Goal: Task Accomplishment & Management: Manage account settings

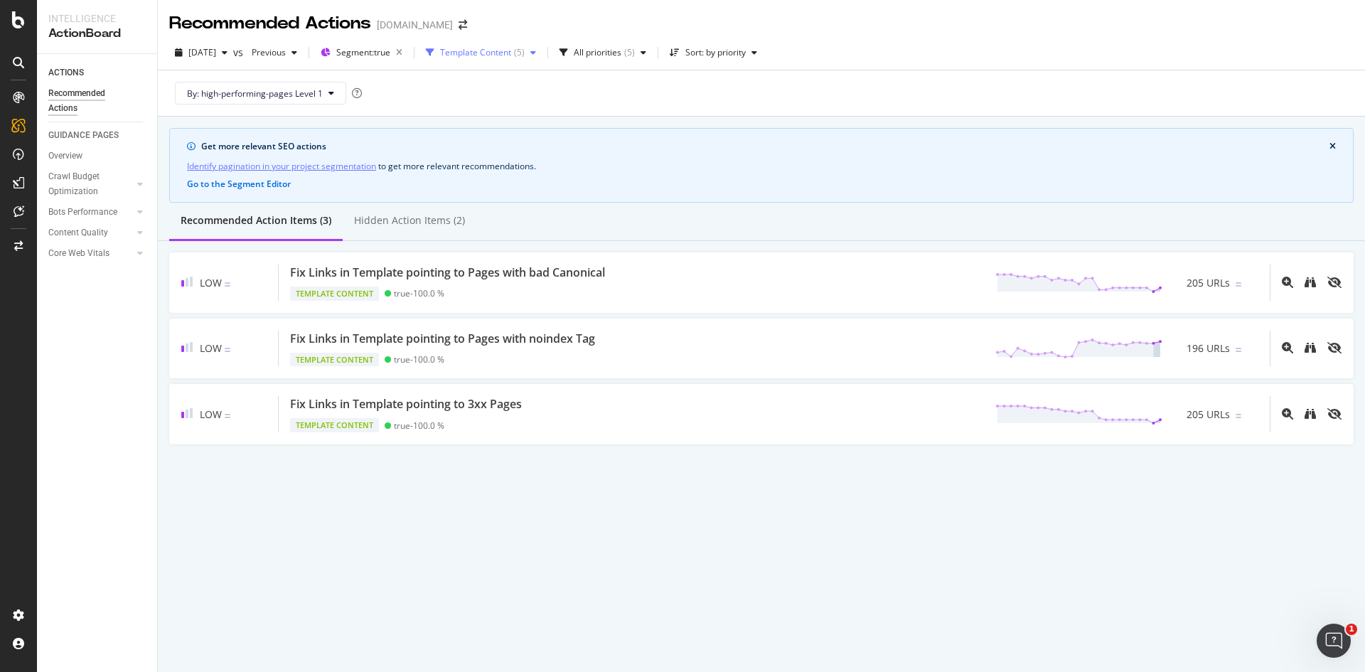
click at [511, 52] on div "Template Content" at bounding box center [475, 52] width 71 height 9
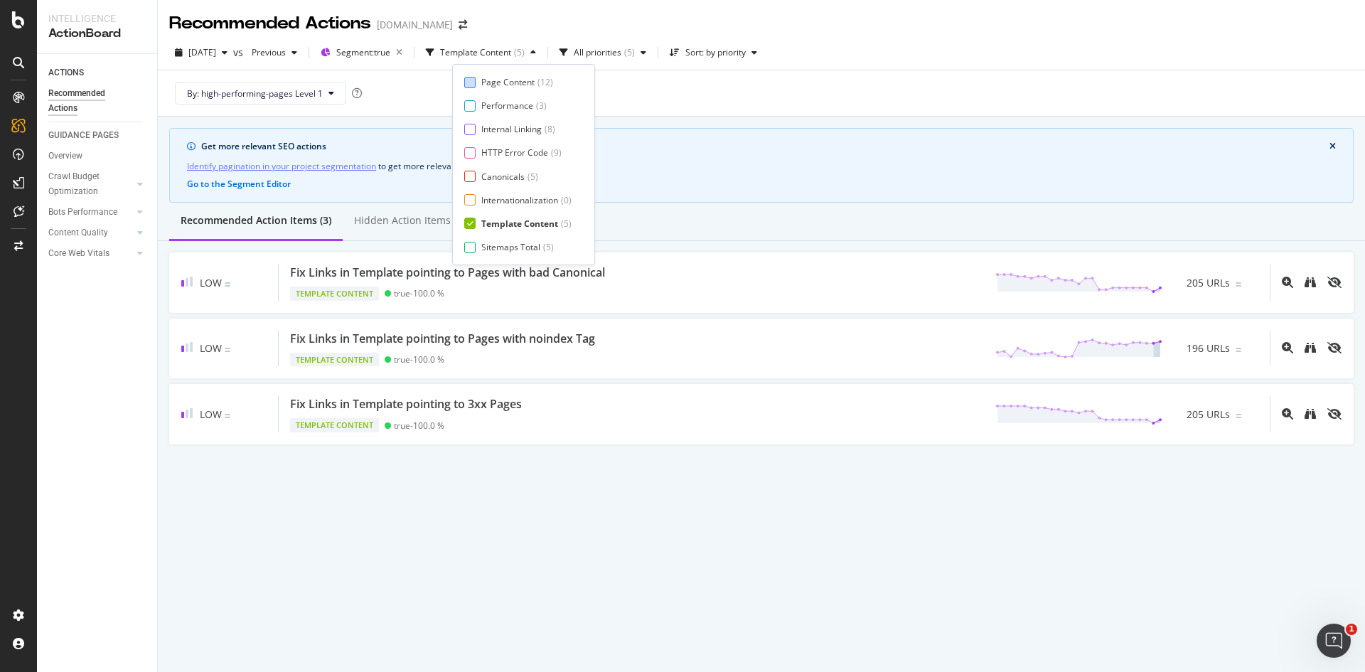
click at [472, 80] on div at bounding box center [469, 82] width 11 height 11
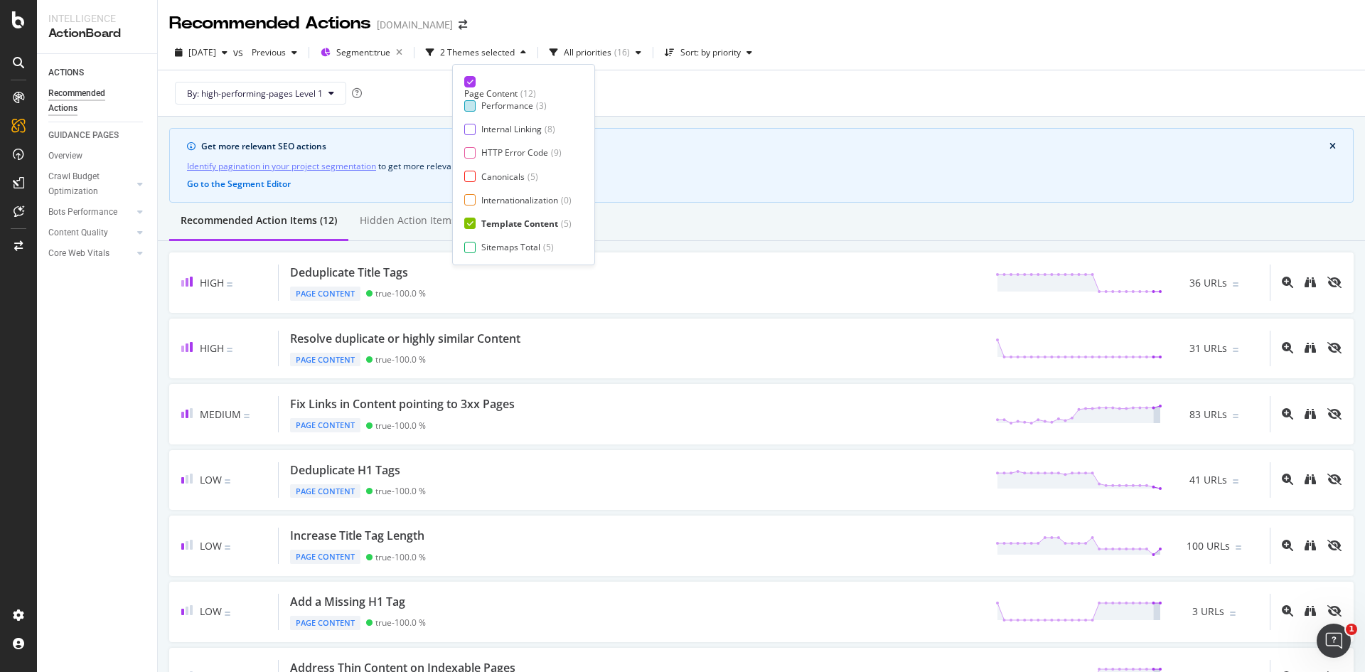
click at [470, 103] on div at bounding box center [469, 105] width 11 height 11
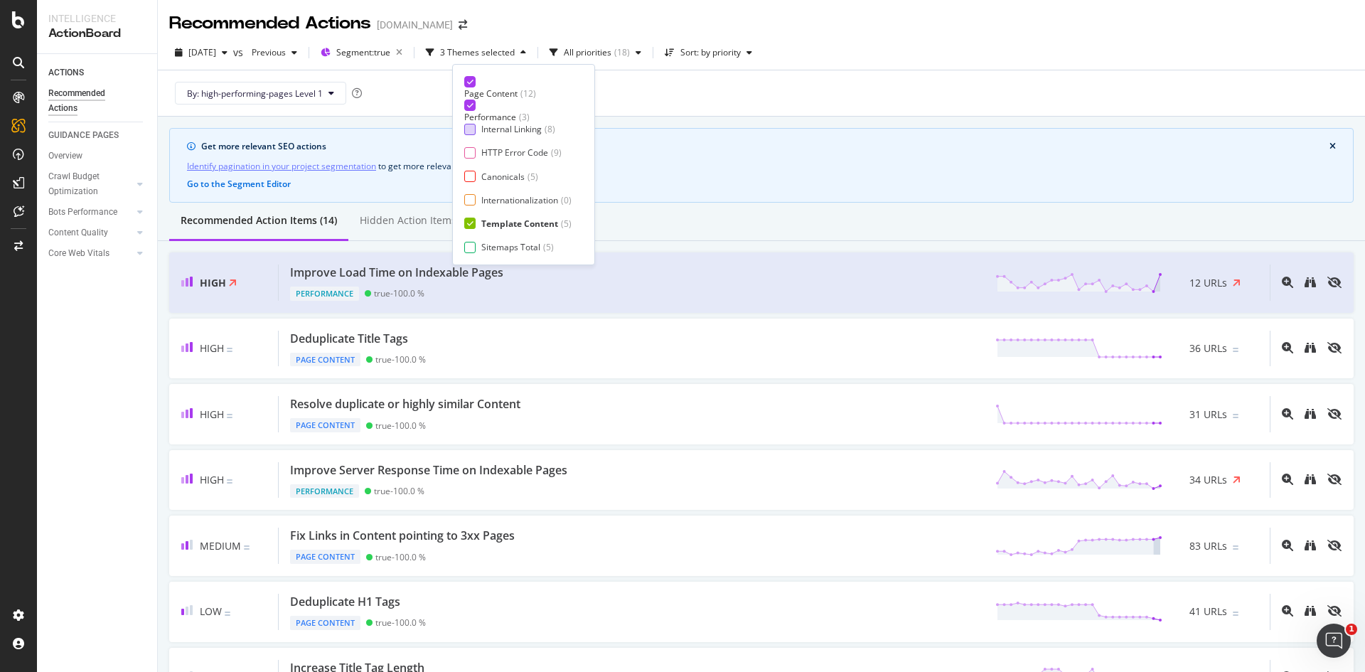
click at [474, 135] on div "Internal Linking ( 8 )" at bounding box center [517, 129] width 107 height 12
click at [473, 149] on div at bounding box center [469, 152] width 11 height 11
click at [473, 178] on div at bounding box center [469, 176] width 11 height 11
click at [471, 198] on div at bounding box center [469, 199] width 11 height 11
click at [471, 252] on div at bounding box center [469, 247] width 11 height 11
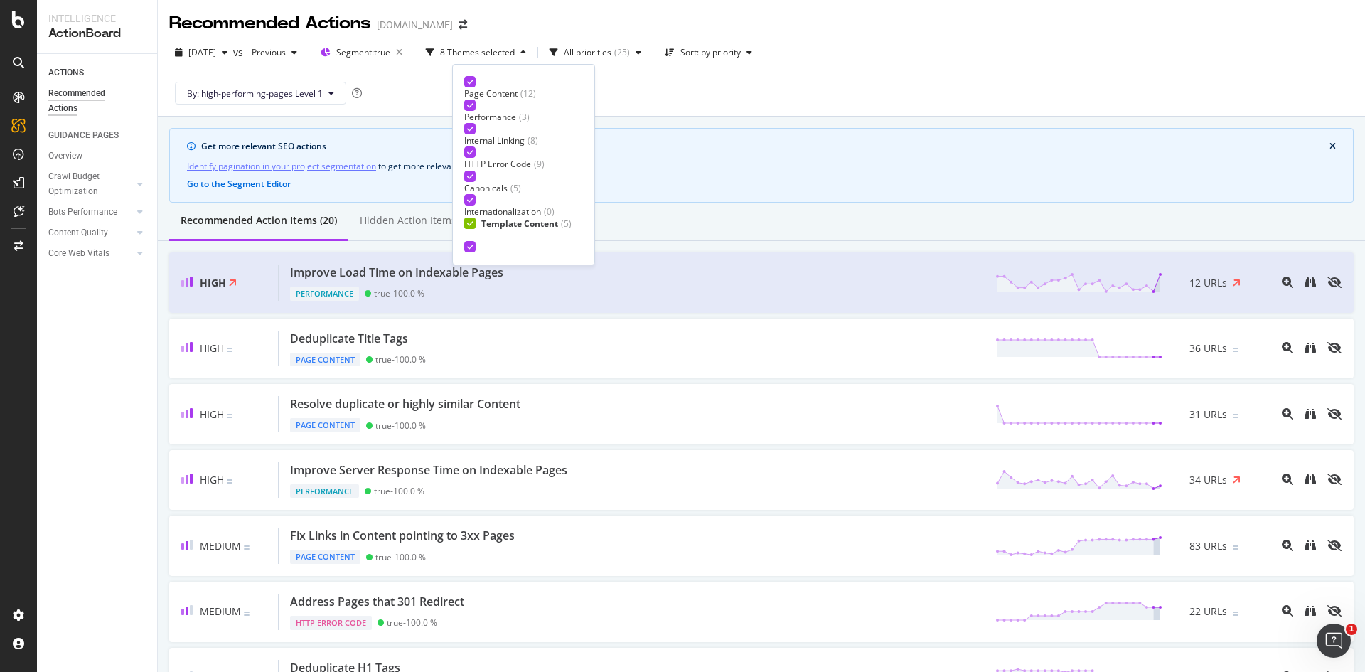
scroll to position [23, 0]
click at [469, 248] on div at bounding box center [469, 247] width 11 height 11
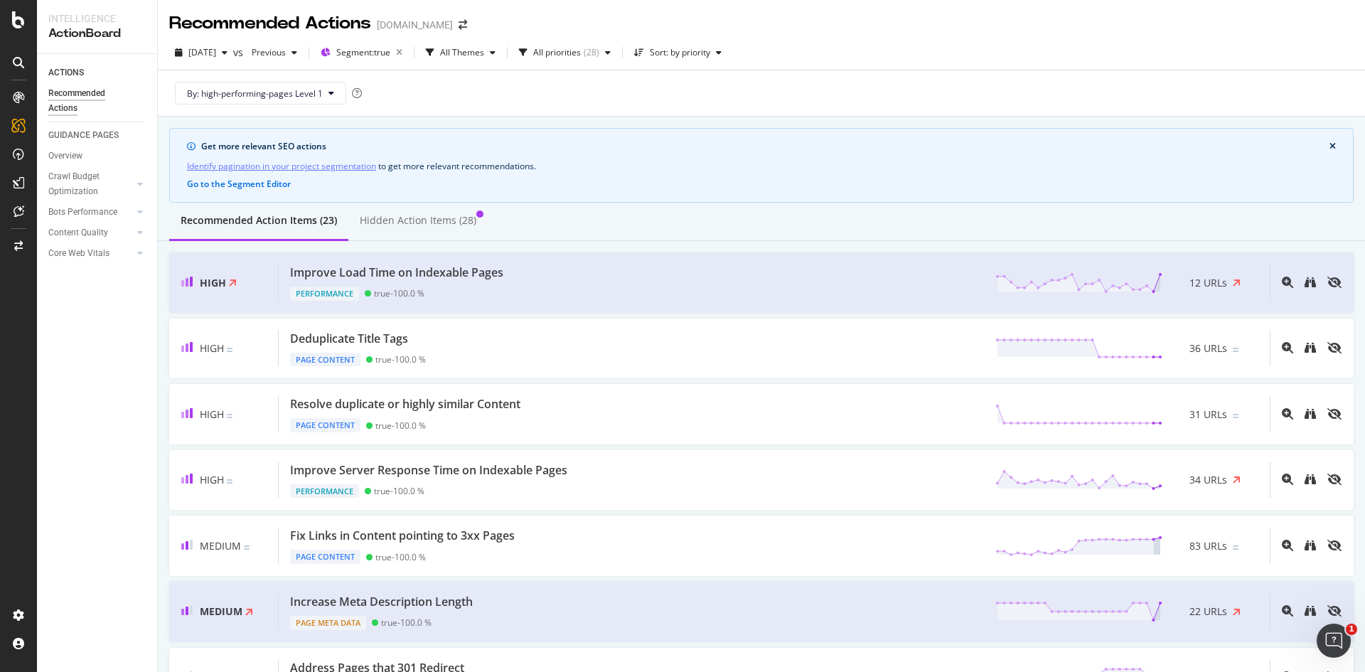
click at [797, 80] on div "By: high-performing-pages Level 1" at bounding box center [761, 93] width 1185 height 46
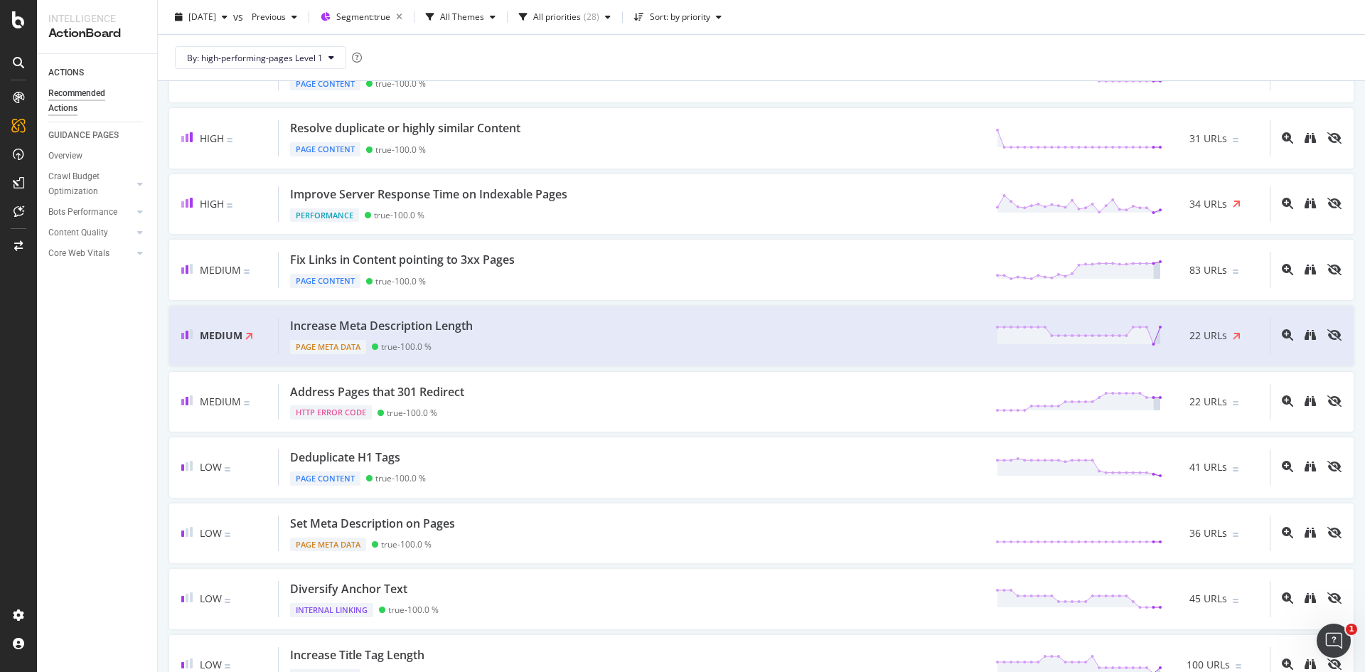
scroll to position [0, 0]
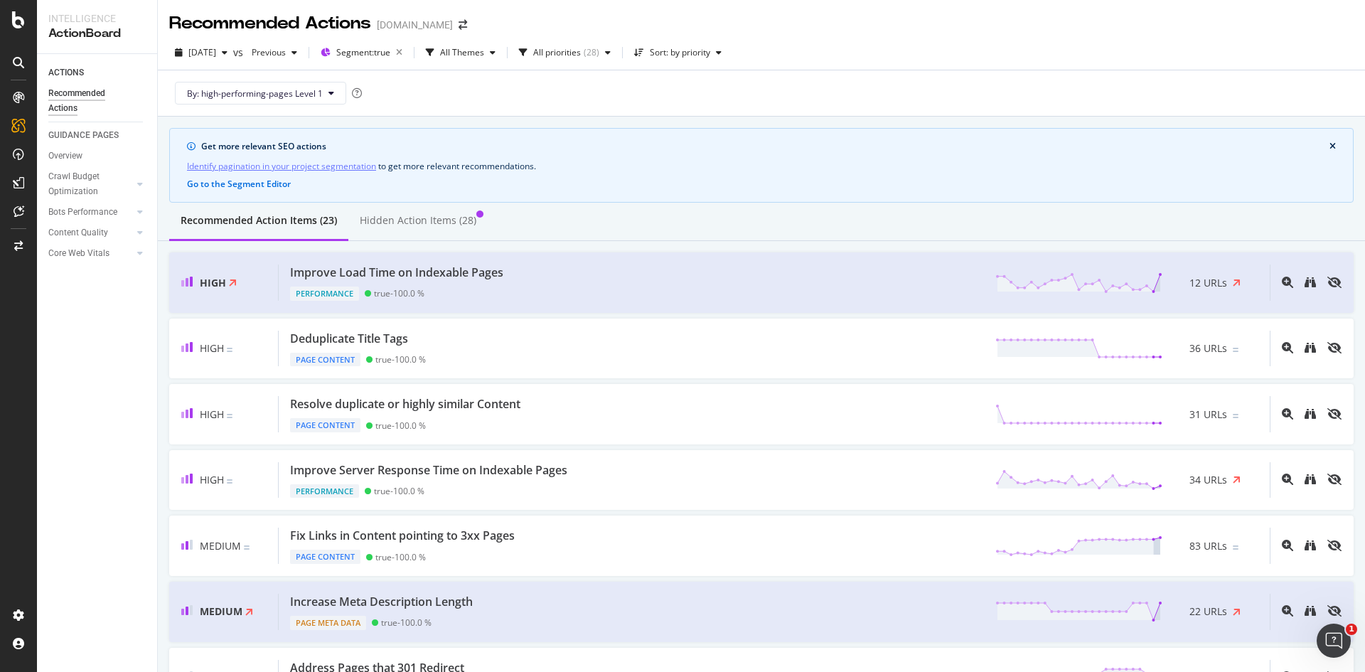
click at [1330, 145] on icon "close banner" at bounding box center [1333, 146] width 6 height 9
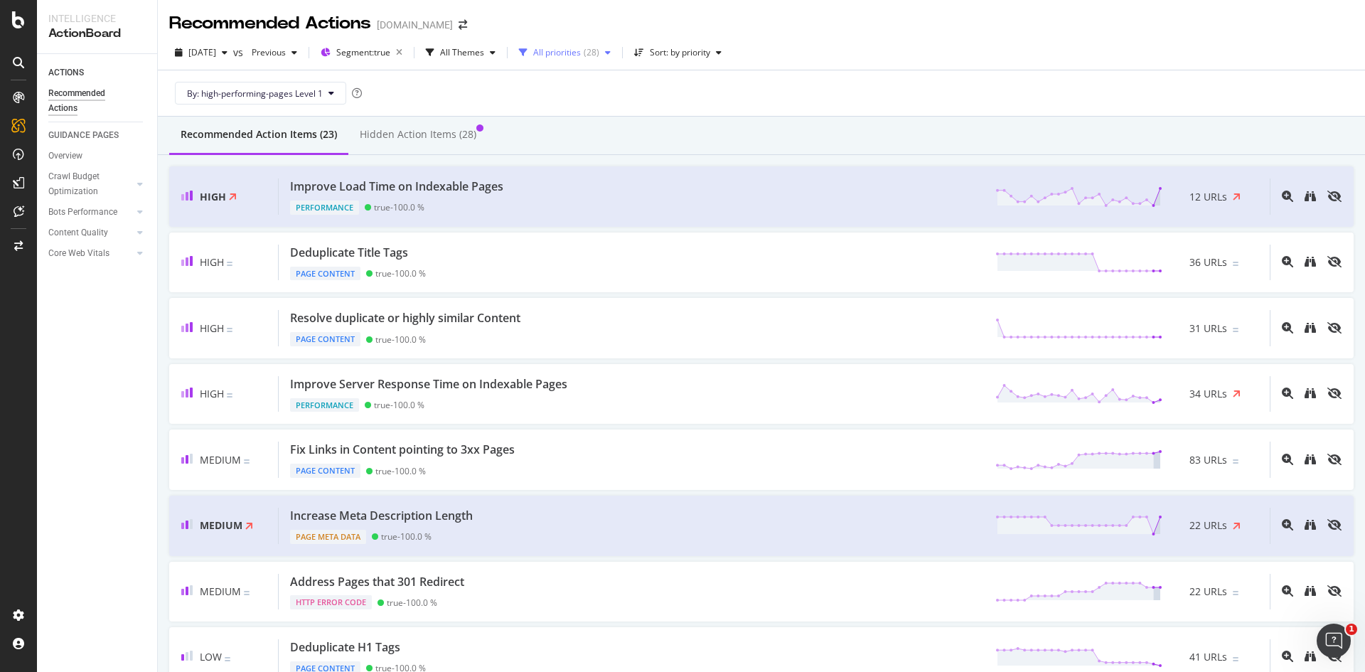
click at [581, 50] on div "All priorities" at bounding box center [557, 52] width 48 height 9
click at [496, 56] on icon "button" at bounding box center [493, 52] width 6 height 9
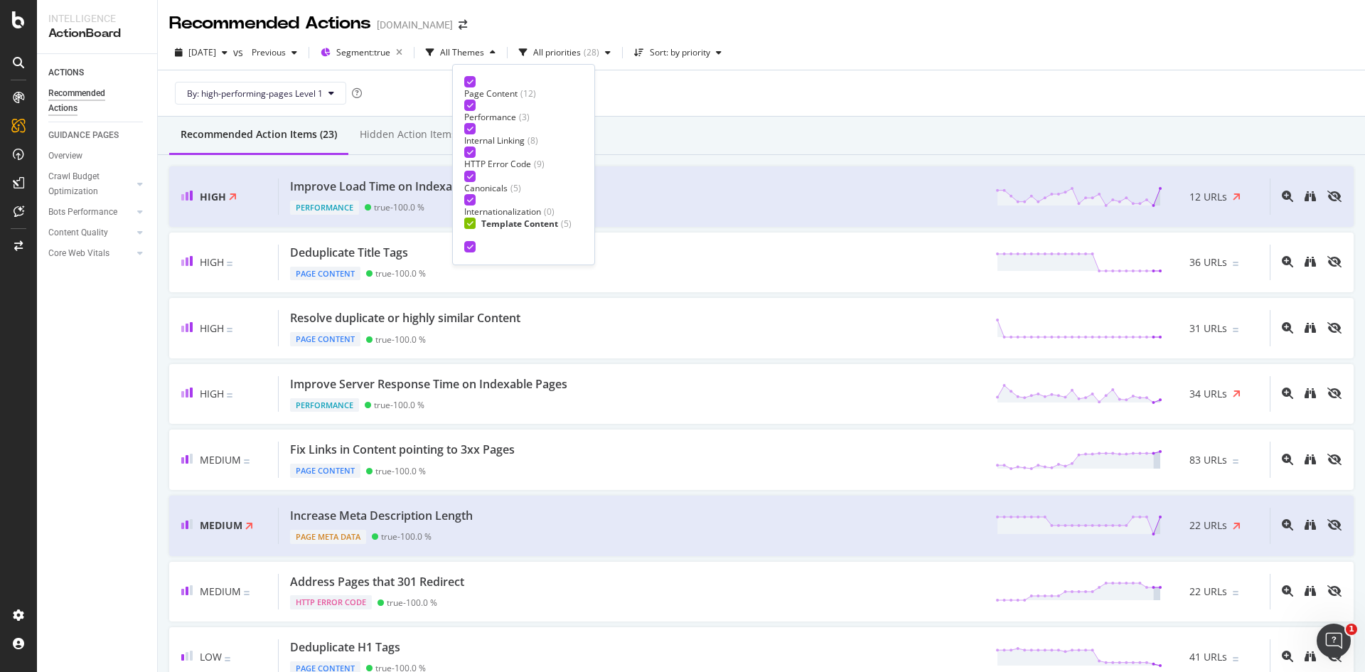
click at [469, 82] on icon at bounding box center [470, 81] width 6 height 7
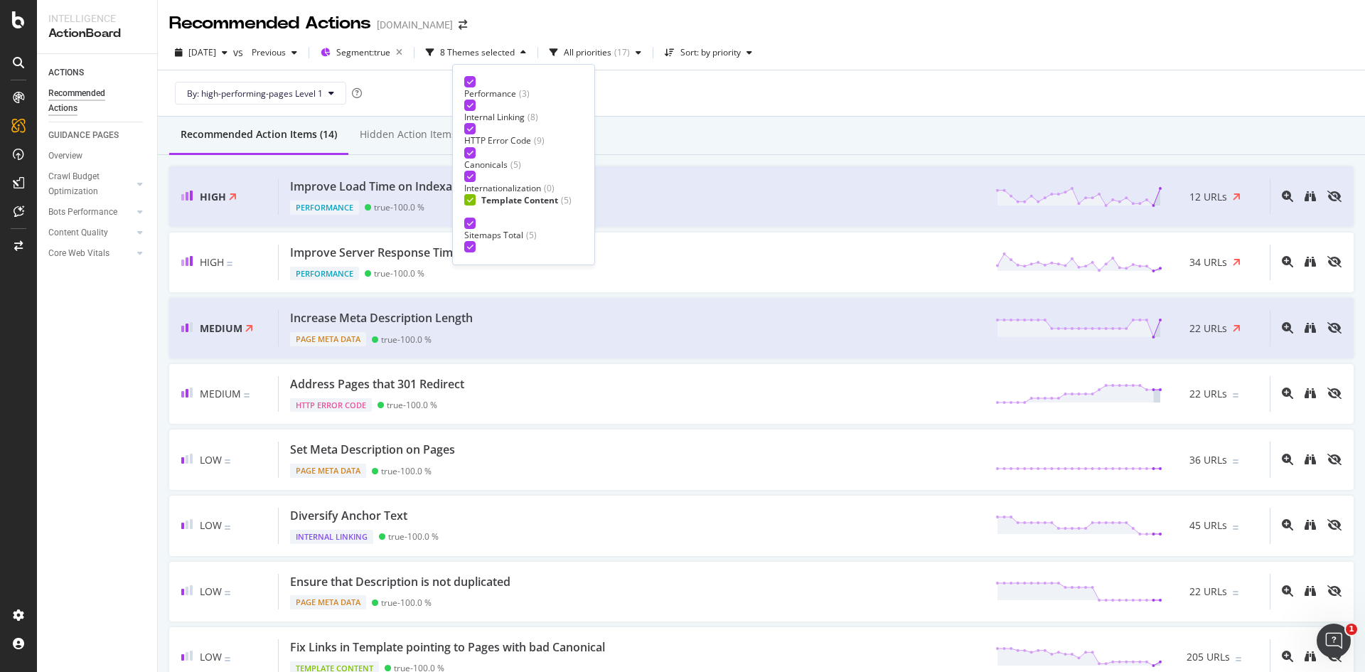
scroll to position [23, 0]
click at [471, 247] on icon at bounding box center [470, 246] width 6 height 7
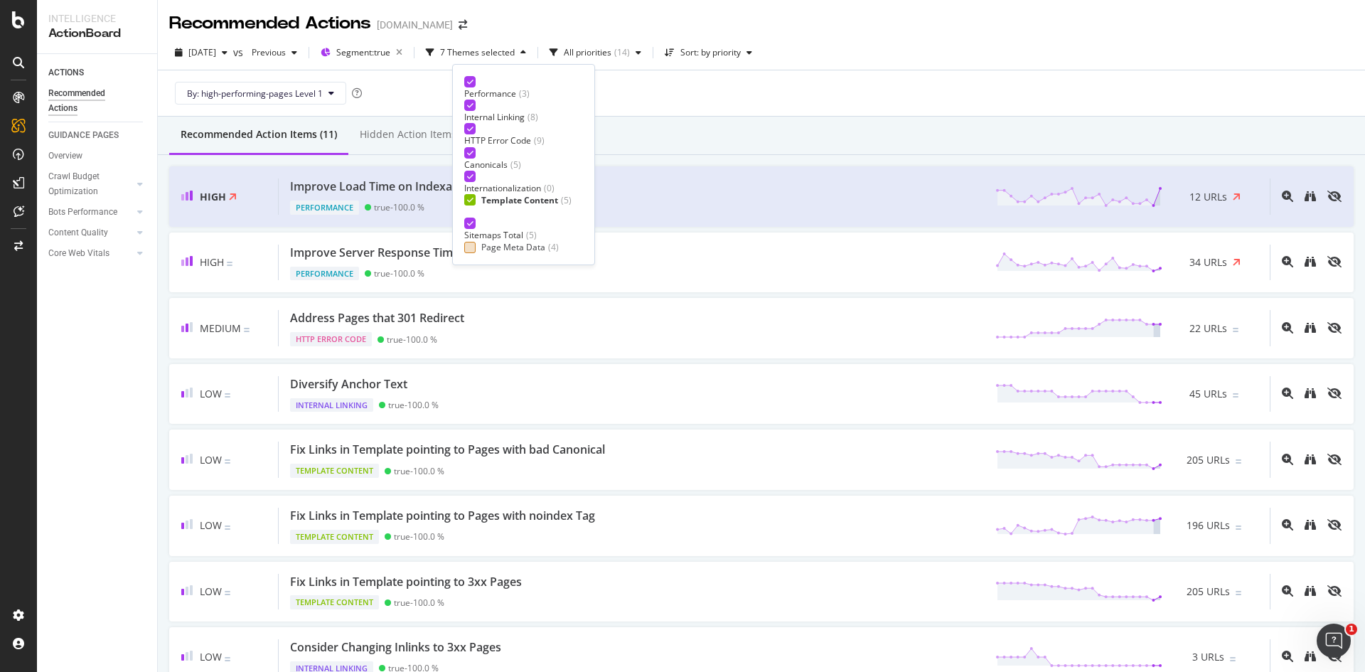
scroll to position [0, 0]
click at [469, 129] on icon at bounding box center [470, 128] width 6 height 7
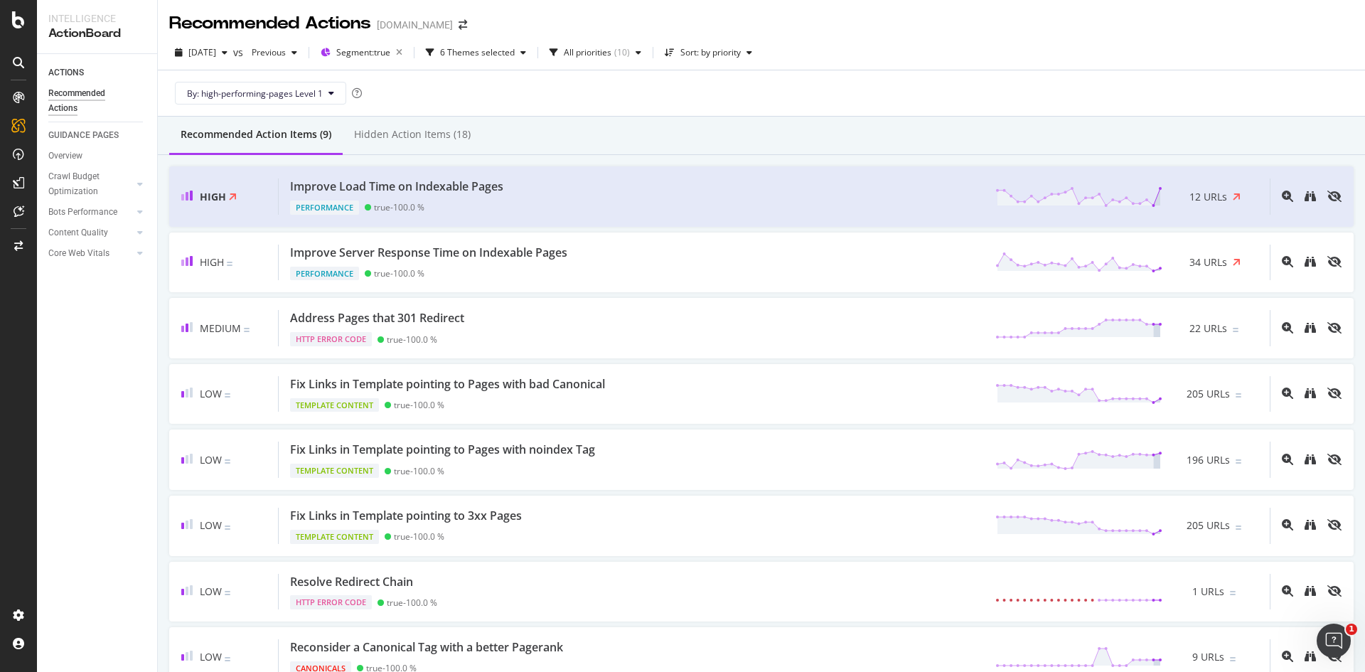
click at [688, 95] on div "By: high-performing-pages Level 1" at bounding box center [761, 93] width 1185 height 46
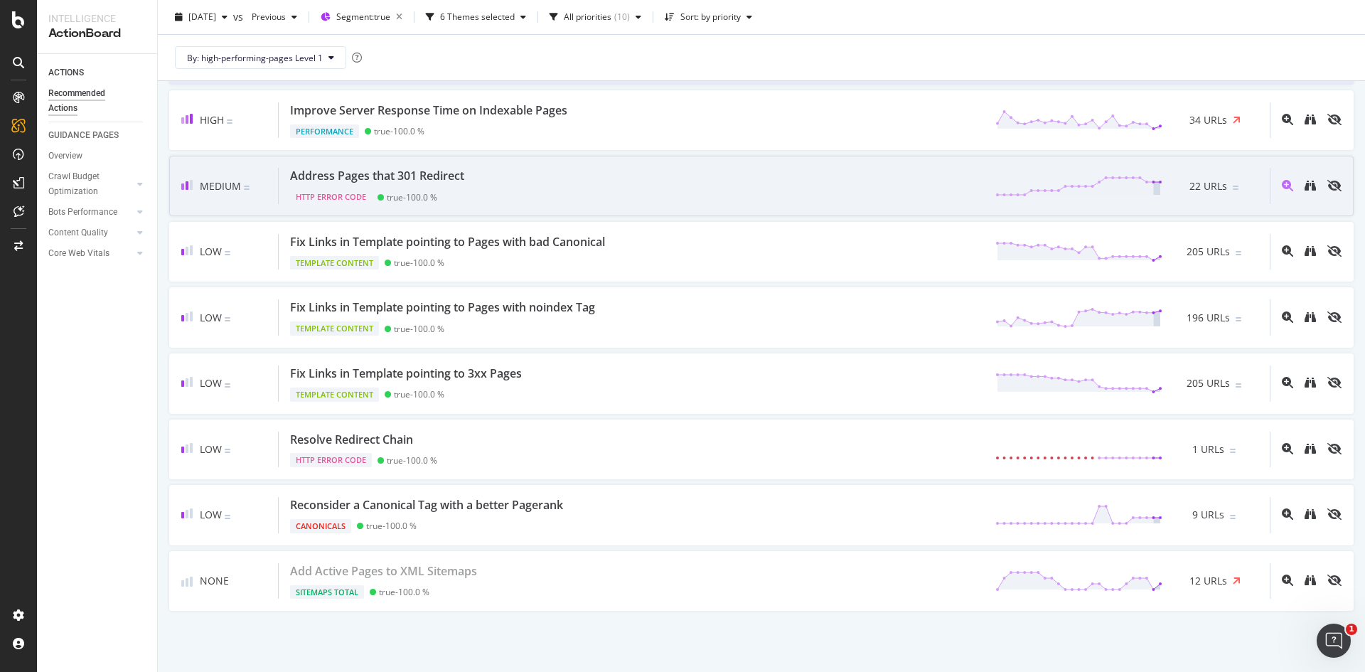
scroll to position [142, 0]
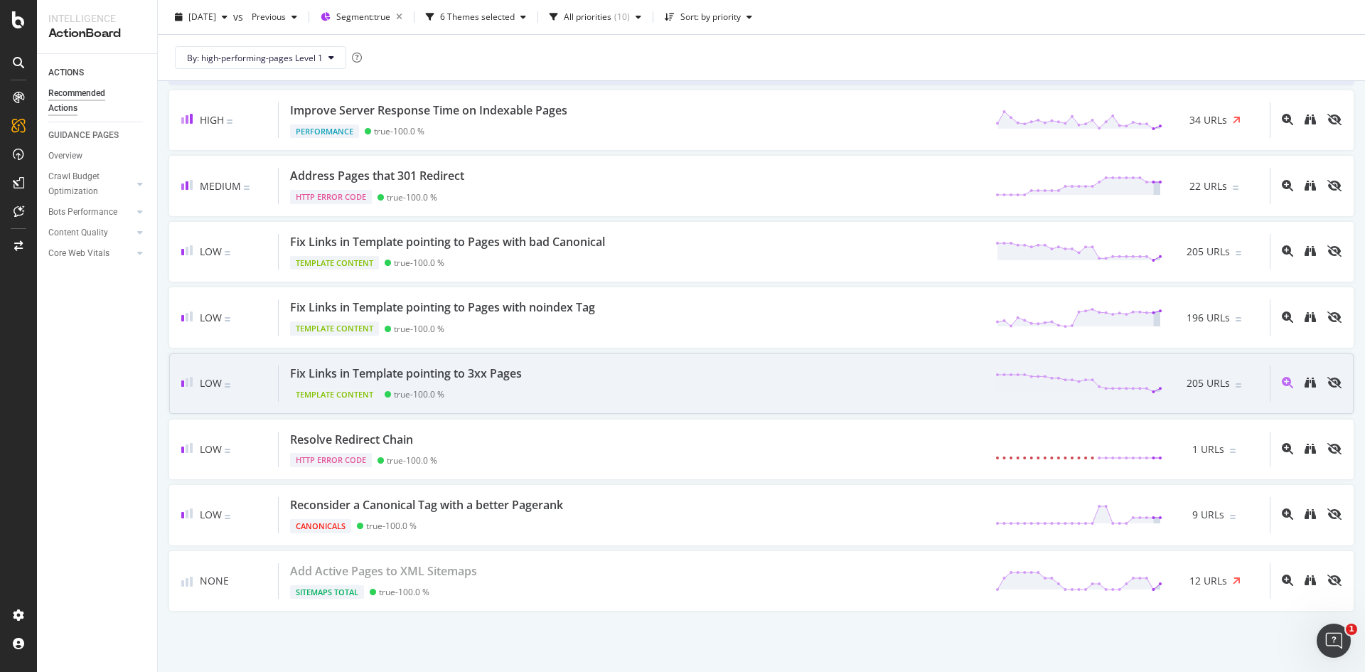
click at [1306, 382] on div at bounding box center [1306, 383] width 72 height 36
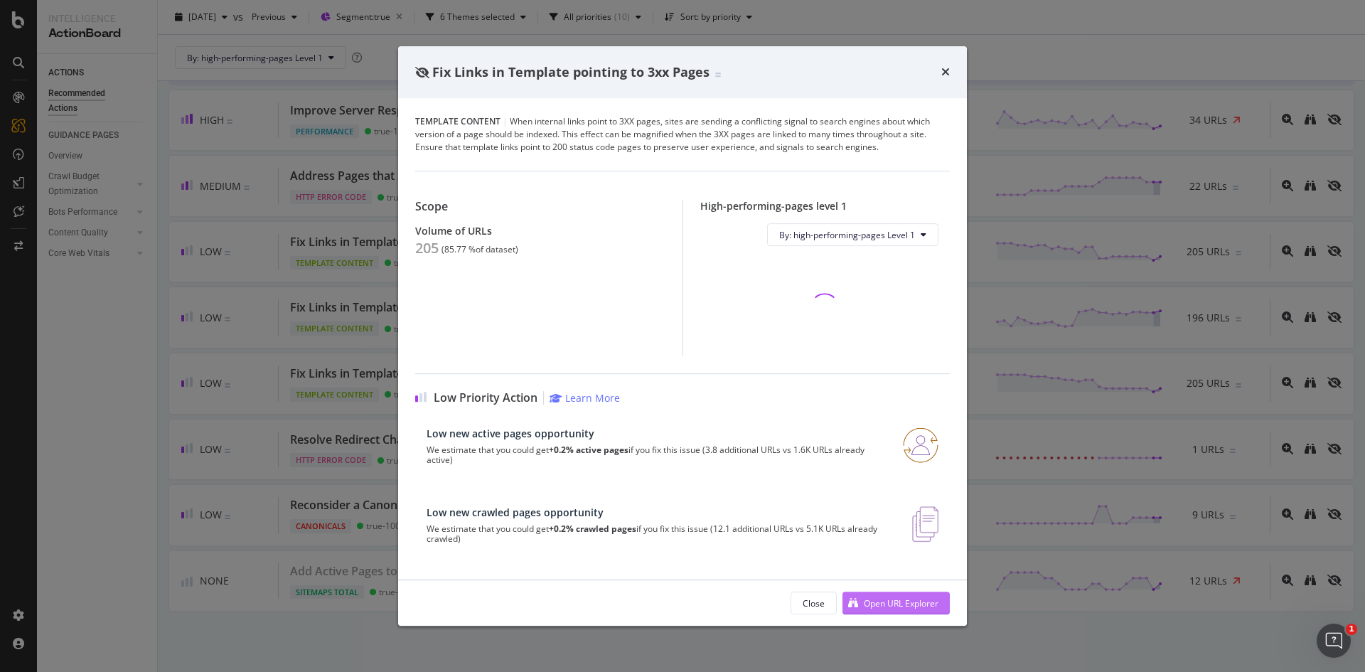
click at [873, 602] on div "Open URL Explorer" at bounding box center [901, 603] width 75 height 12
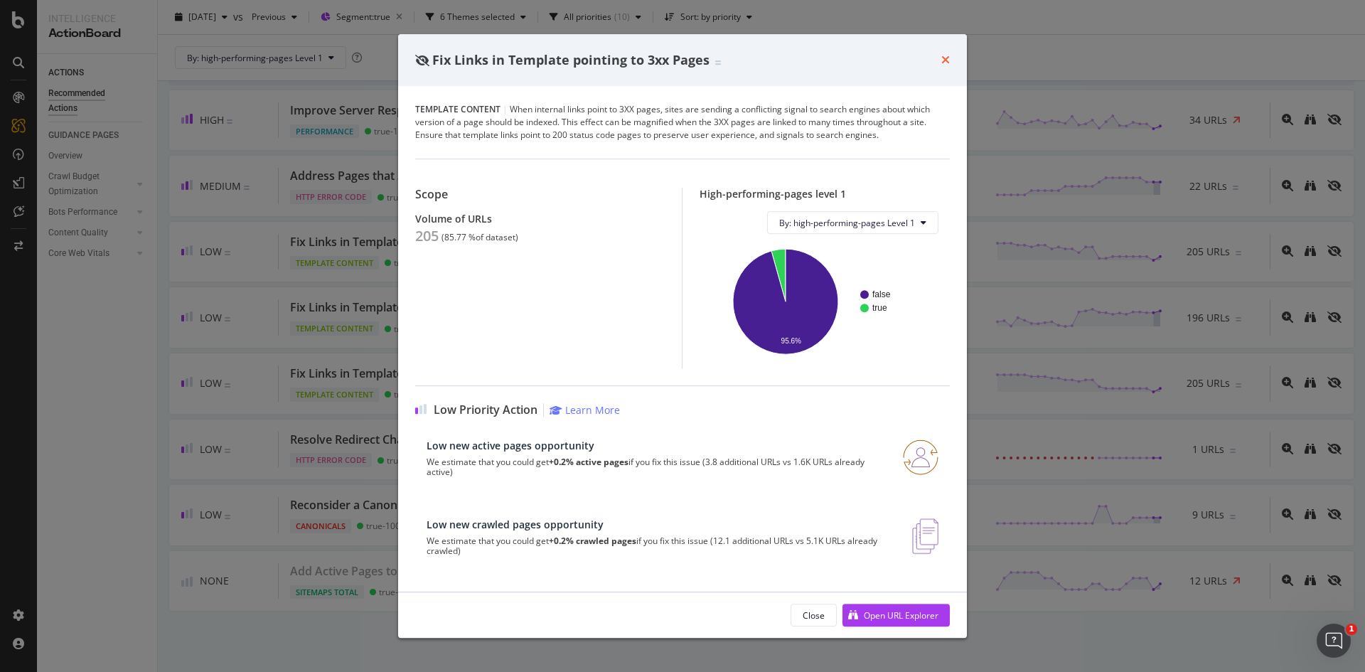
click at [948, 60] on icon "times" at bounding box center [945, 59] width 9 height 11
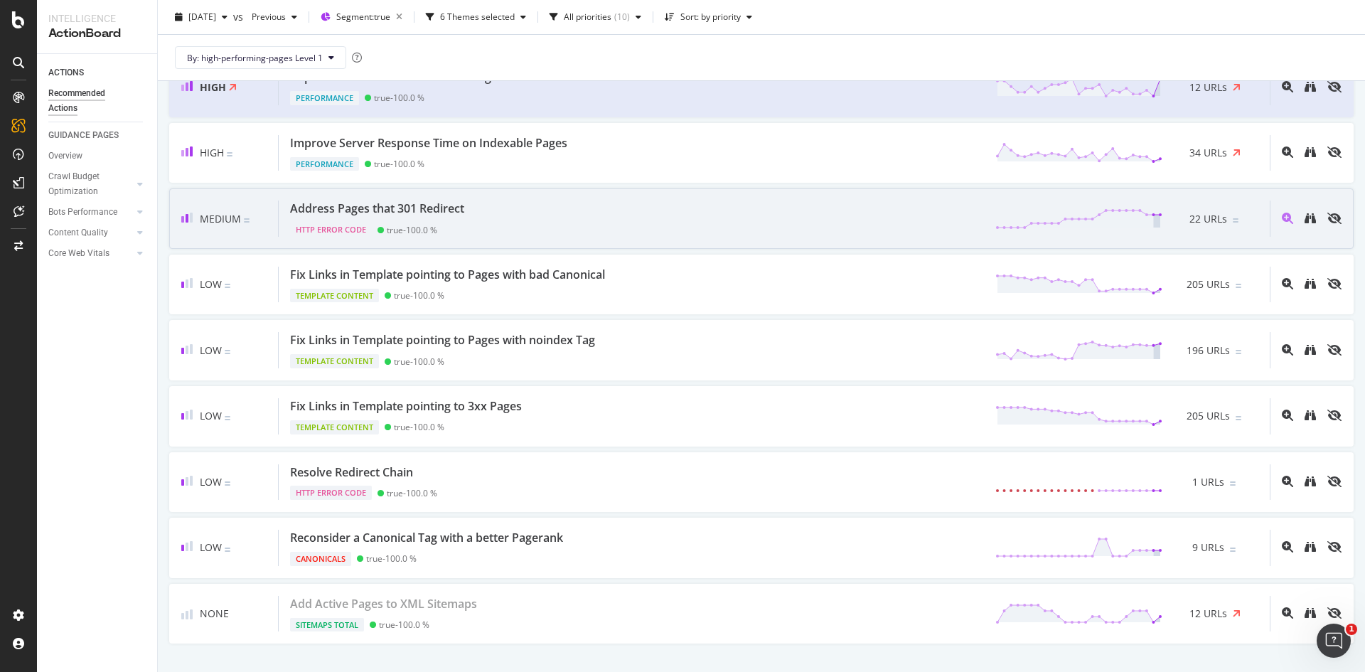
scroll to position [142, 0]
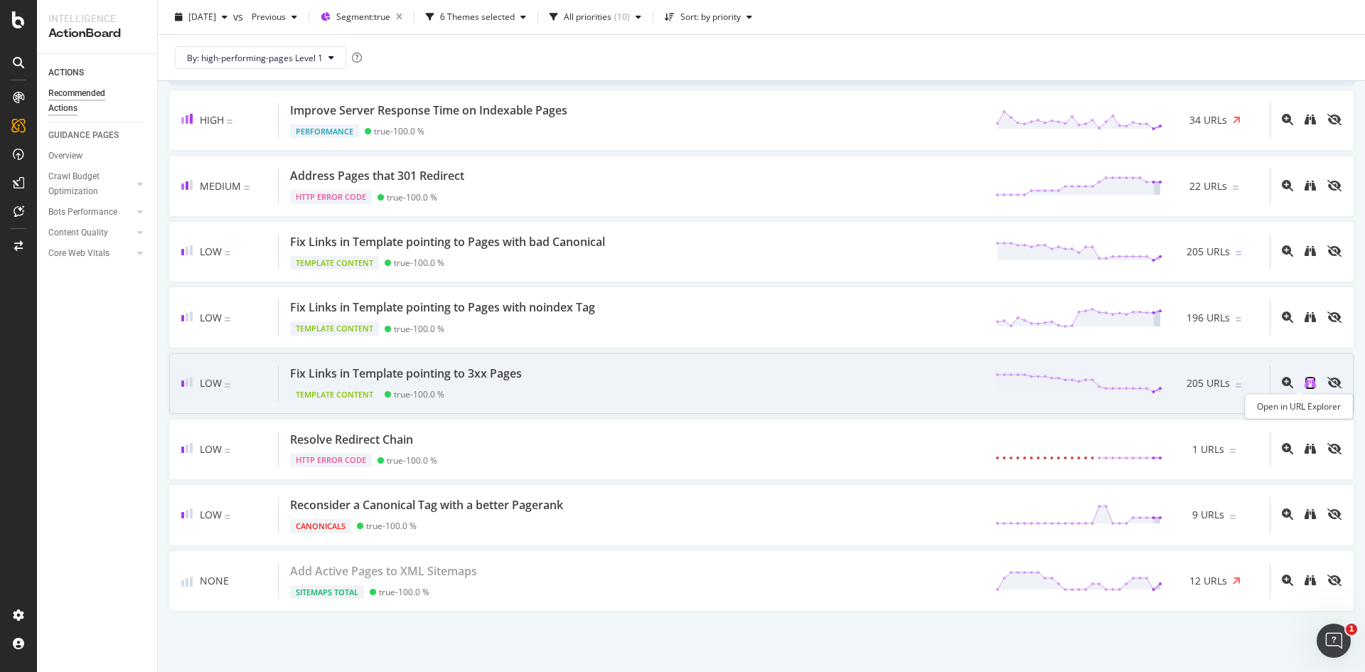
click at [1305, 381] on icon "binoculars" at bounding box center [1310, 382] width 11 height 11
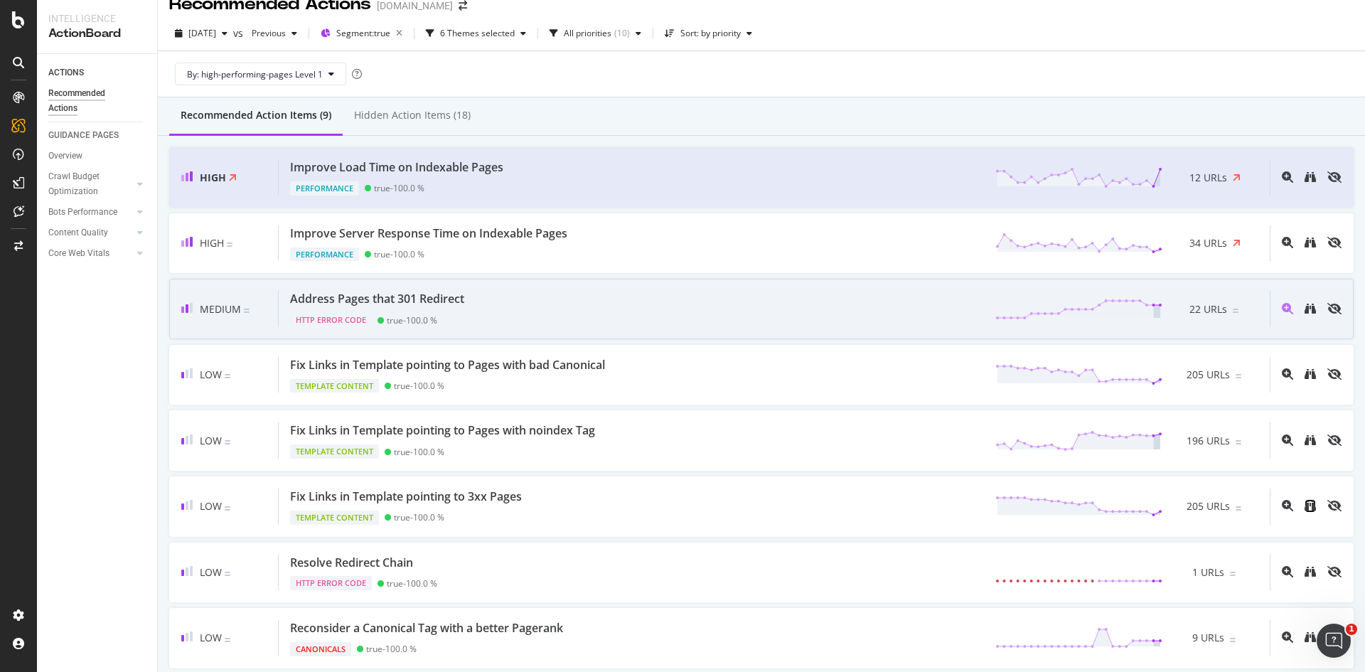
scroll to position [0, 0]
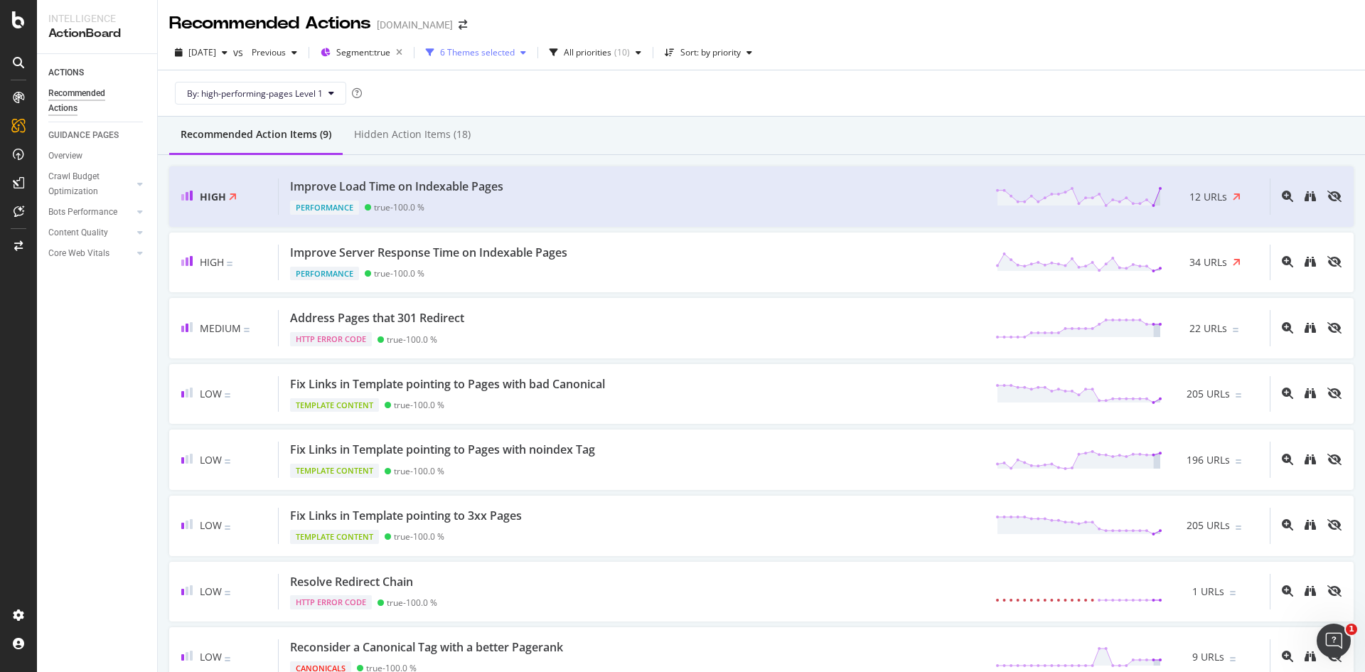
click at [513, 57] on div "6 Themes selected" at bounding box center [477, 52] width 75 height 9
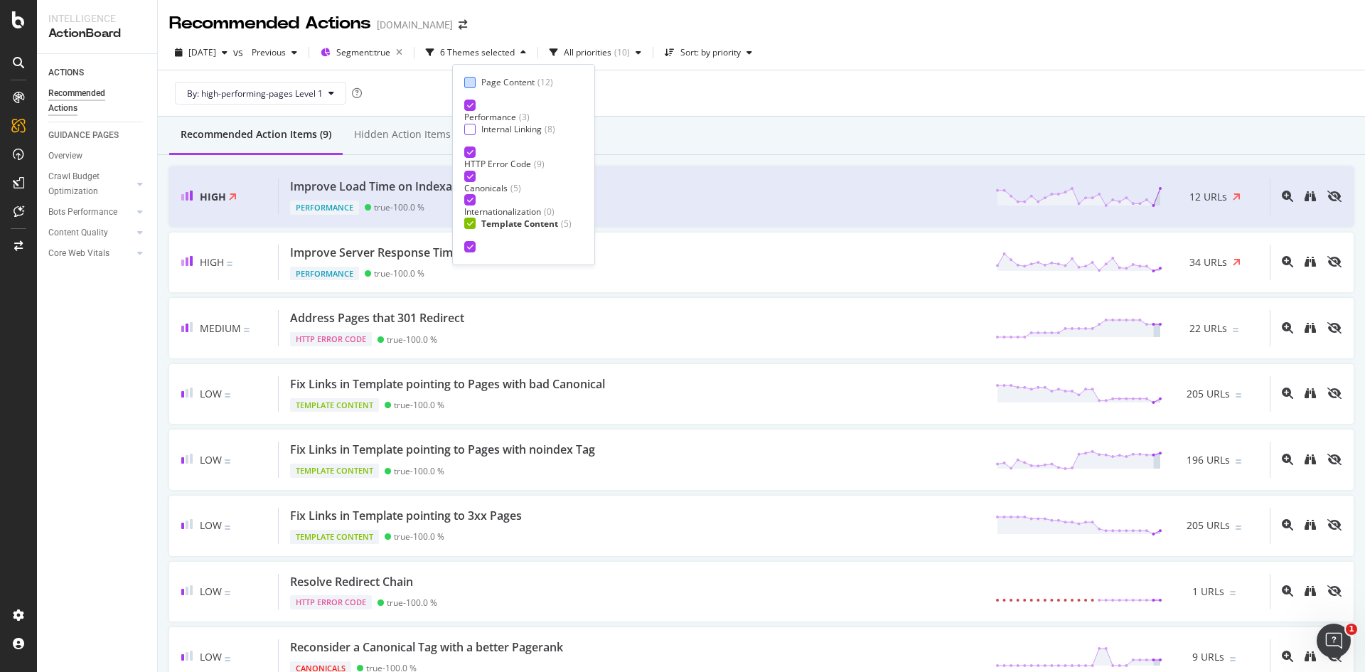
click at [489, 87] on div "Page Content" at bounding box center [507, 82] width 53 height 12
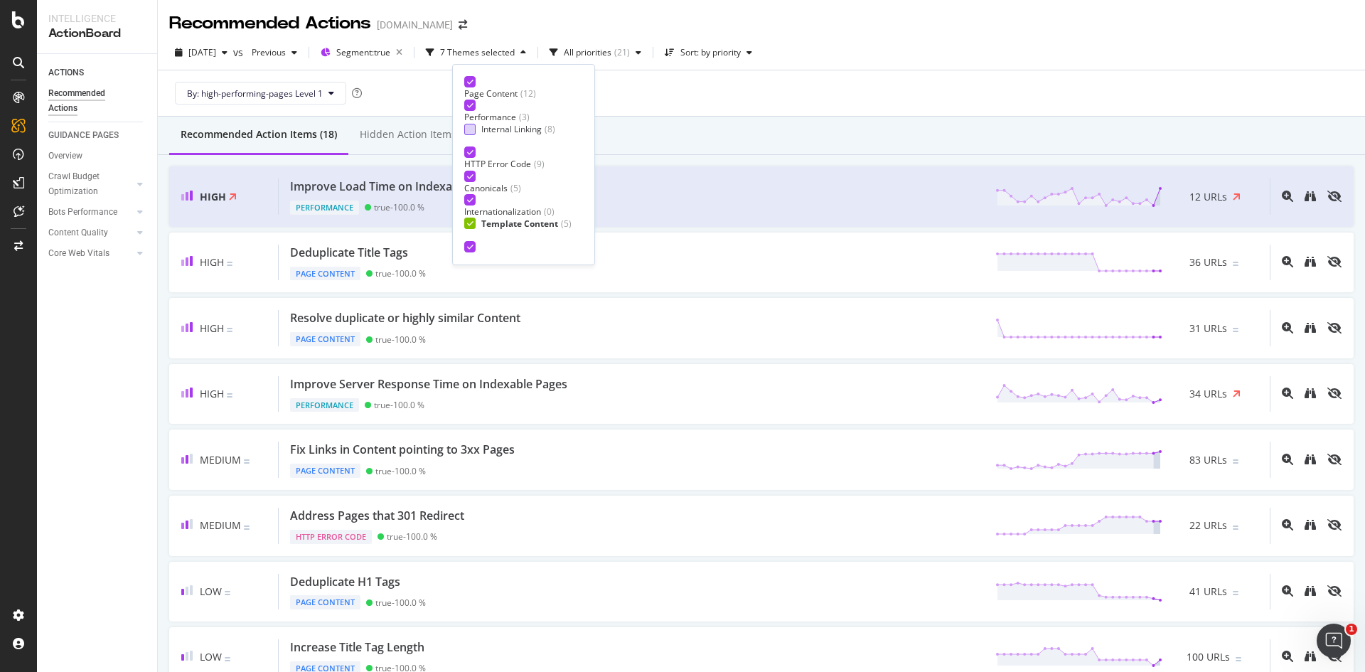
click at [488, 127] on div "Internal Linking" at bounding box center [511, 129] width 60 height 12
click at [493, 243] on div "Page Meta Data" at bounding box center [513, 247] width 64 height 12
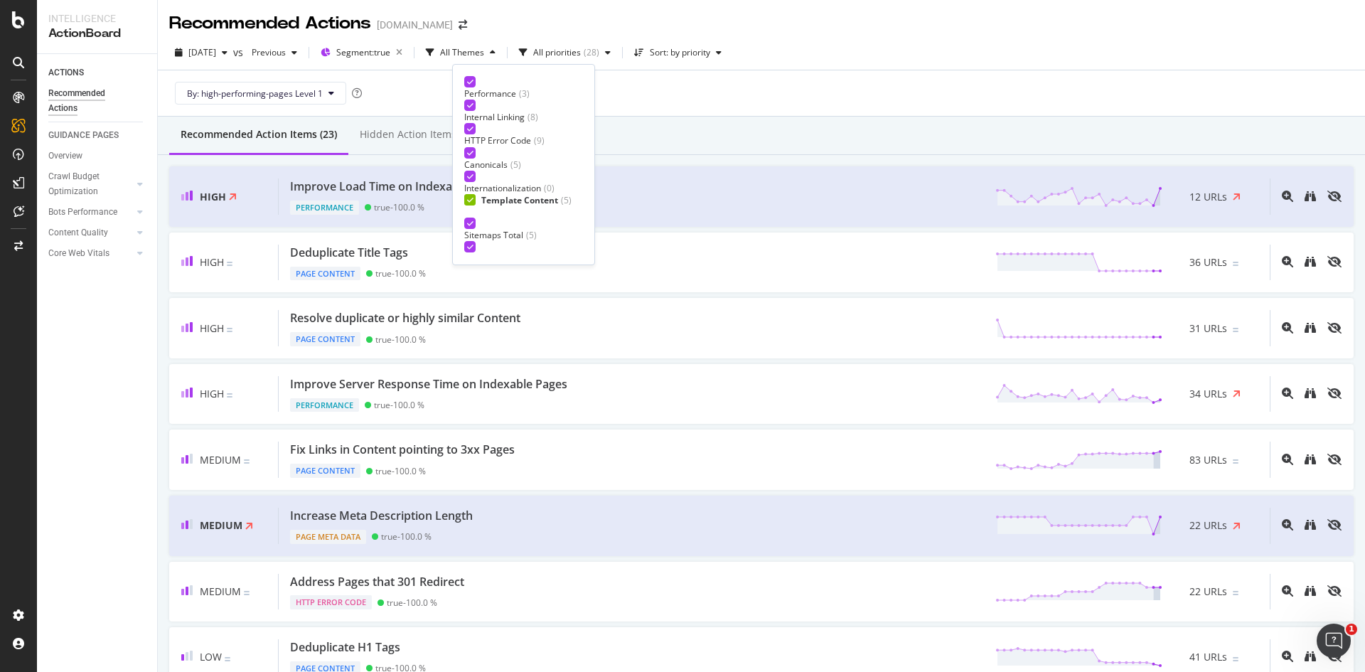
click at [744, 87] on div "By: high-performing-pages Level 1" at bounding box center [761, 93] width 1185 height 46
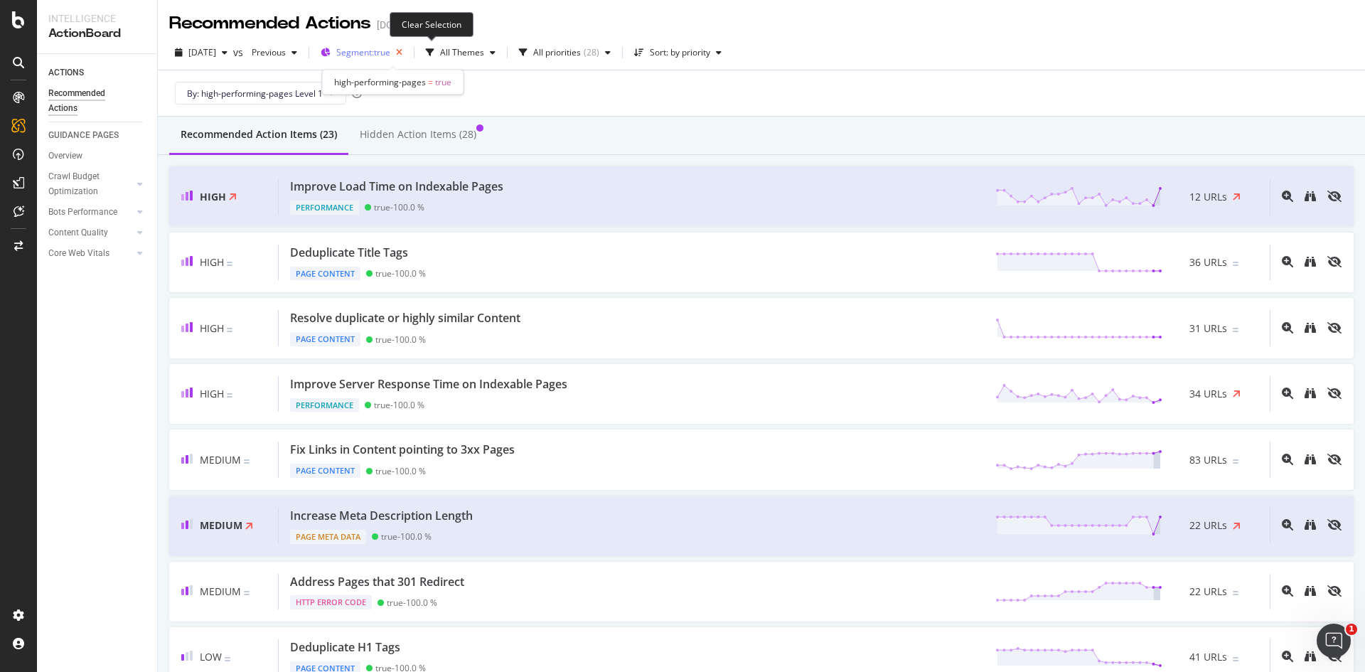
click at [408, 50] on icon "button" at bounding box center [399, 53] width 18 height 20
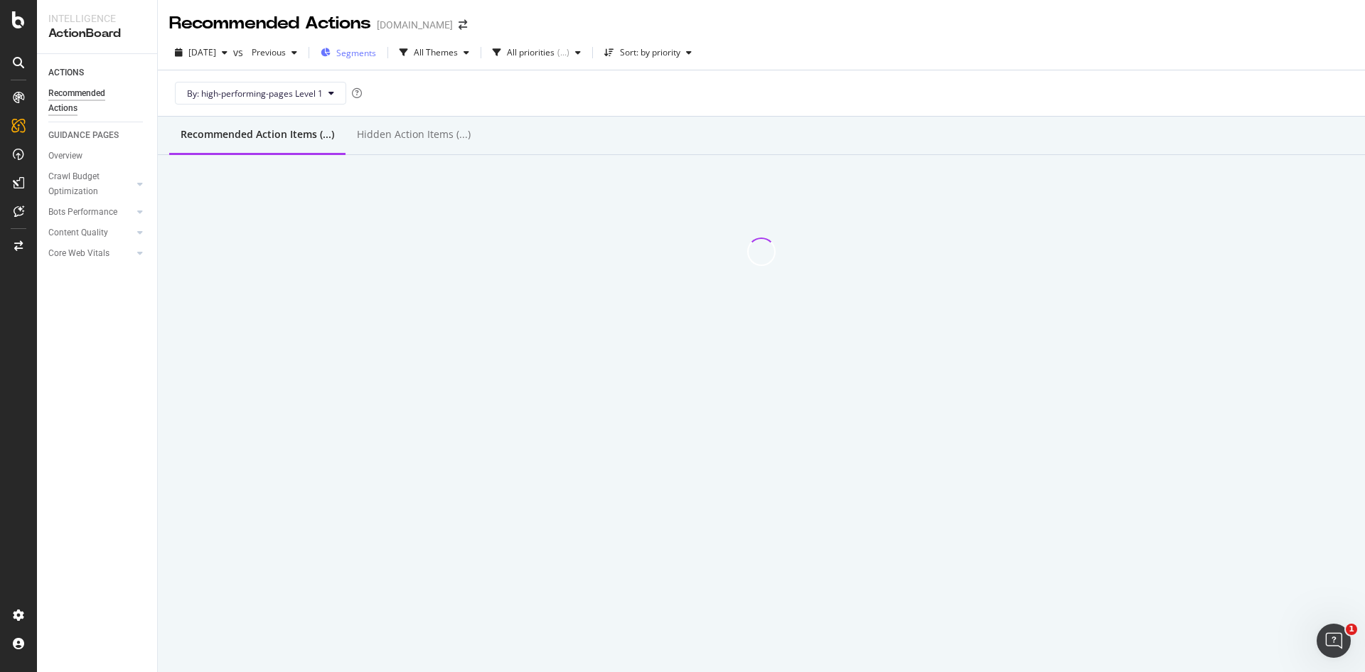
click at [376, 55] on span "Segments" at bounding box center [356, 53] width 40 height 12
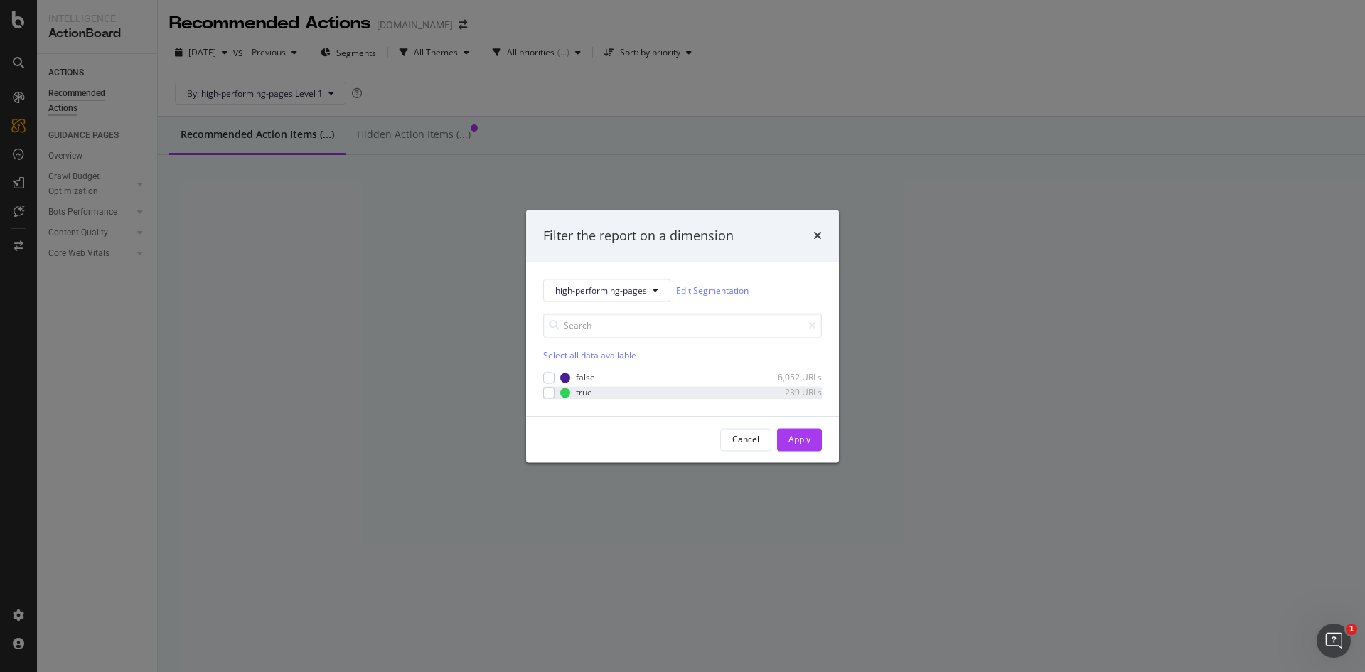
drag, startPoint x: 552, startPoint y: 375, endPoint x: 552, endPoint y: 386, distance: 11.4
click at [552, 375] on div "modal" at bounding box center [548, 377] width 11 height 11
click at [551, 396] on div "modal" at bounding box center [548, 392] width 11 height 11
click at [801, 437] on div "Apply" at bounding box center [800, 439] width 22 height 12
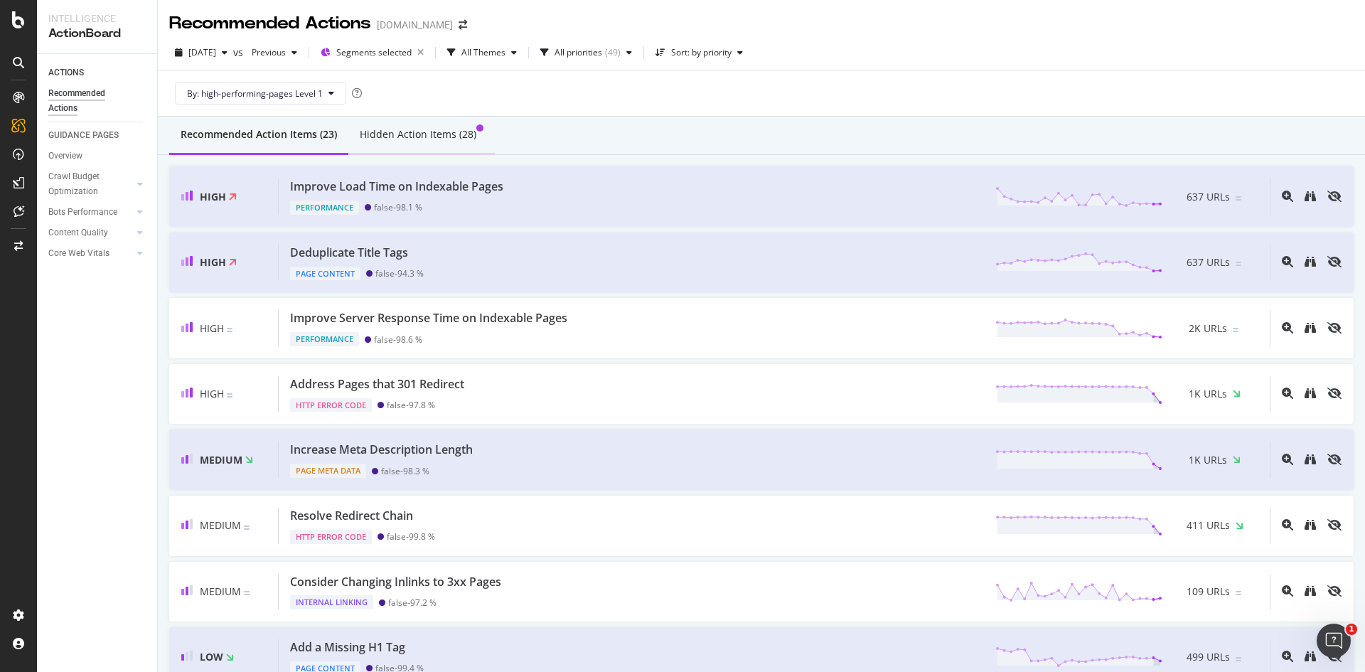
click at [412, 134] on div "Hidden Action Items (28)" at bounding box center [418, 134] width 117 height 14
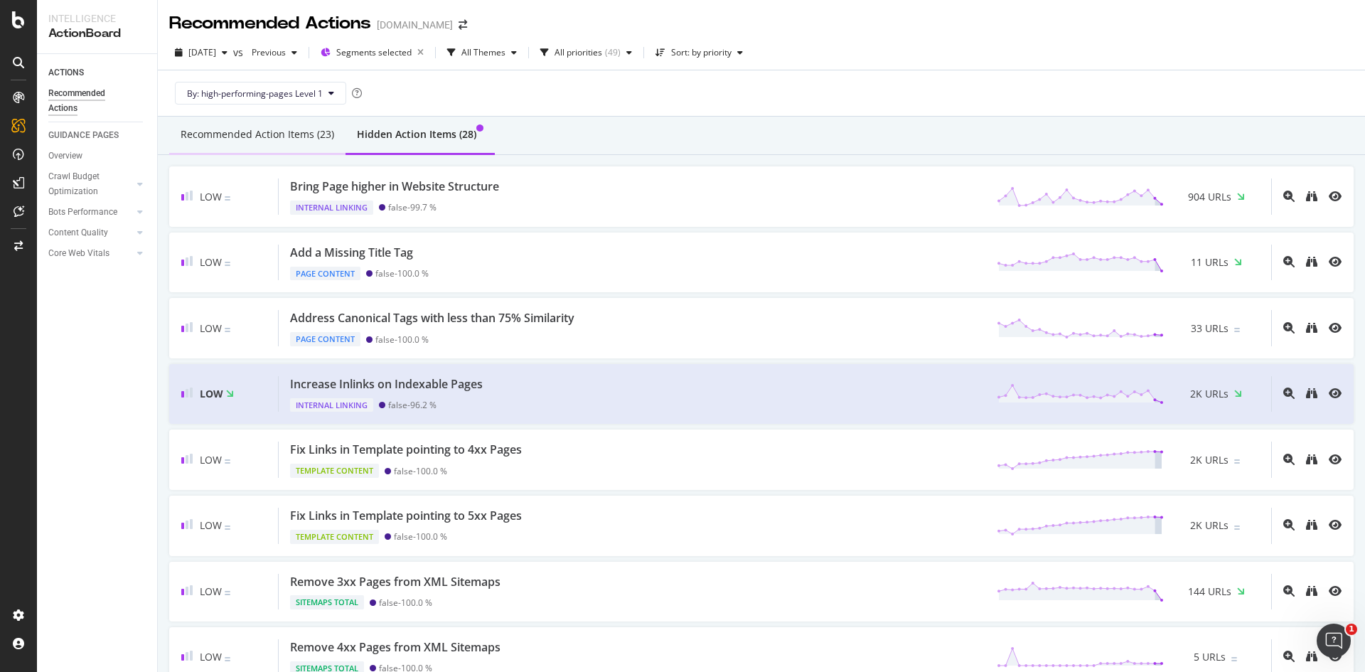
click at [283, 133] on div "Recommended Action Items (23)" at bounding box center [258, 134] width 154 height 14
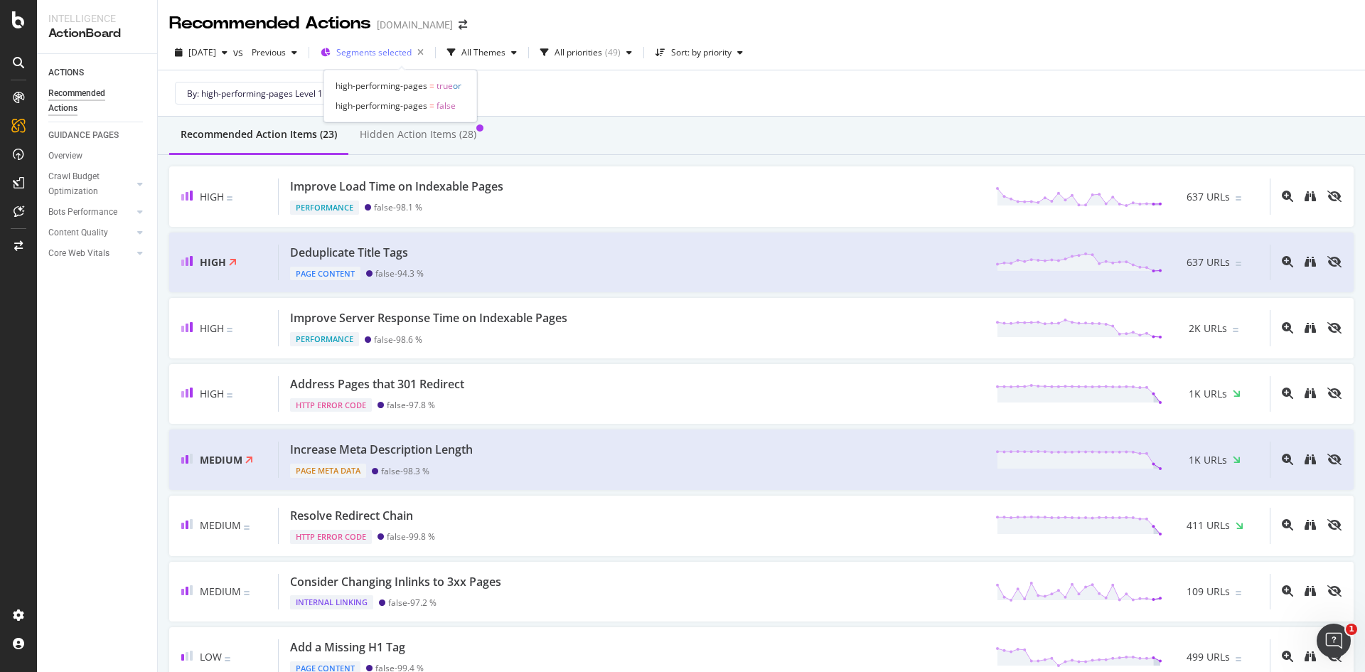
click at [412, 52] on span "Segments selected" at bounding box center [373, 52] width 75 height 12
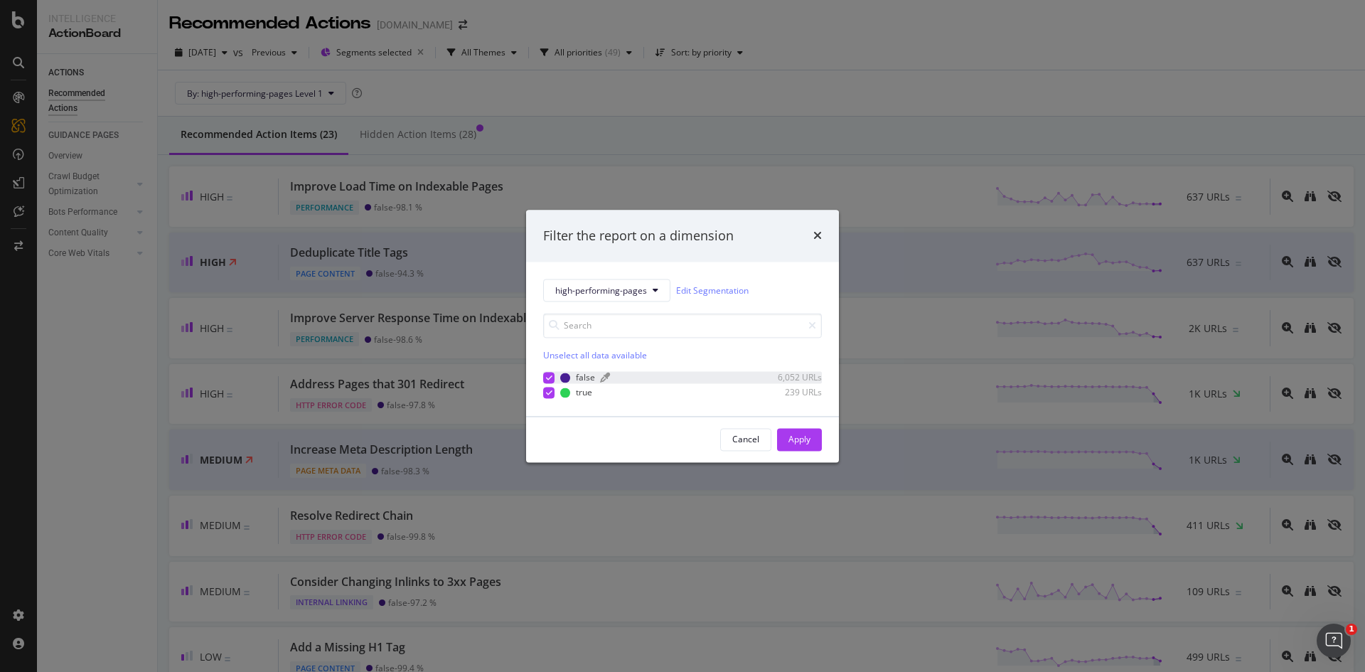
click at [566, 375] on div "modal" at bounding box center [565, 378] width 10 height 10
click at [811, 444] on button "Apply" at bounding box center [799, 439] width 45 height 23
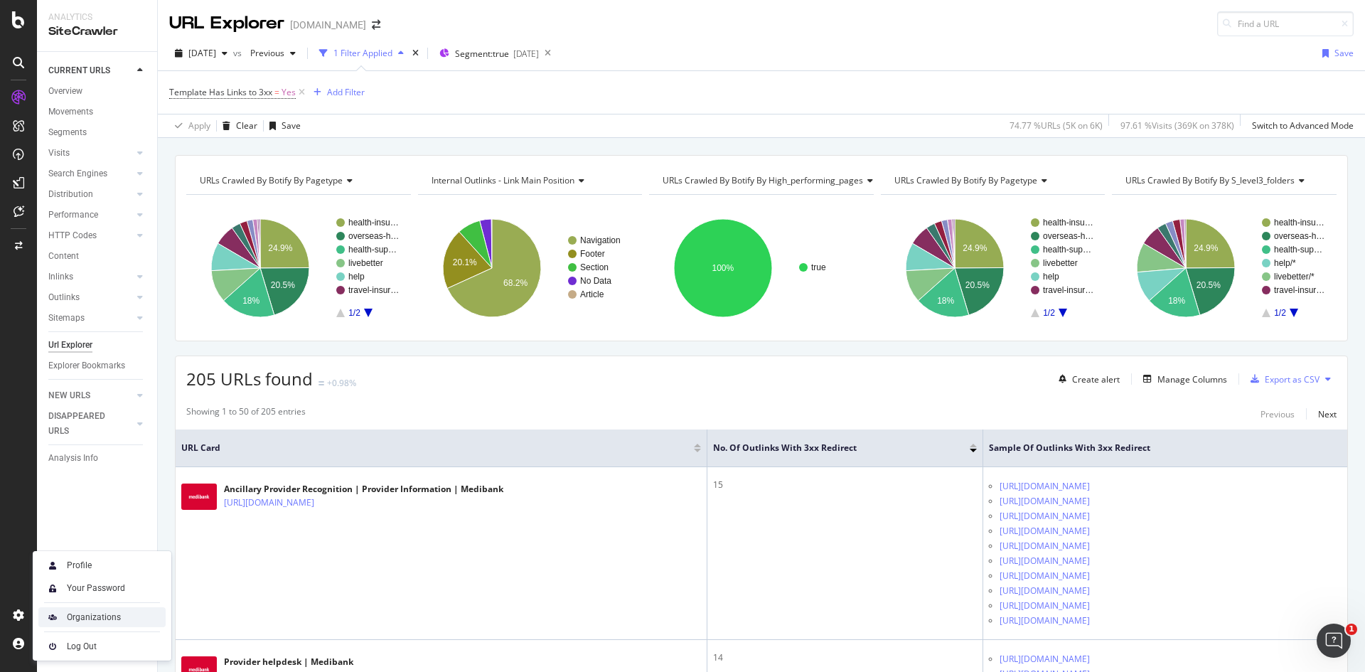
click at [65, 617] on div "Organizations" at bounding box center [101, 617] width 127 height 20
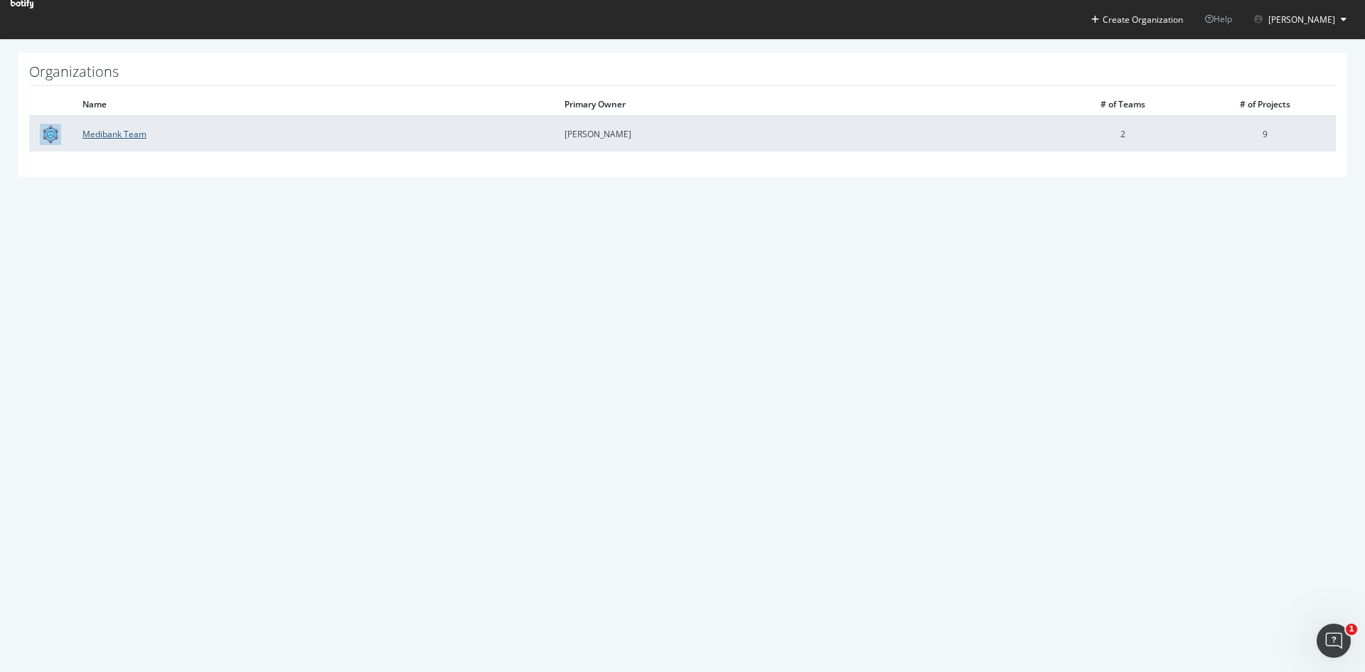
click at [126, 132] on link "Medibank Team" at bounding box center [114, 134] width 64 height 12
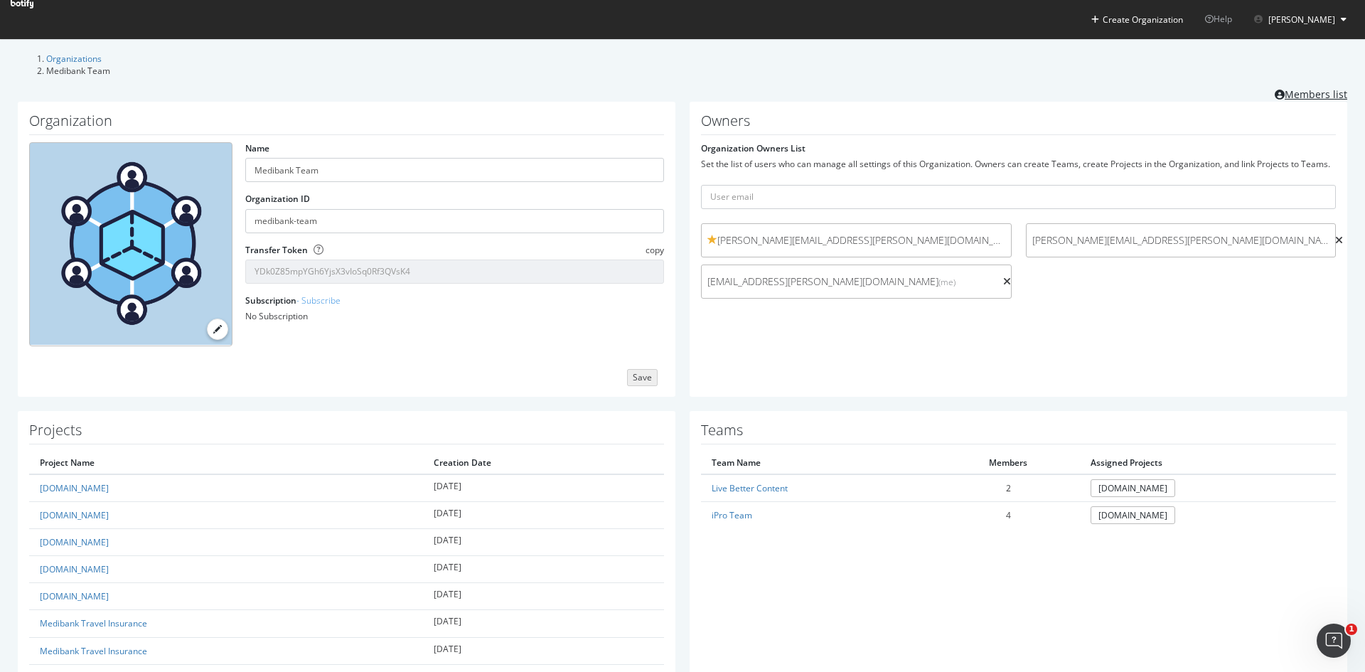
click at [1295, 84] on link "Members list" at bounding box center [1311, 93] width 73 height 18
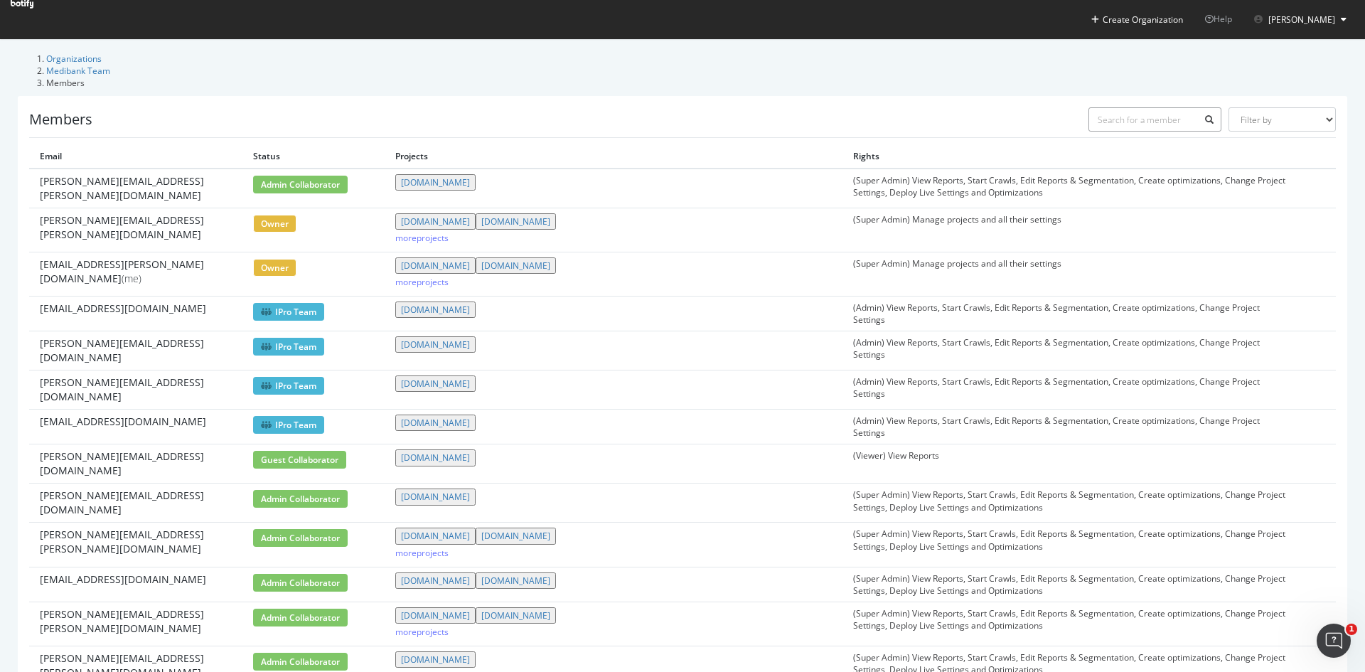
click at [1159, 107] on input "text" at bounding box center [1156, 119] width 134 height 24
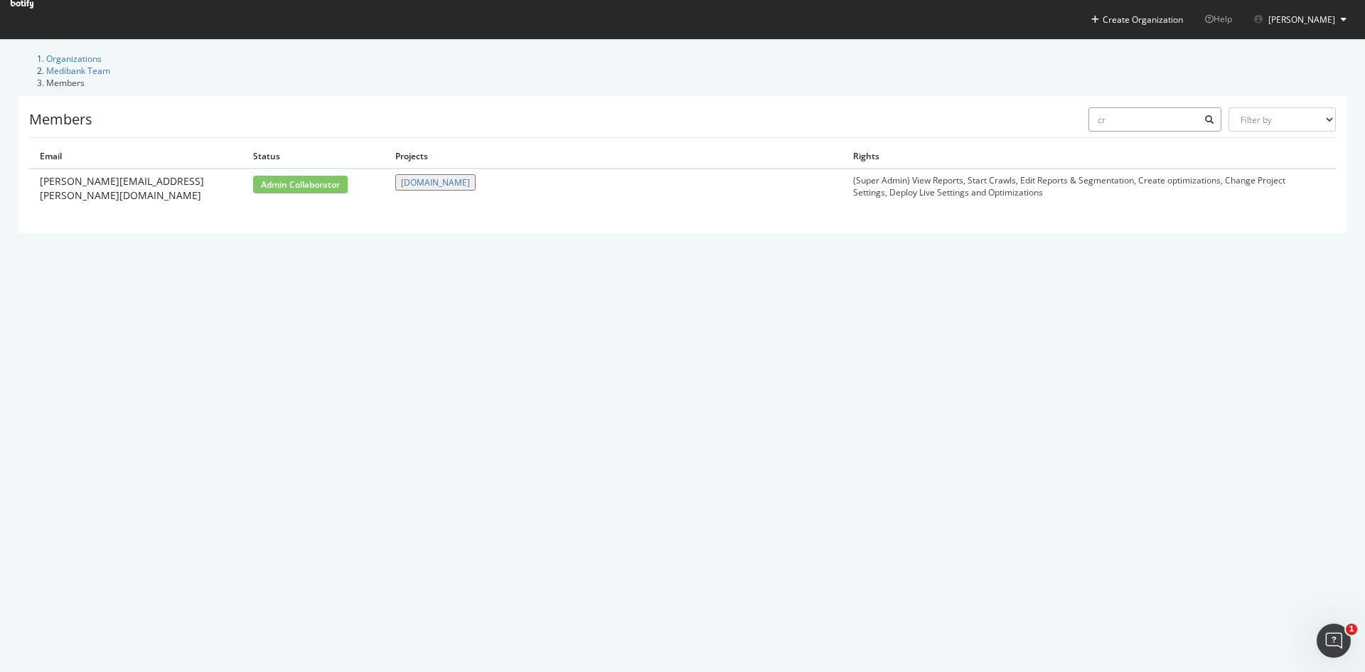
type input "c"
type input "s"
type input "c"
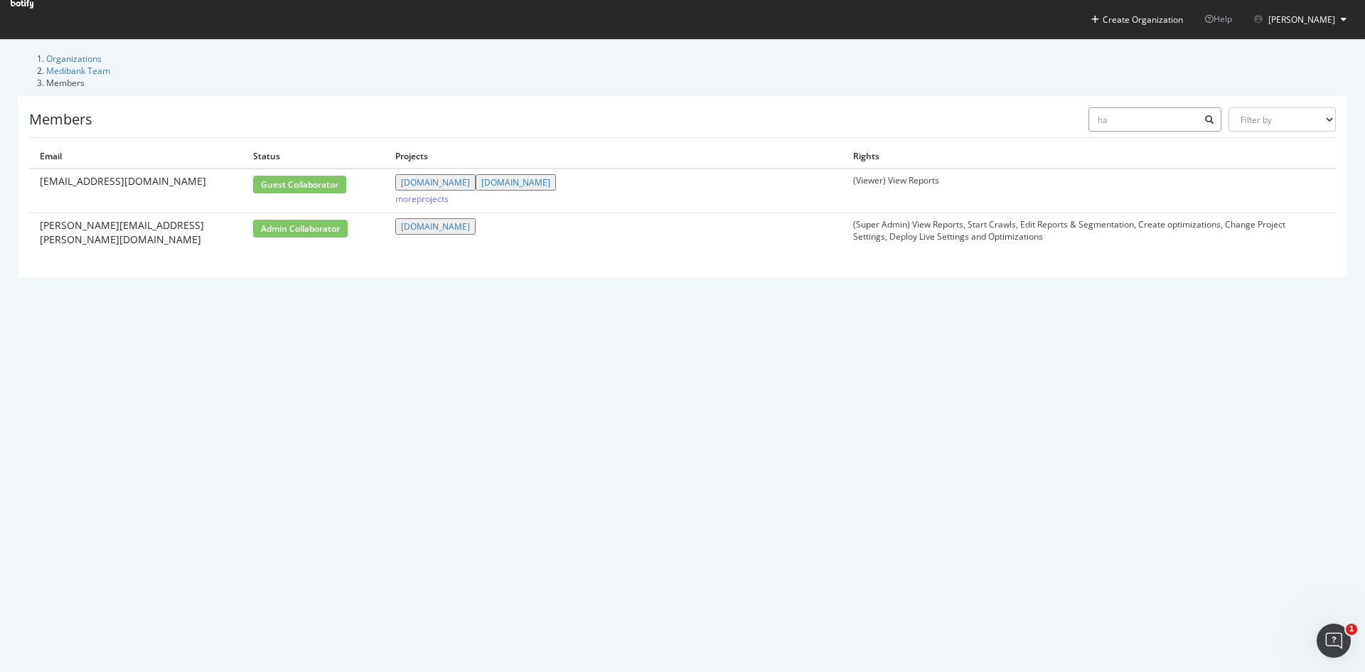
type input "h"
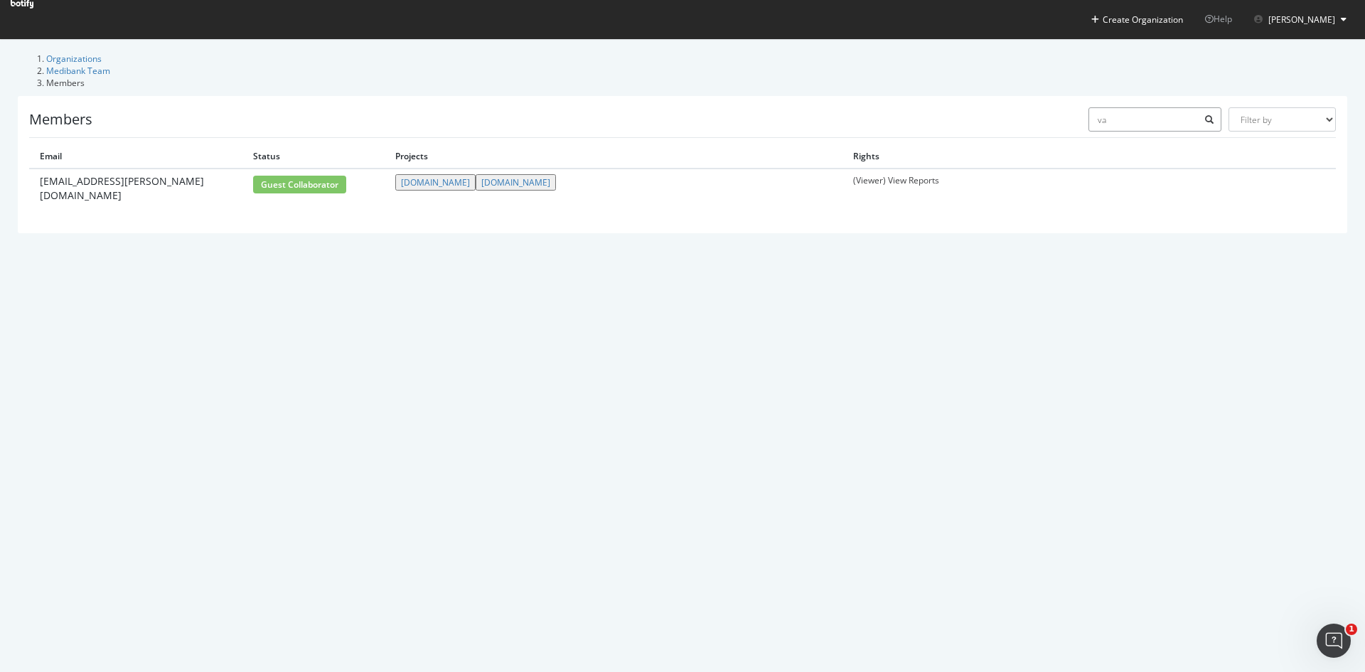
type input "v"
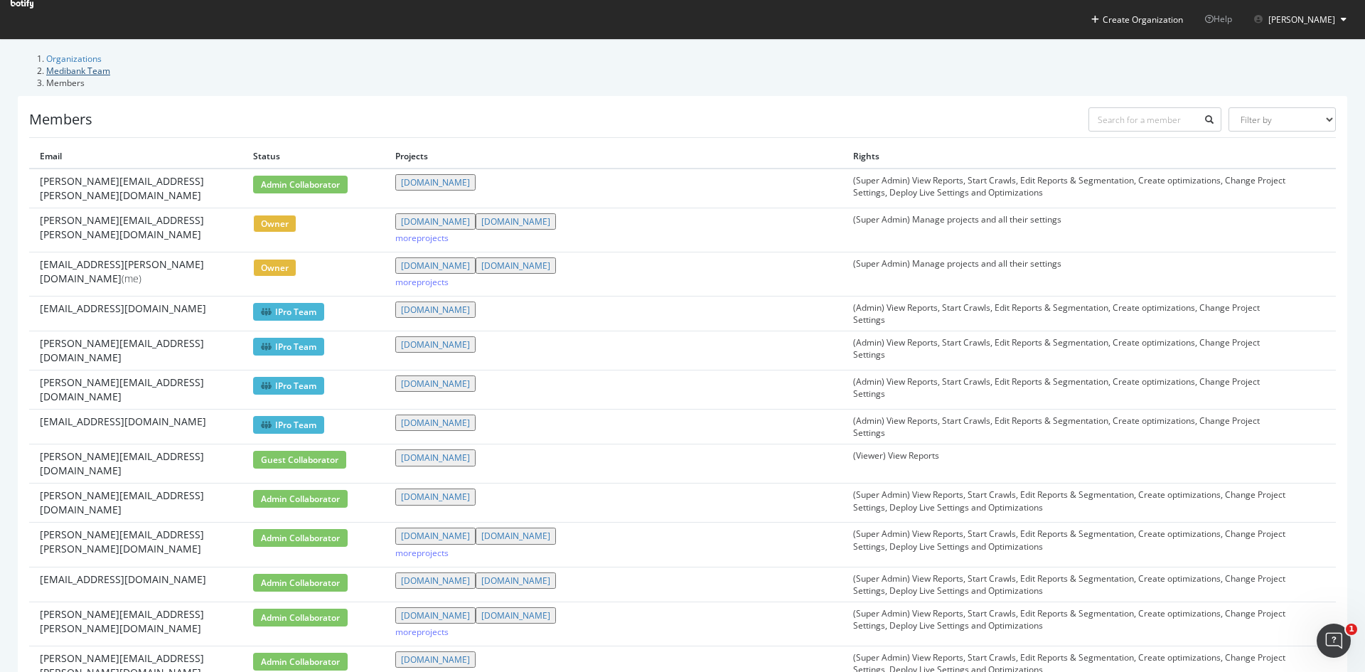
click at [110, 65] on link "Medibank Team" at bounding box center [78, 71] width 64 height 12
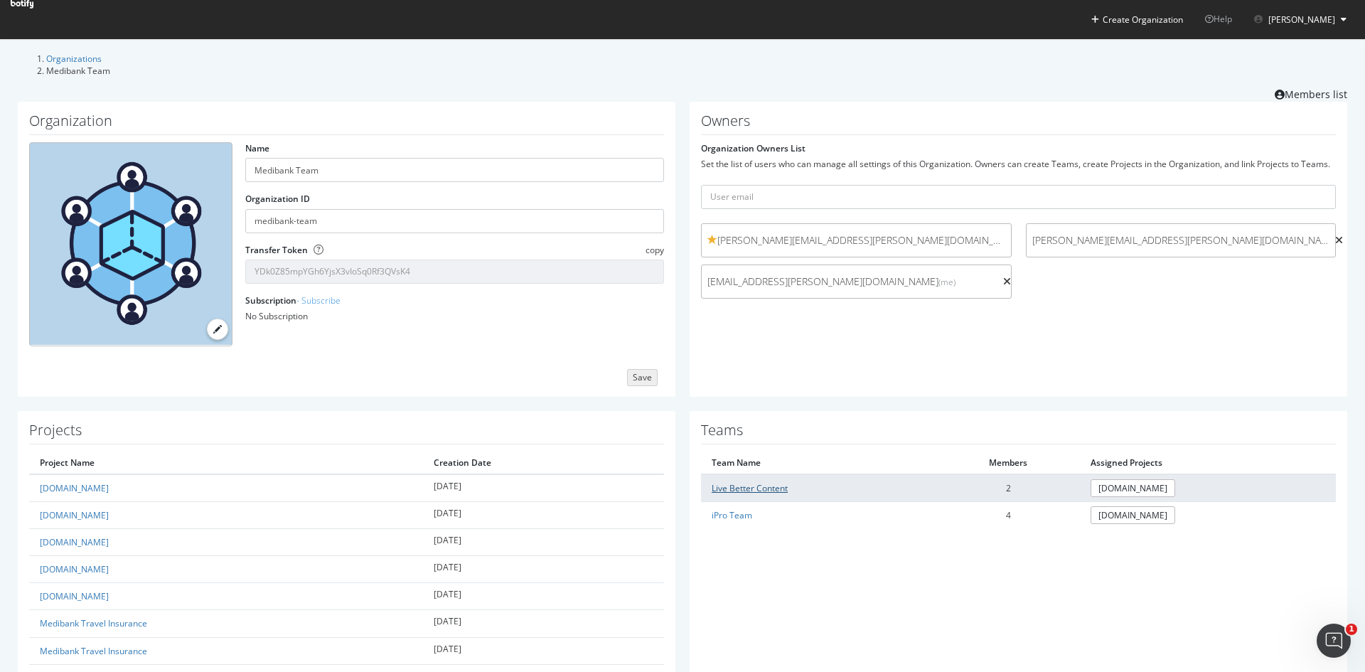
click at [764, 482] on link "Live Better Content" at bounding box center [750, 488] width 76 height 12
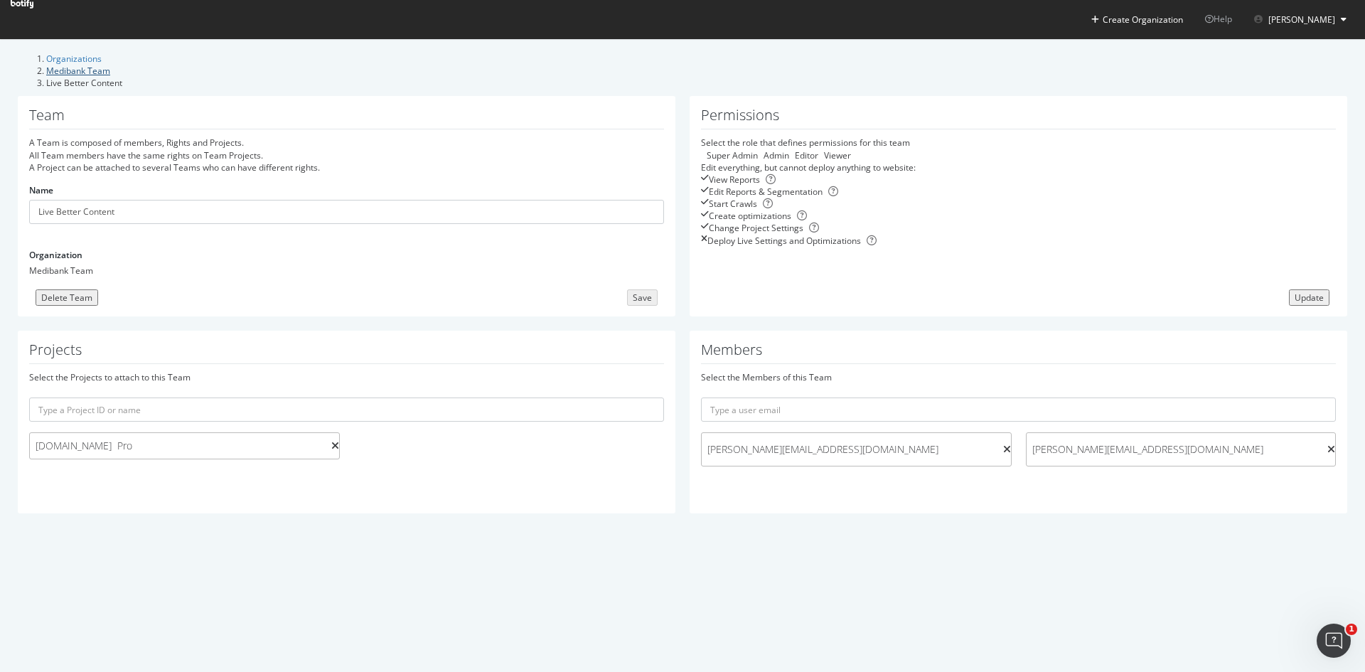
click at [110, 68] on link "Medibank Team" at bounding box center [78, 71] width 64 height 12
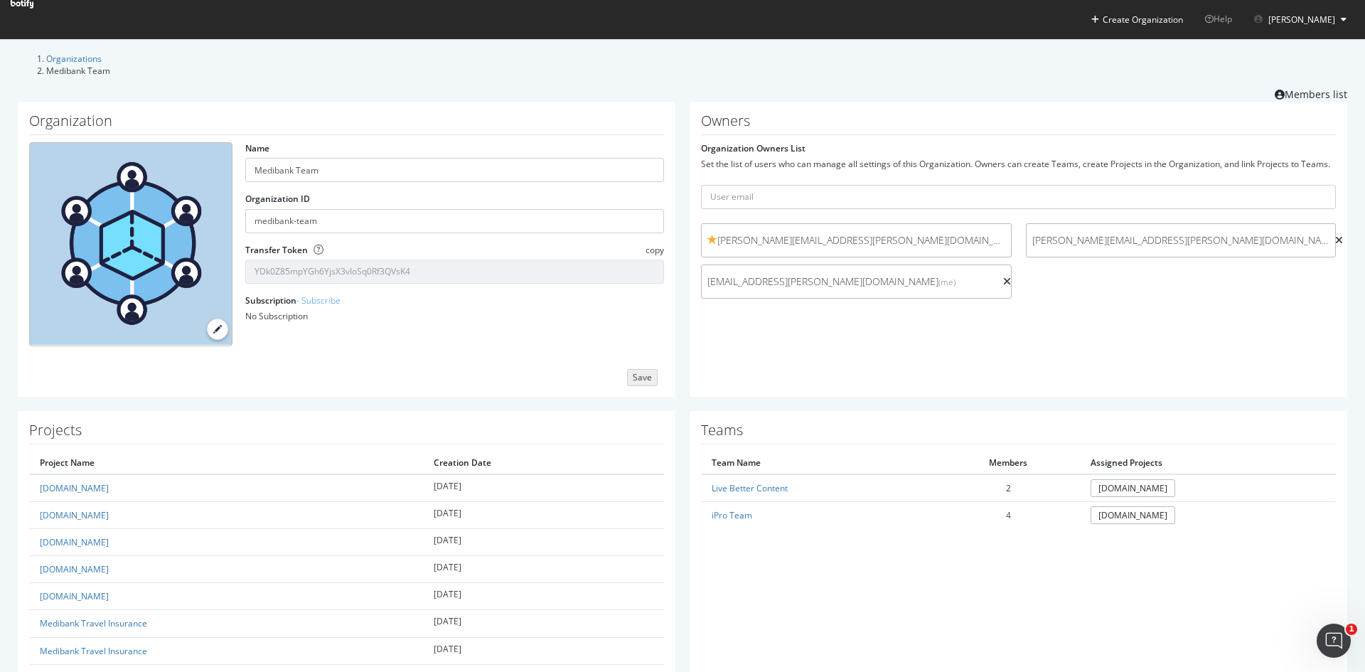
scroll to position [107, 0]
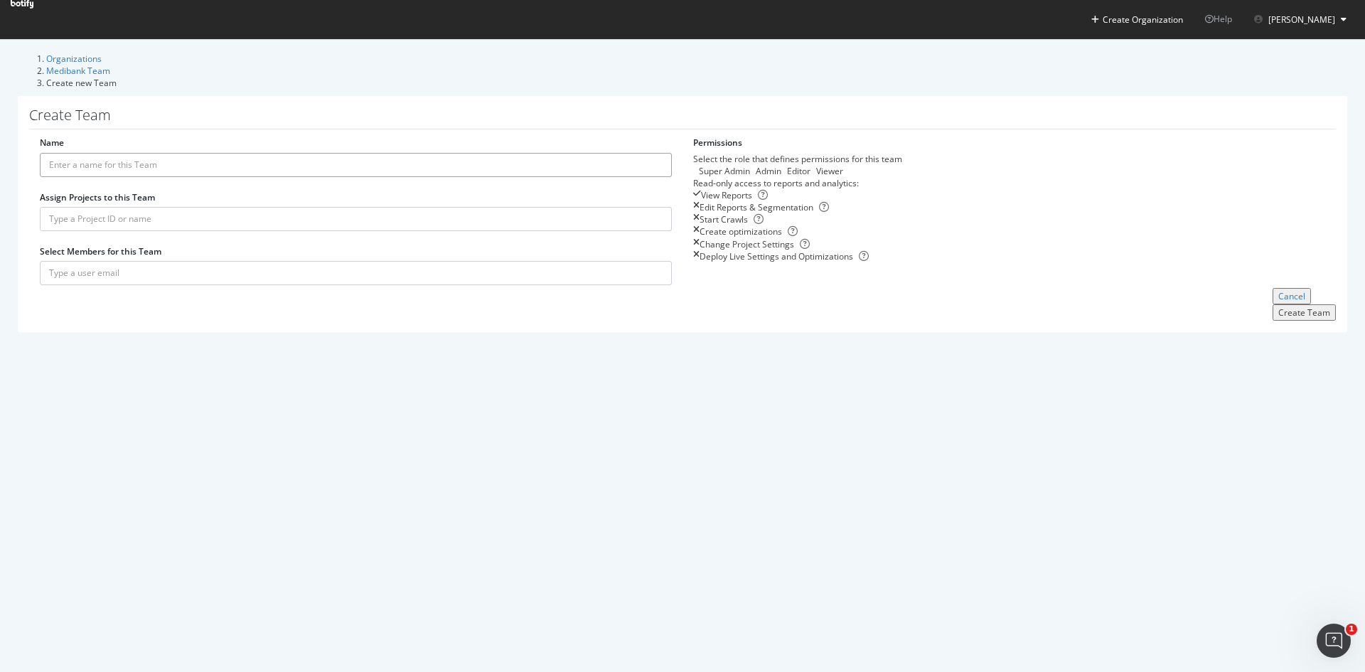
click at [273, 153] on input "Name" at bounding box center [356, 165] width 632 height 24
click at [293, 213] on input "text" at bounding box center [356, 219] width 632 height 24
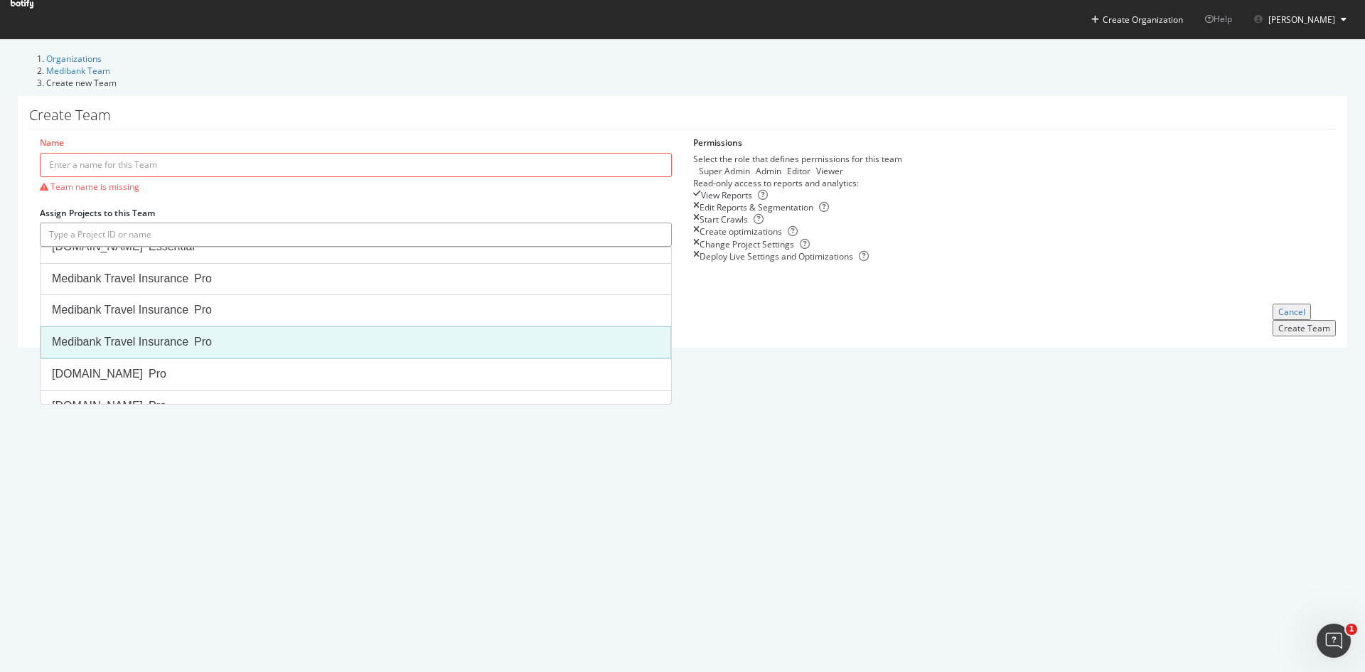
scroll to position [87, 0]
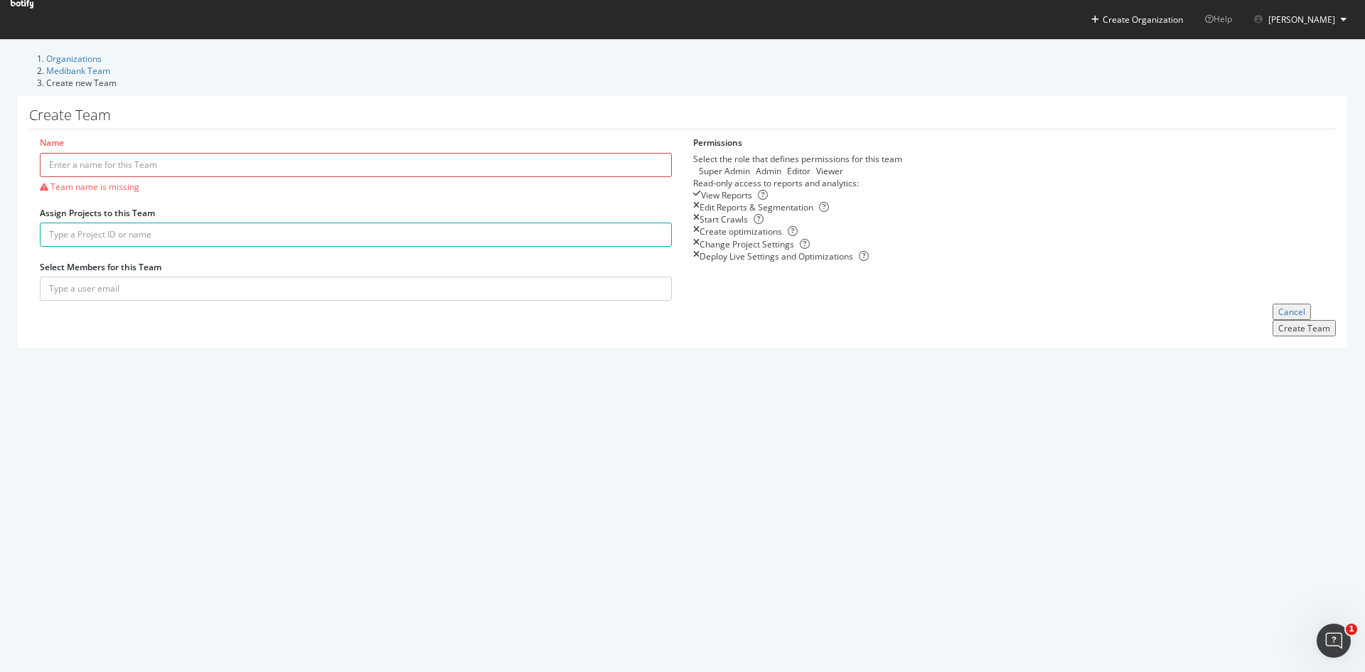
click at [235, 153] on input "Name" at bounding box center [356, 165] width 632 height 24
click at [781, 166] on div "Editor" at bounding box center [781, 171] width 0 height 12
click at [811, 165] on div "Viewer" at bounding box center [811, 171] width 0 height 12
click at [781, 165] on div "Editor" at bounding box center [781, 171] width 0 height 12
click at [336, 153] on input "Name" at bounding box center [356, 165] width 632 height 24
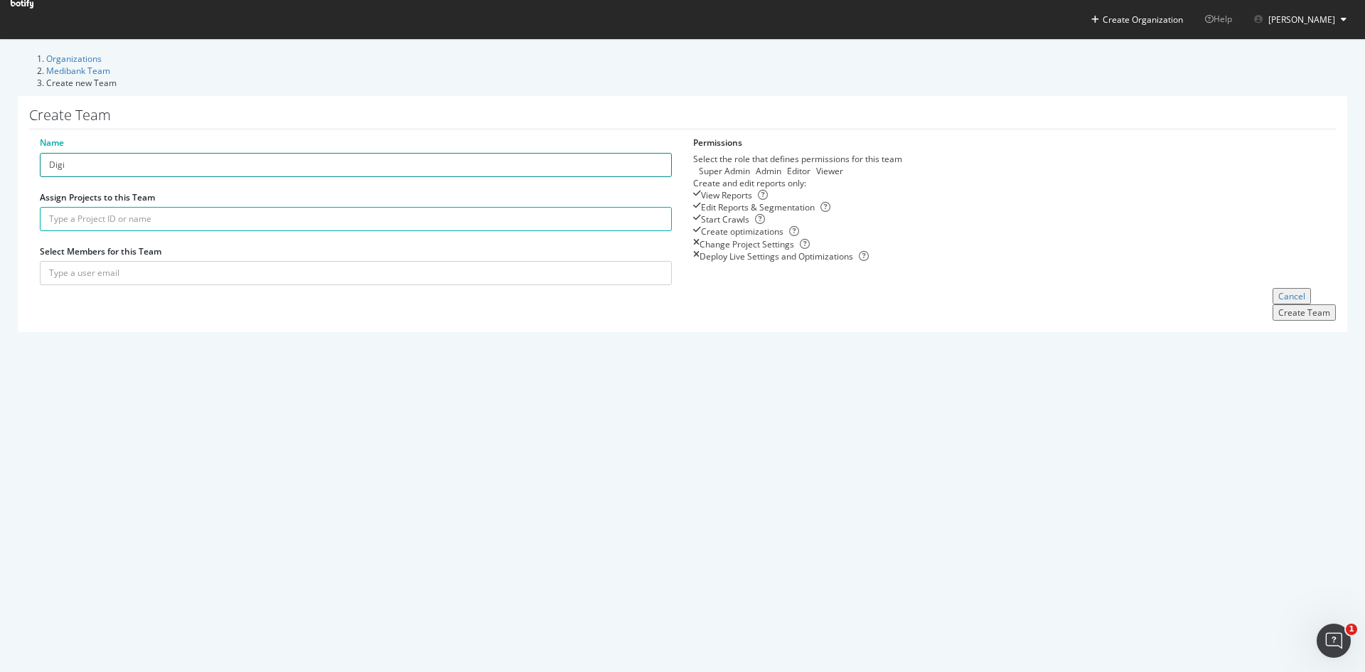
click at [215, 153] on input "Digi" at bounding box center [356, 165] width 632 height 24
type input "Digi Team"
click at [207, 210] on input "text" at bounding box center [356, 219] width 632 height 24
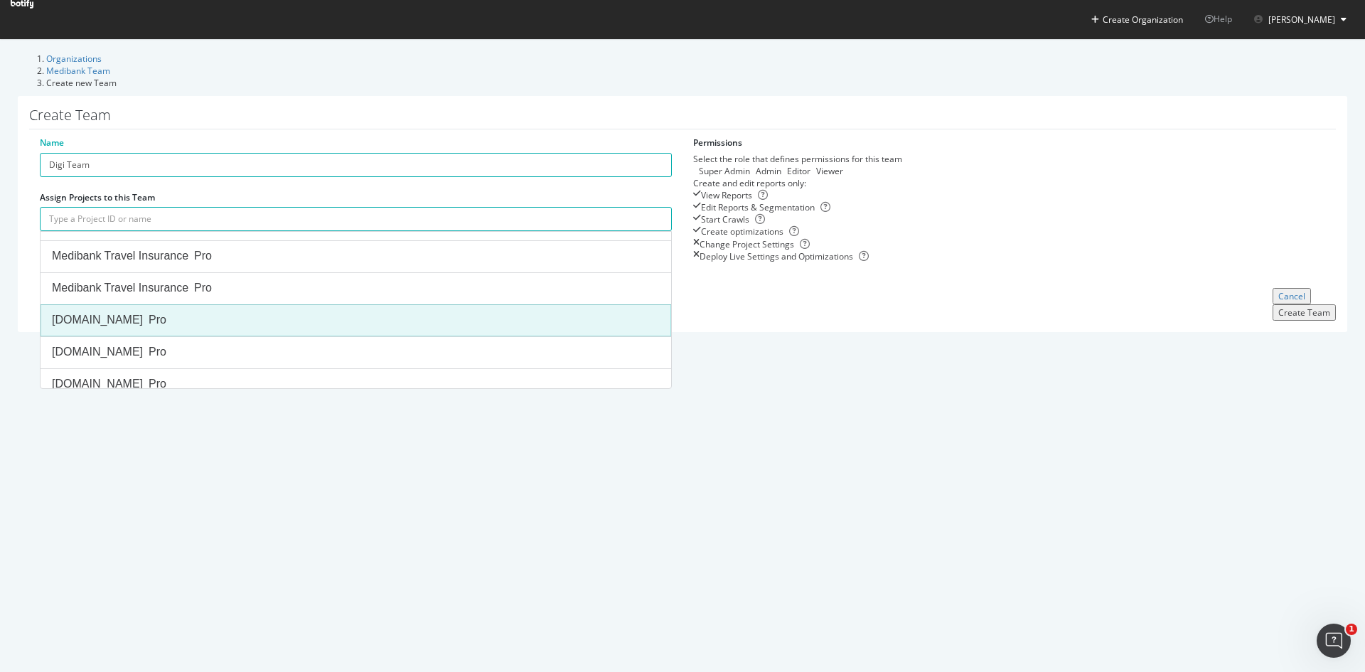
click at [220, 312] on div "Medibank.com.au Pro" at bounding box center [356, 320] width 608 height 16
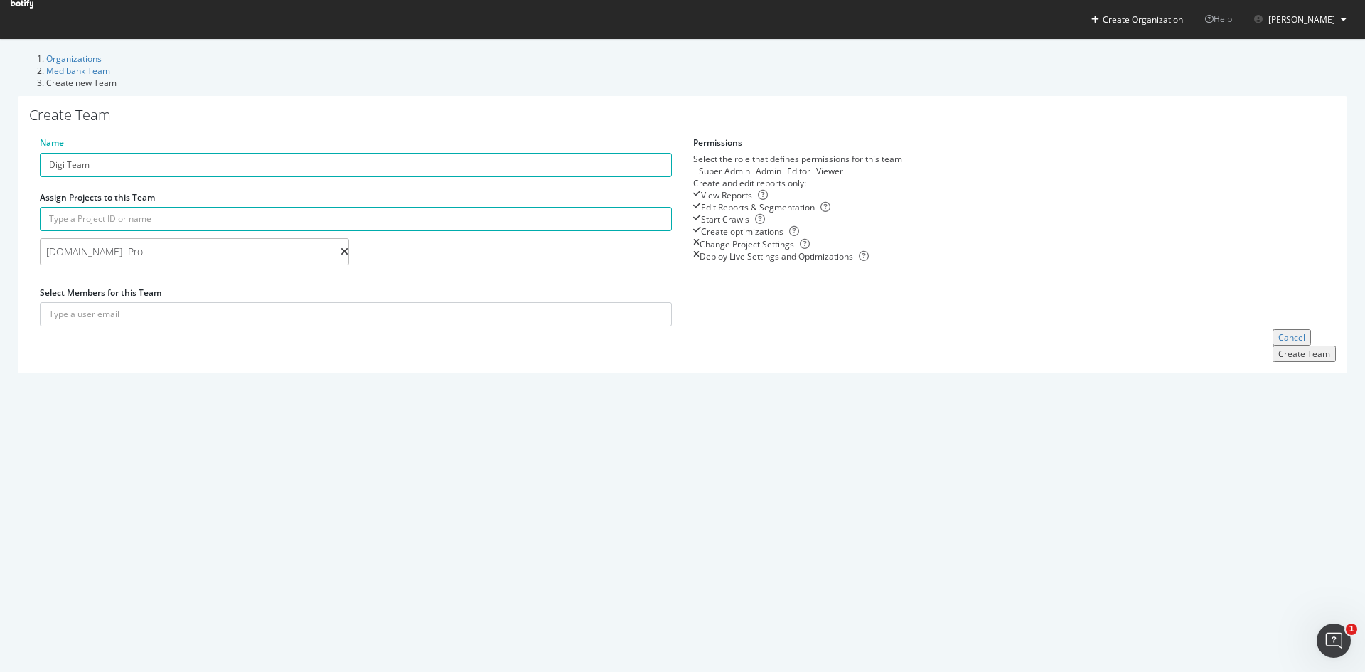
click at [216, 245] on div "Medibank.com.au Pro" at bounding box center [190, 252] width 289 height 14
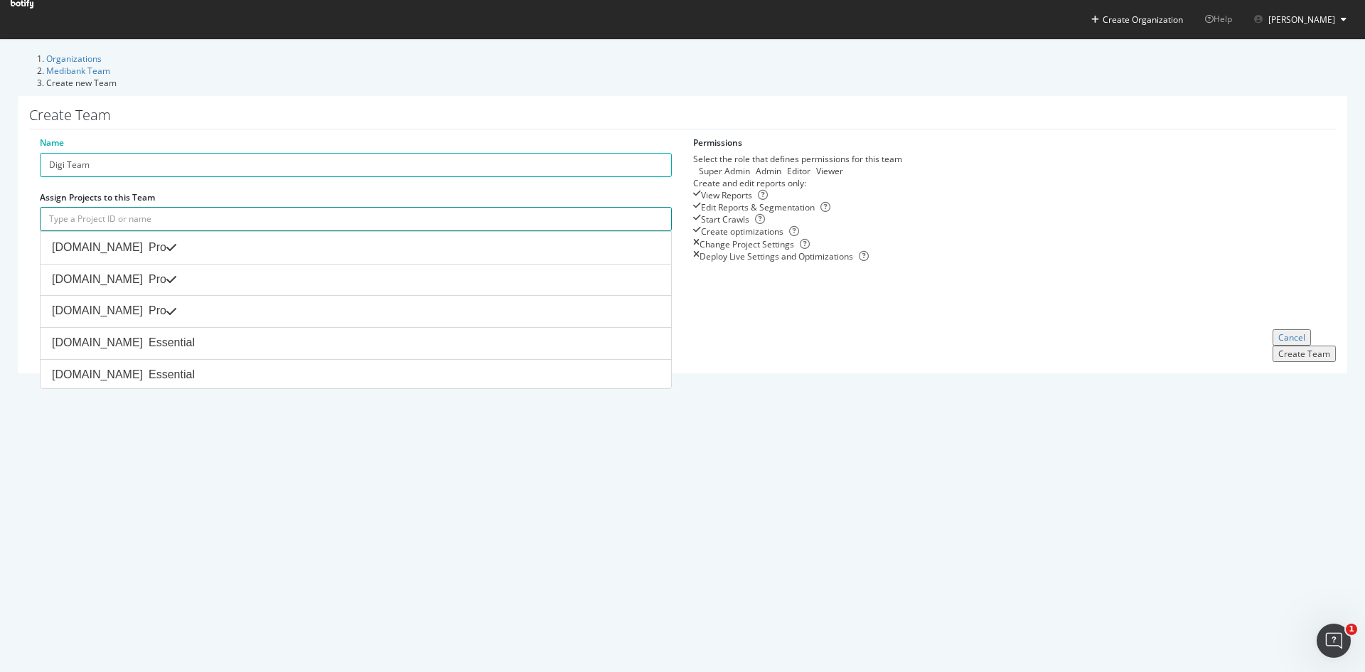
click at [207, 207] on input "text" at bounding box center [356, 219] width 632 height 24
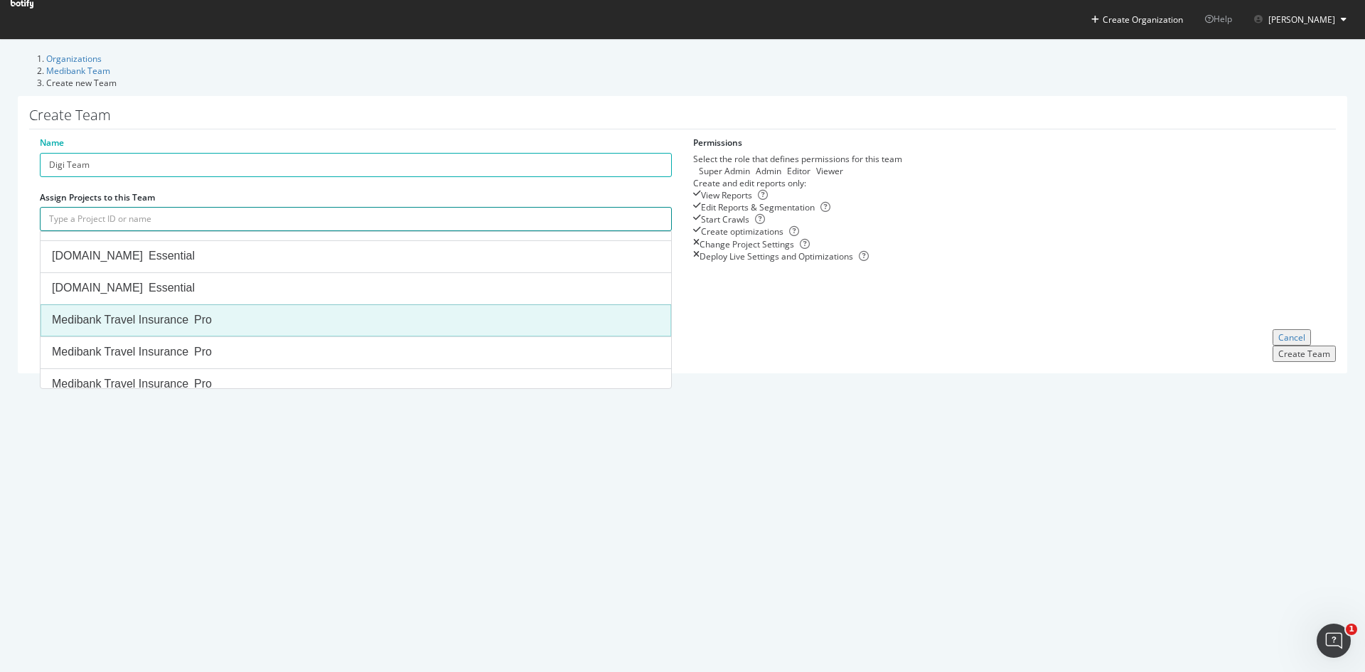
scroll to position [0, 0]
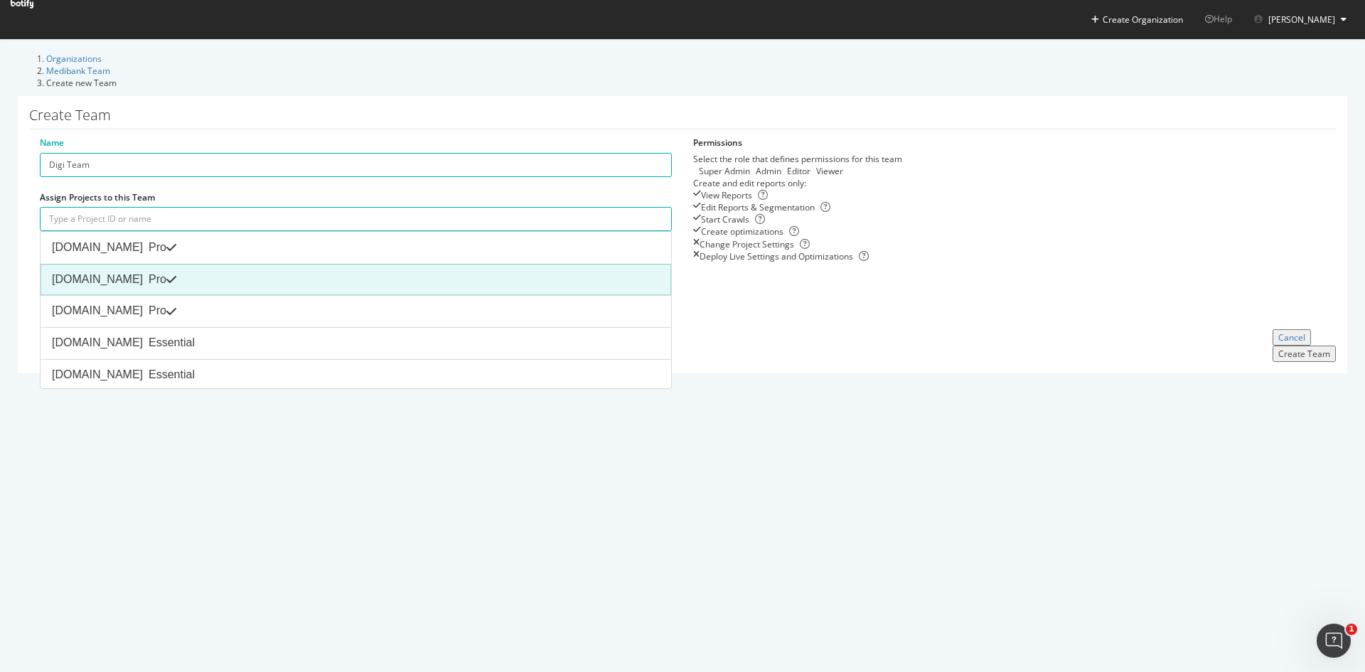
click at [208, 272] on div "Medibank.com.au Pro" at bounding box center [356, 280] width 608 height 16
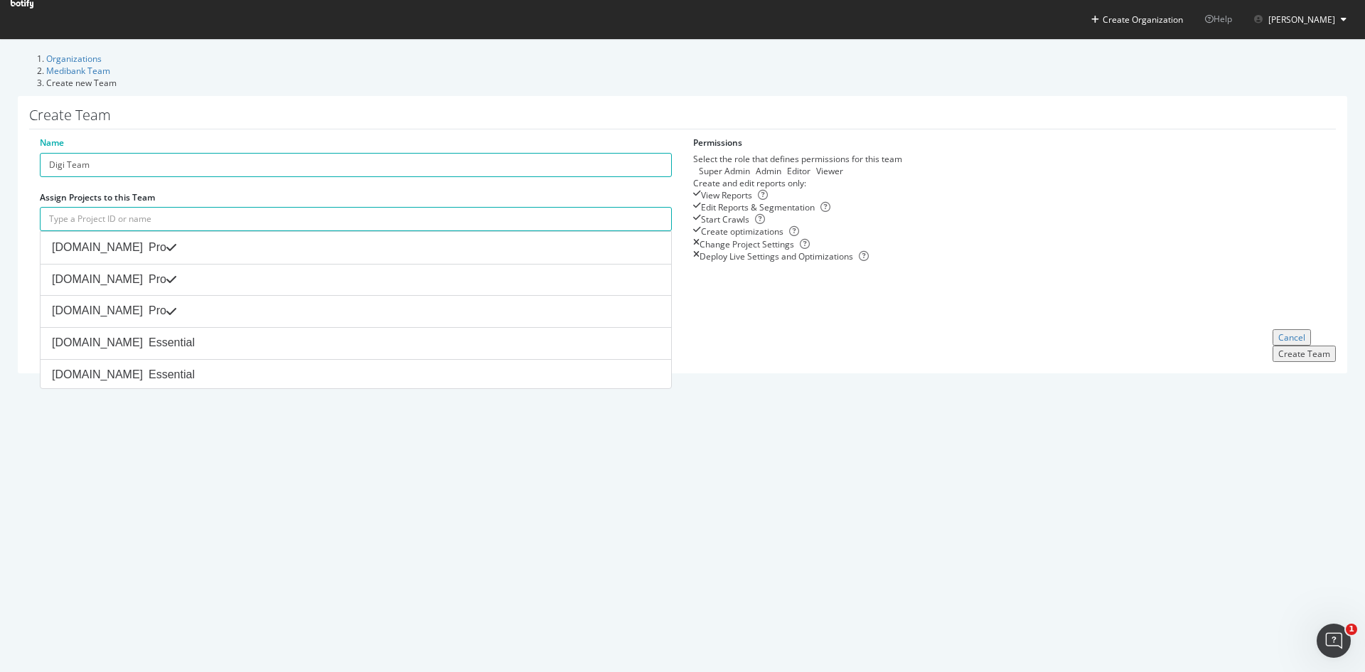
click at [228, 402] on div "Create Organization Help Armaan Gandhok Organizations Medibank Team Create new …" at bounding box center [682, 201] width 1365 height 402
click at [193, 207] on input "text" at bounding box center [356, 219] width 632 height 24
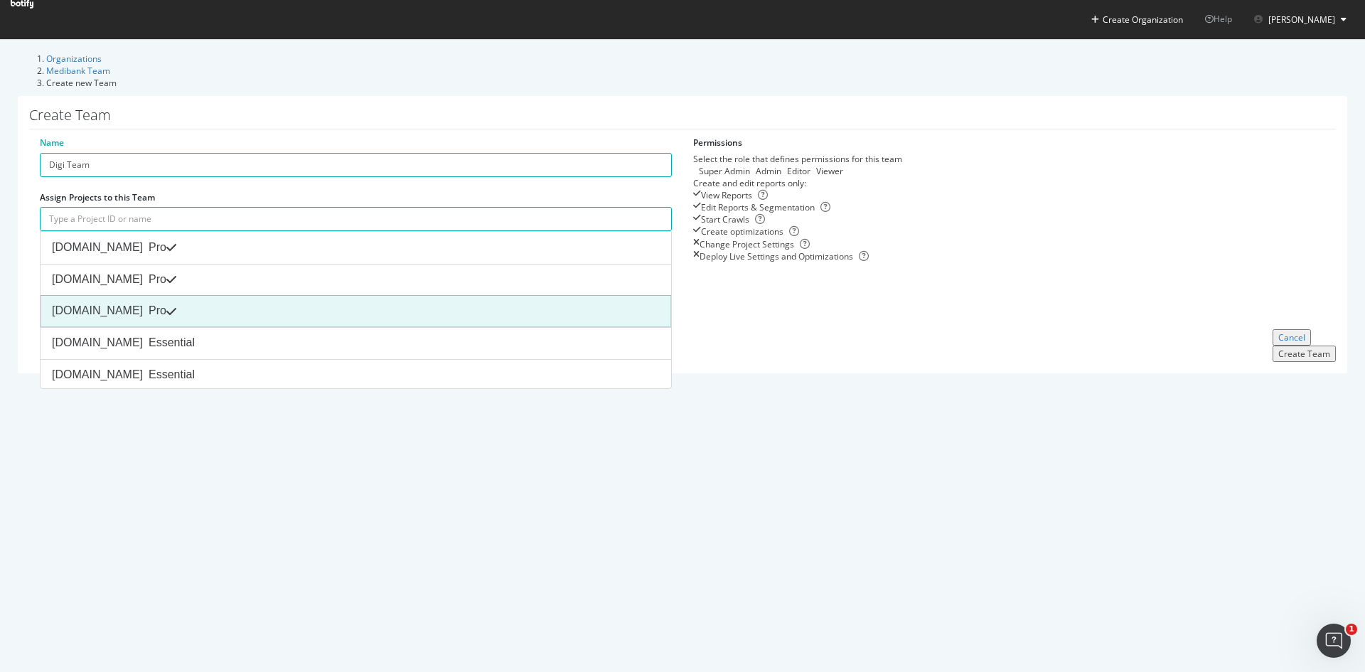
click at [210, 303] on div "Medibank.com.au Pro" at bounding box center [356, 311] width 608 height 16
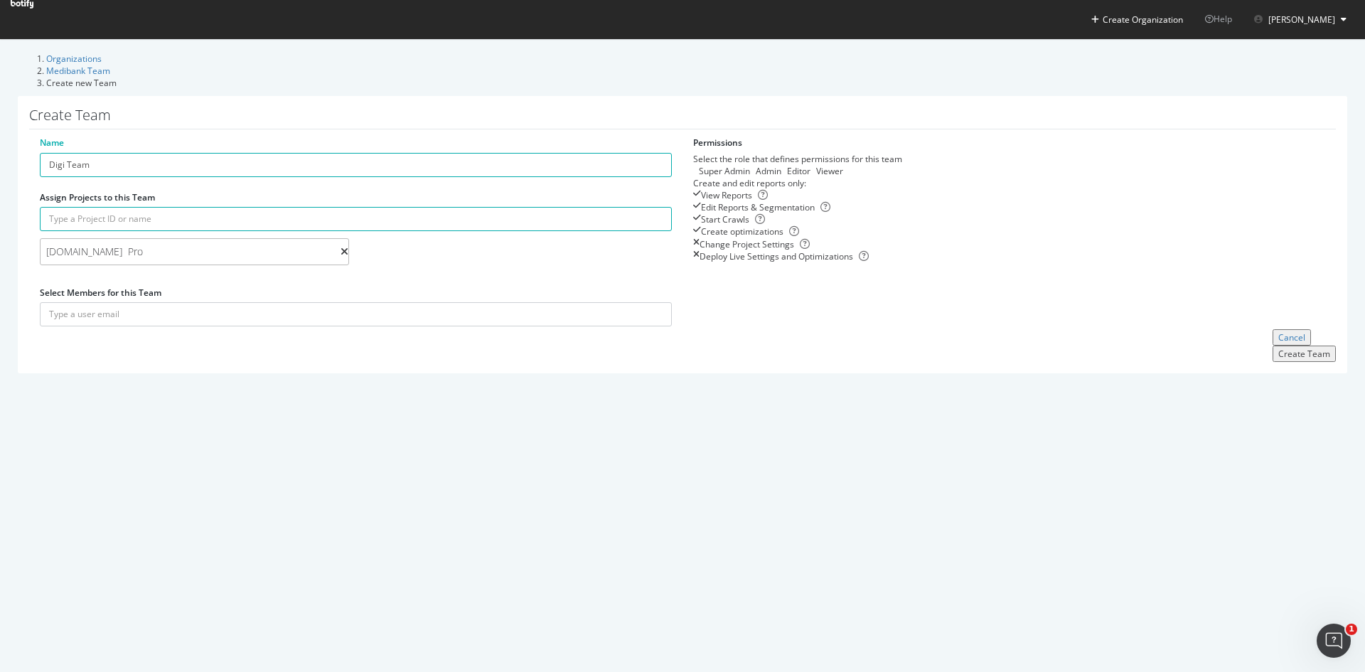
click at [226, 402] on div "Create Organization Help Armaan Gandhok Organizations Medibank Team Create new …" at bounding box center [682, 201] width 1365 height 402
click at [198, 207] on input "text" at bounding box center [356, 219] width 632 height 24
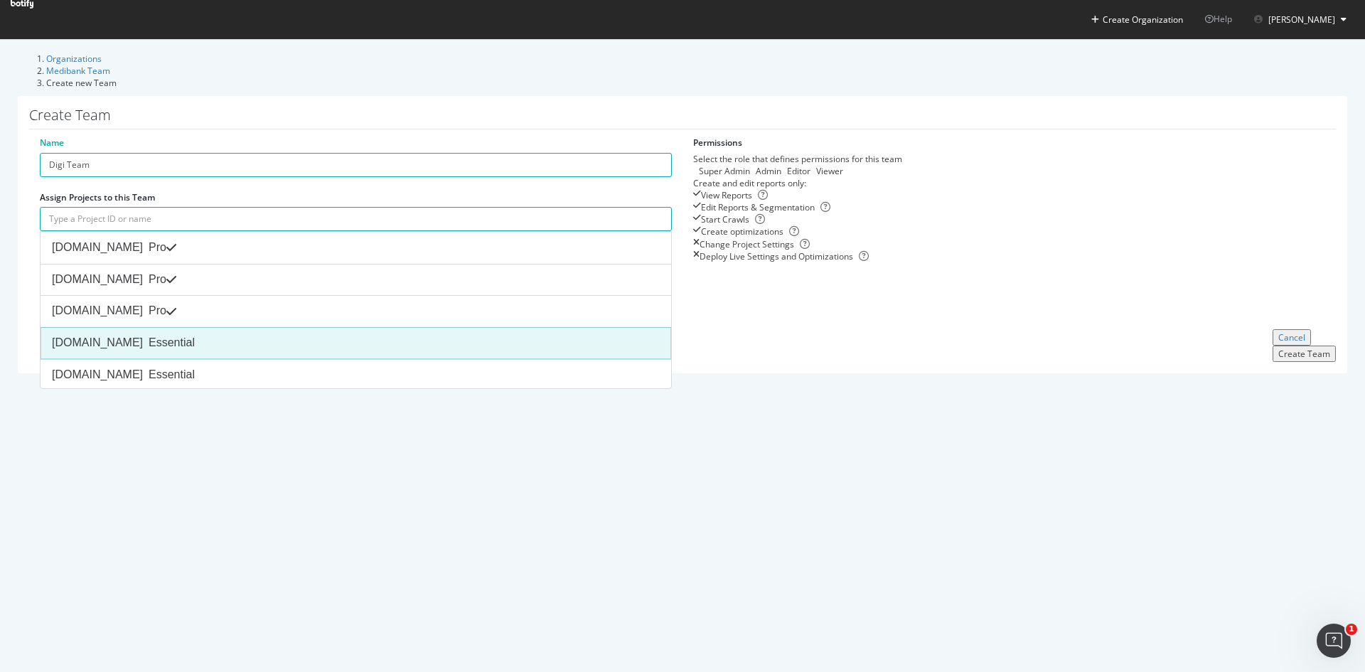
click at [209, 335] on div "ahm.com.au Essential" at bounding box center [356, 343] width 608 height 16
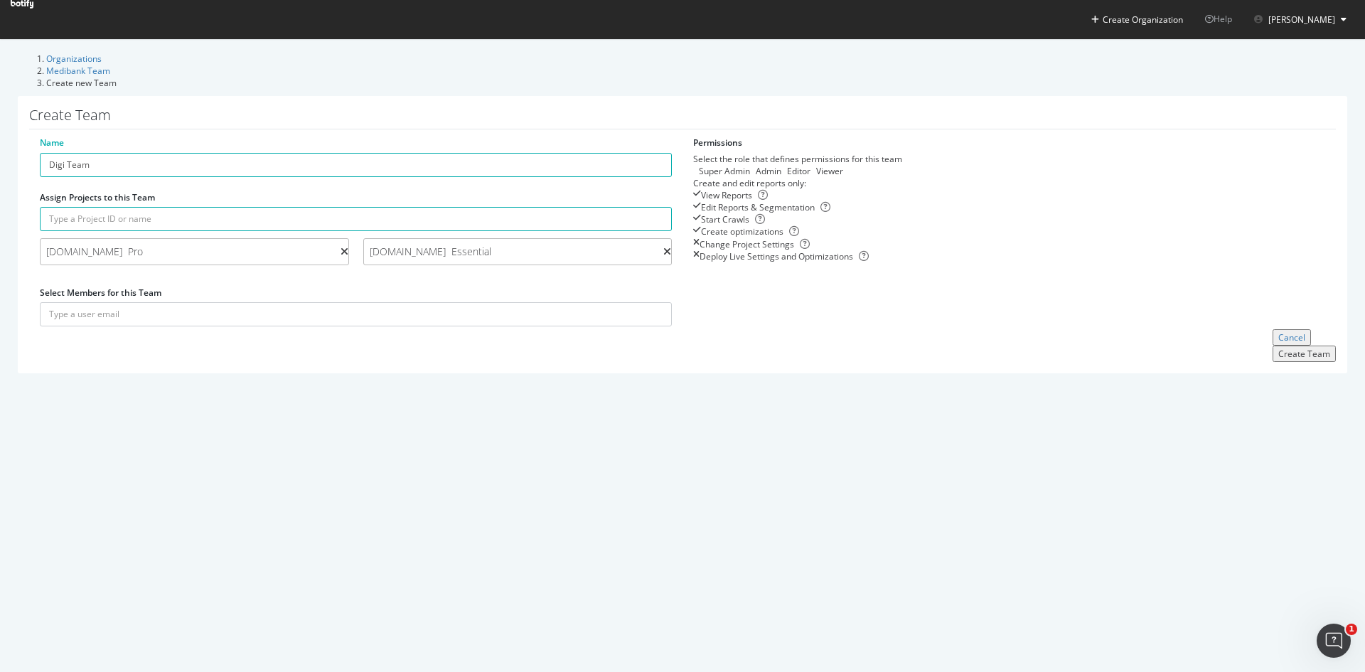
click at [663, 247] on icon at bounding box center [667, 252] width 8 height 10
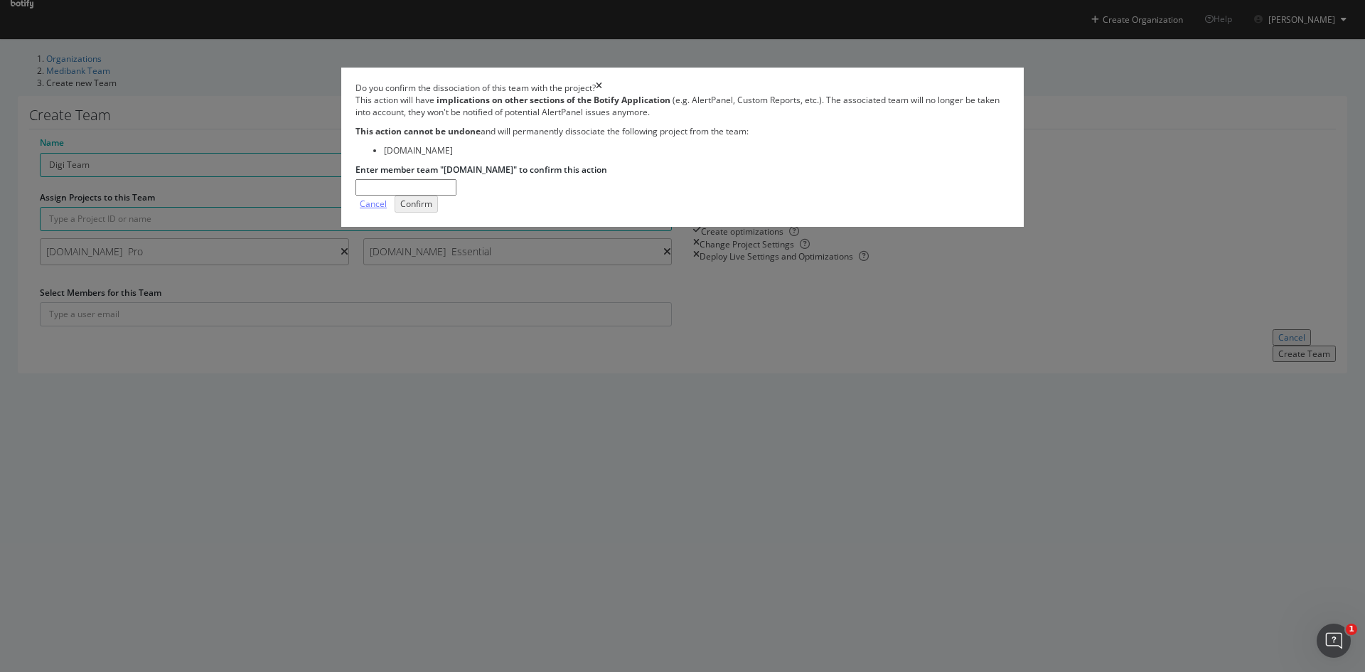
click at [387, 210] on div "Cancel" at bounding box center [373, 204] width 27 height 12
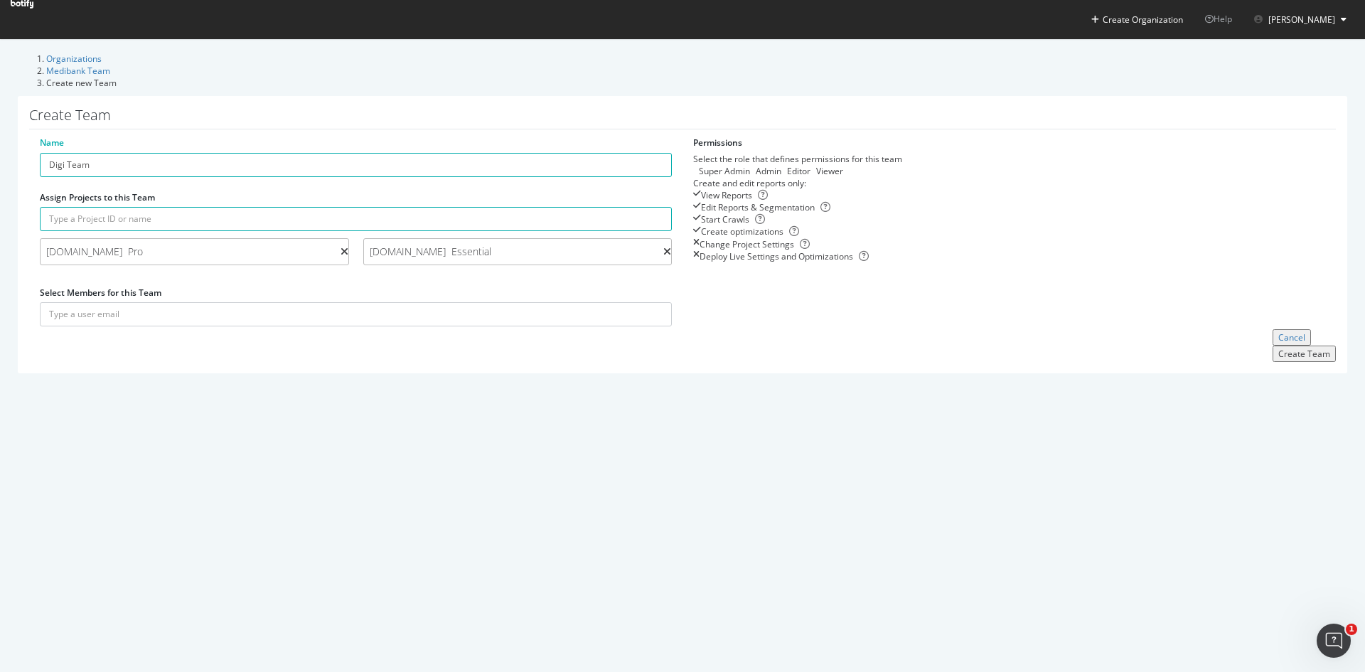
click at [663, 247] on icon at bounding box center [667, 252] width 8 height 10
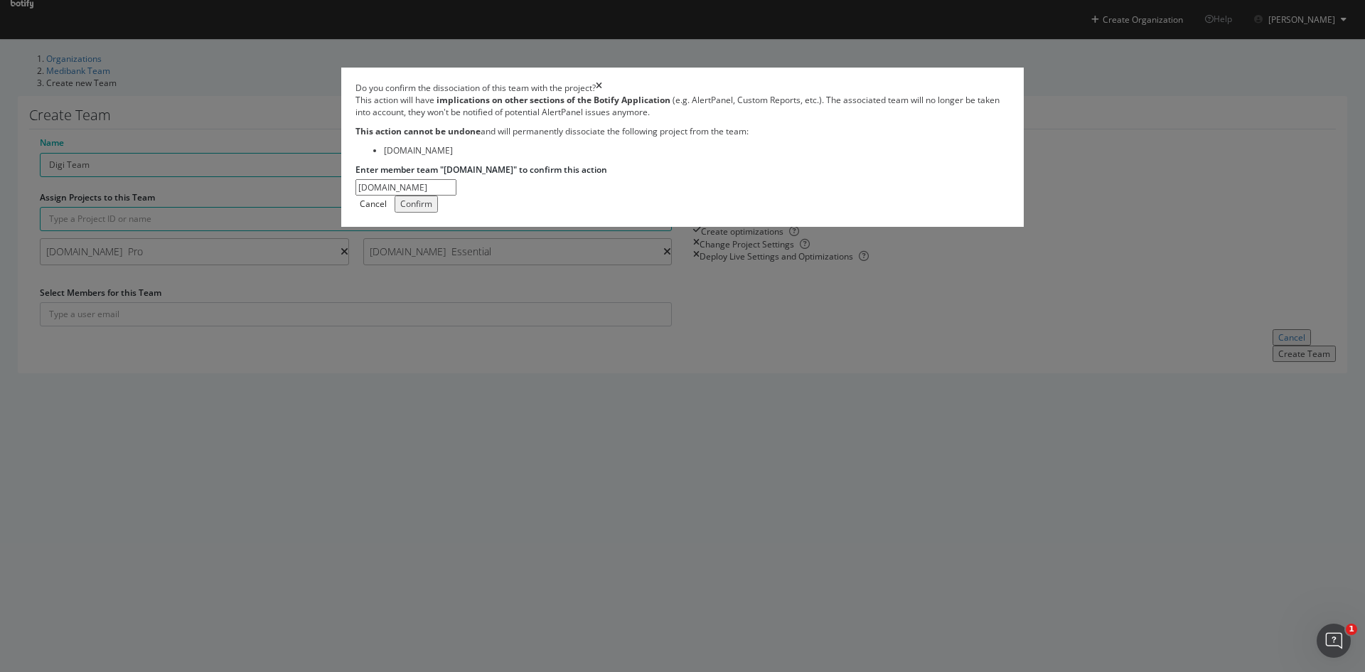
type input "ahm.com.au"
click at [438, 212] on button "Confirm" at bounding box center [416, 204] width 43 height 16
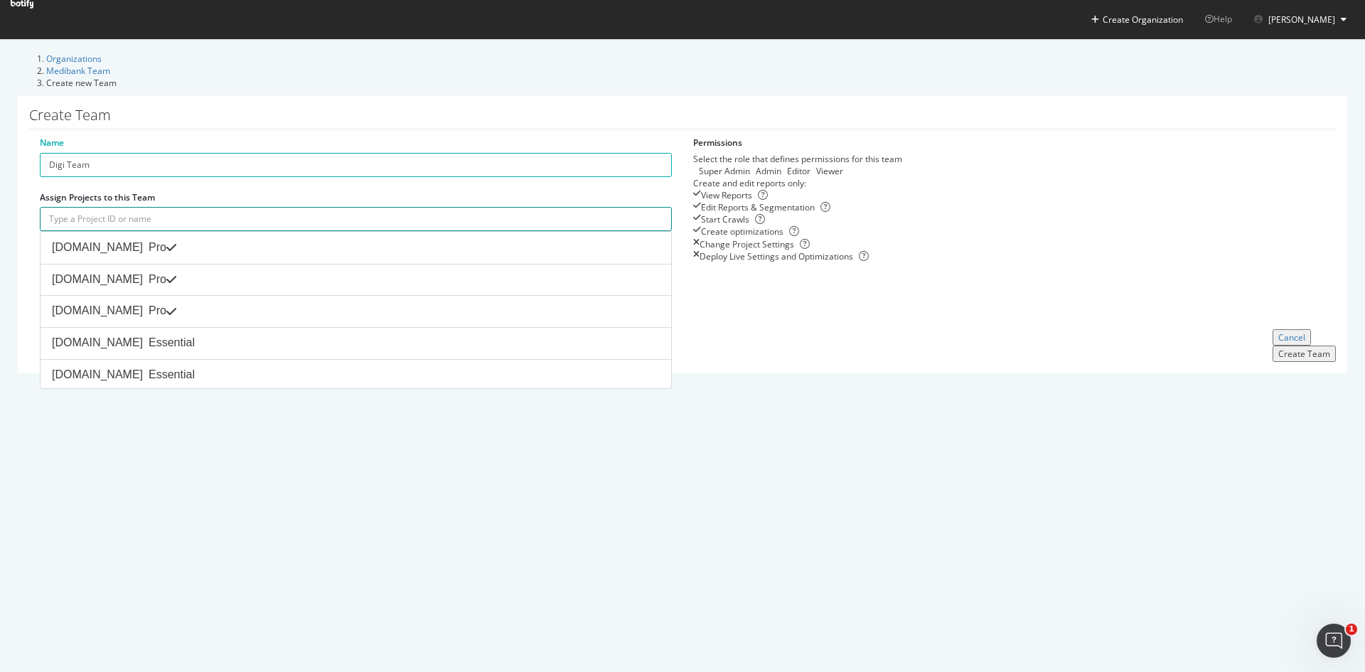
click at [364, 207] on input "text" at bounding box center [356, 219] width 632 height 24
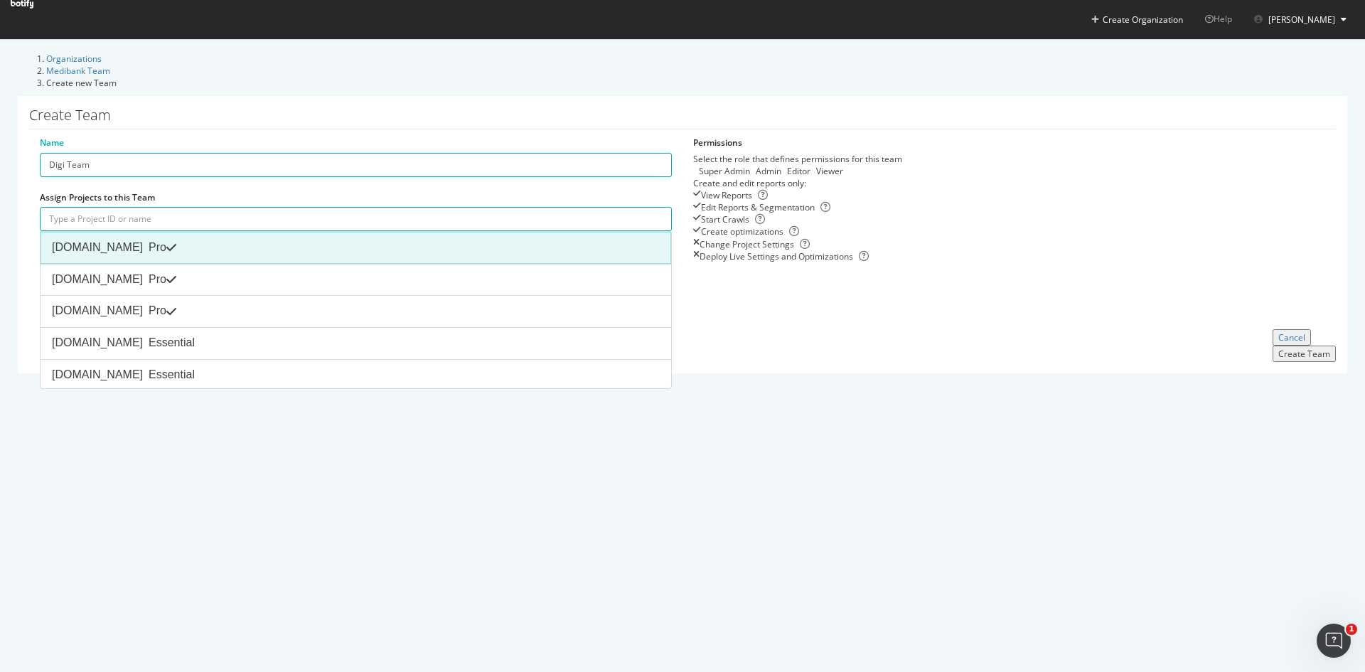
click at [363, 240] on div "Medibank.com.au Pro" at bounding box center [356, 248] width 608 height 16
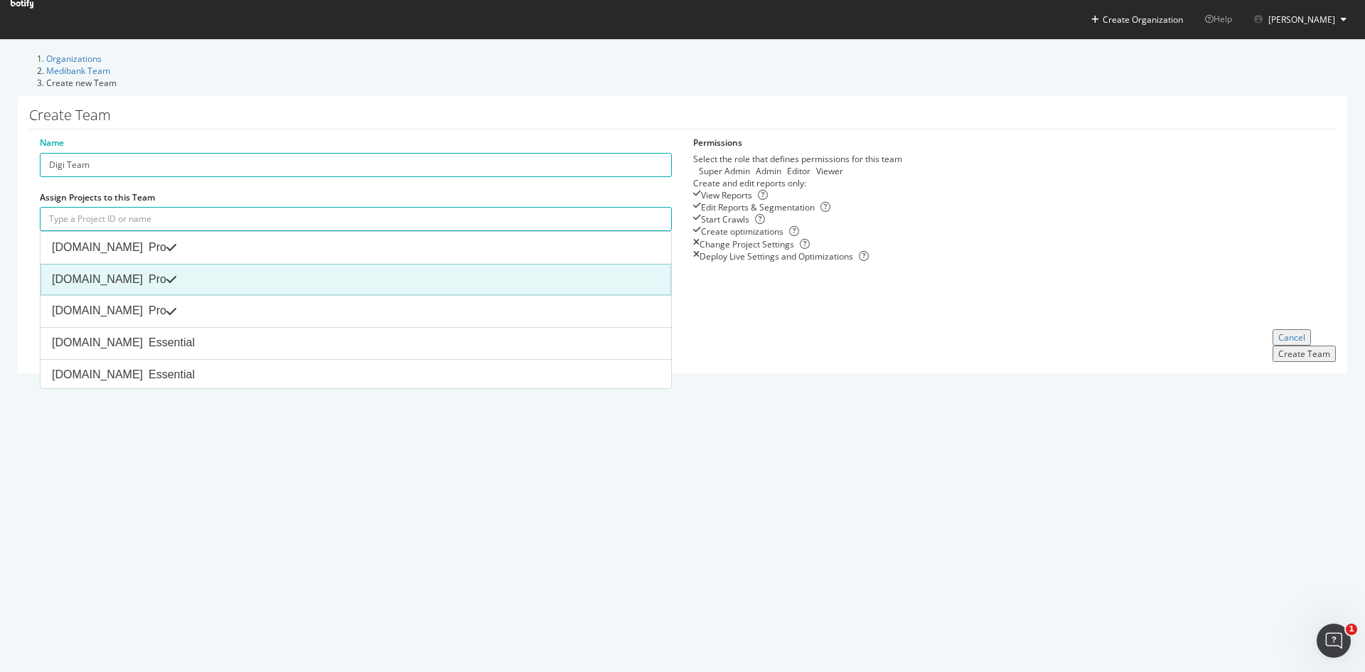
click at [349, 272] on div "Medibank.com.au Pro" at bounding box center [356, 280] width 608 height 16
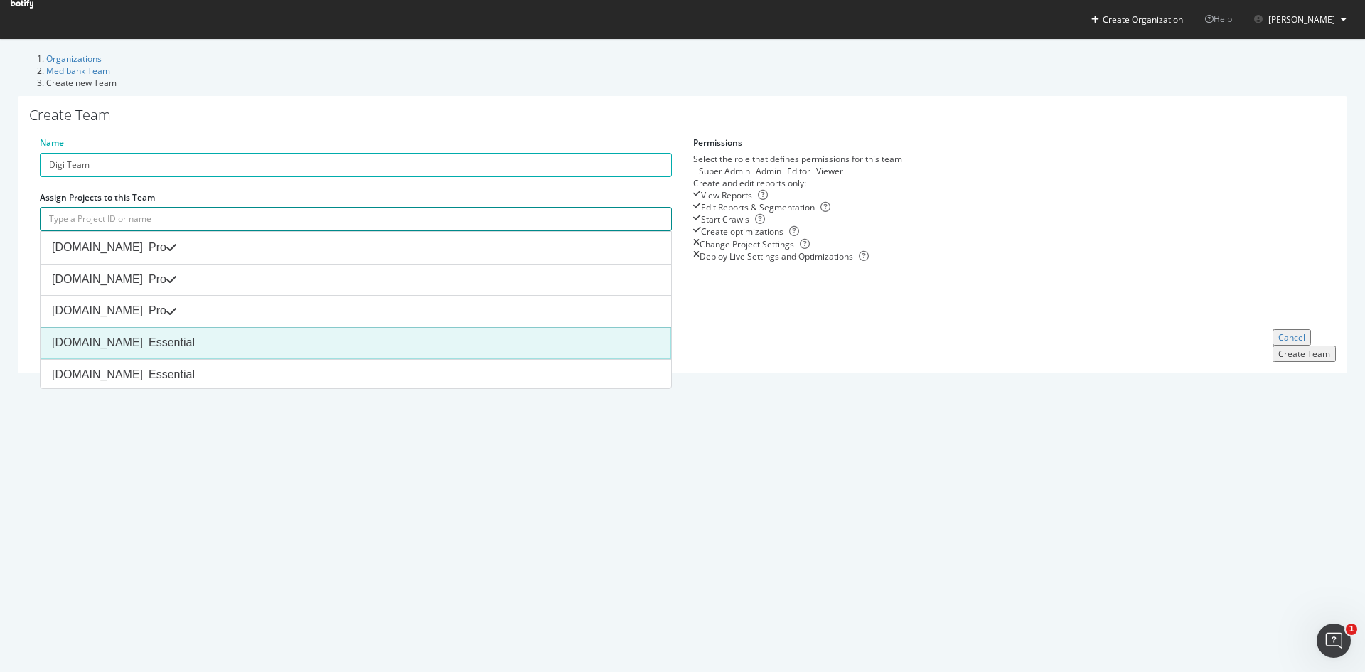
scroll to position [87, 0]
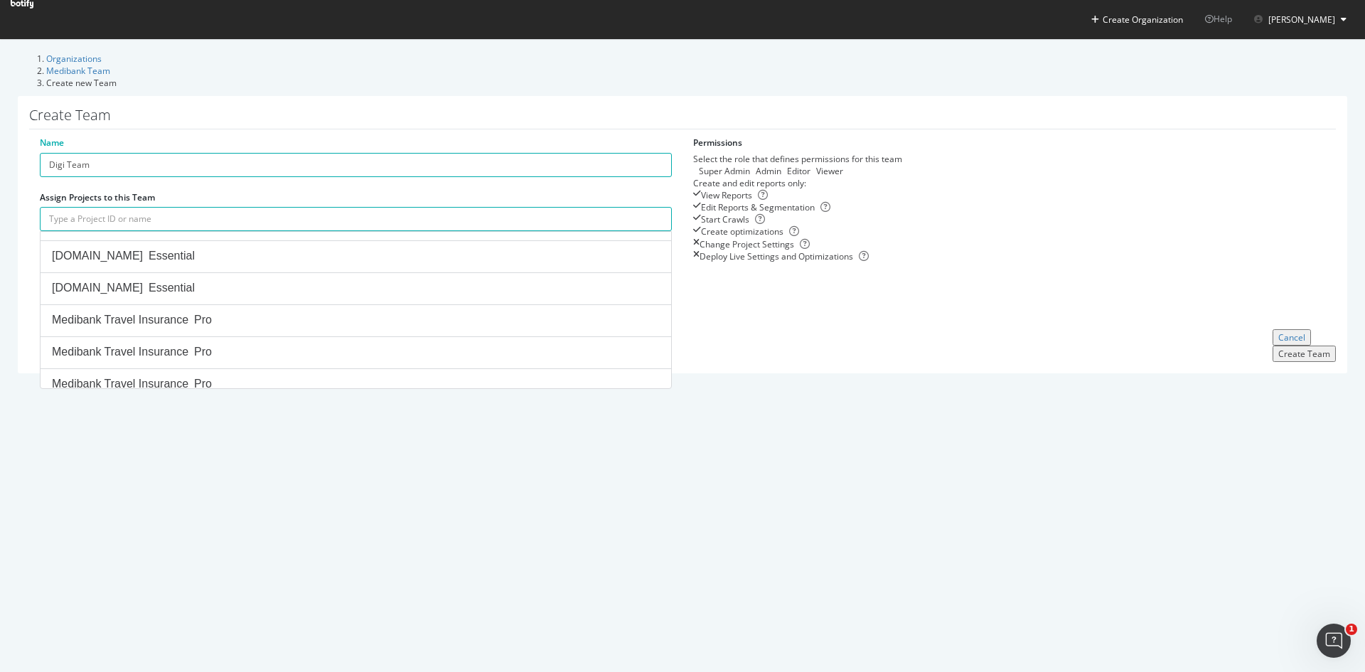
click at [387, 402] on div "Create Organization Help Armaan Gandhok Organizations Medibank Team Create new …" at bounding box center [682, 201] width 1365 height 402
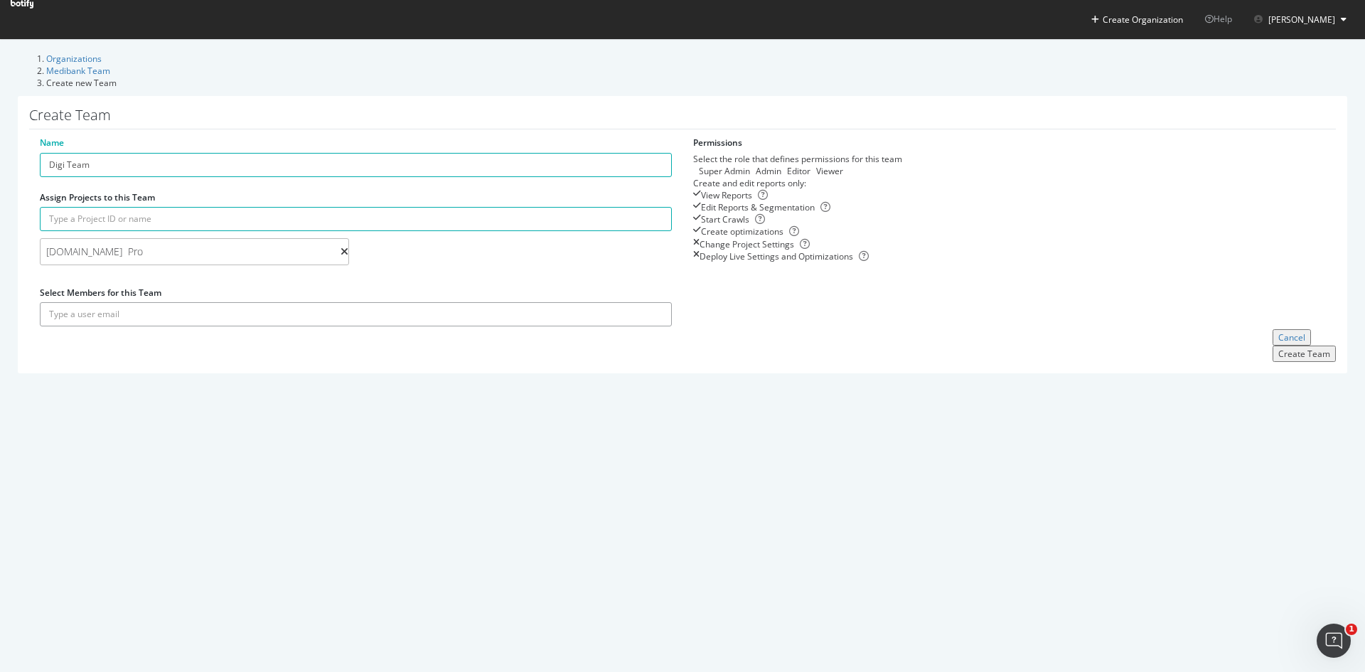
click at [323, 302] on input "text" at bounding box center [356, 314] width 632 height 24
click at [253, 302] on input "craig" at bounding box center [356, 314] width 632 height 24
drag, startPoint x: 172, startPoint y: 312, endPoint x: 26, endPoint y: 319, distance: 145.9
click at [26, 319] on div "Create Team Name Digi Team Assign Projects to this Team Medibank.com.au Pro Sel…" at bounding box center [683, 234] width 1330 height 277
paste input ".mcquinn@medibank.com.au"
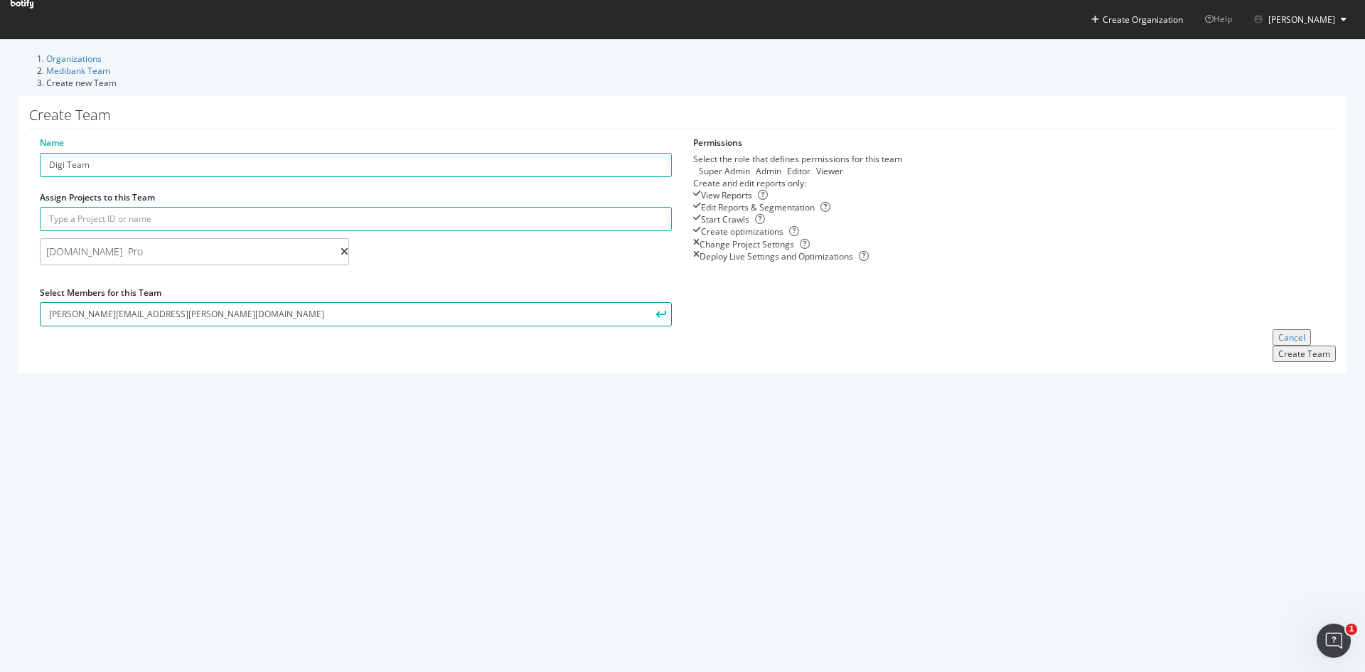
type input "craig.mcquinn@medibank.com.au"
click at [648, 302] on button "submit" at bounding box center [660, 314] width 24 height 24
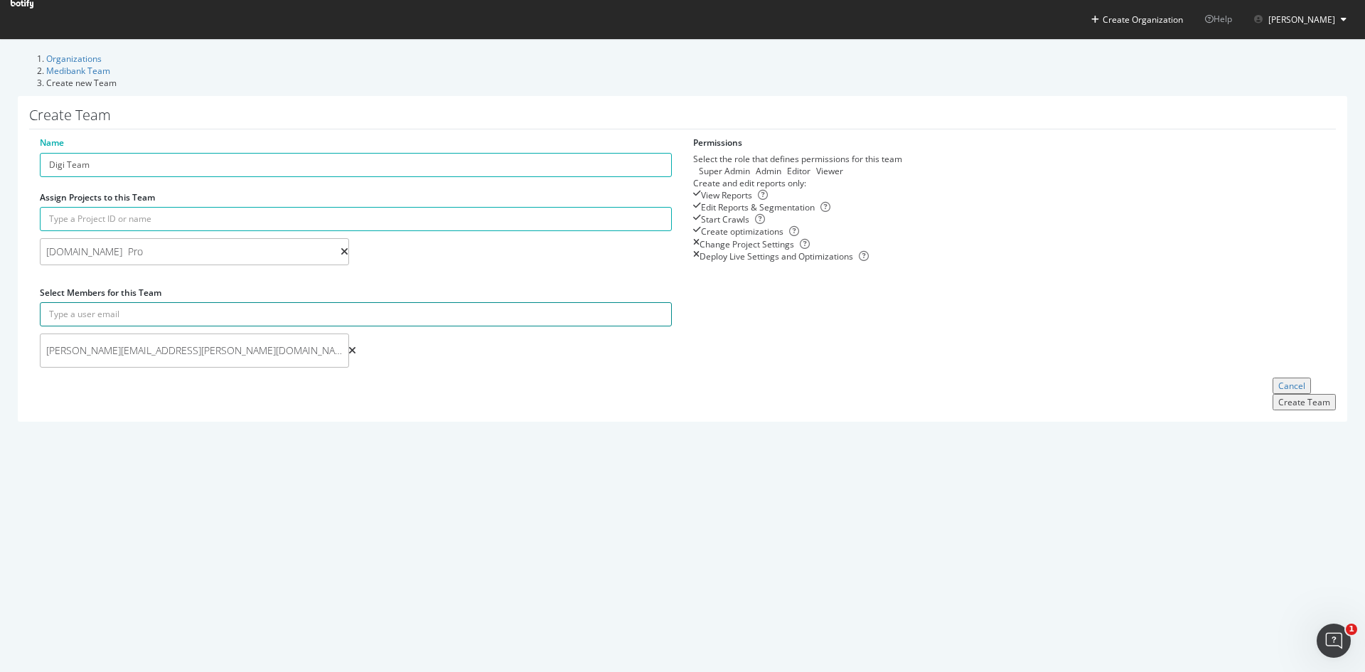
click at [415, 302] on input "text" at bounding box center [356, 314] width 632 height 24
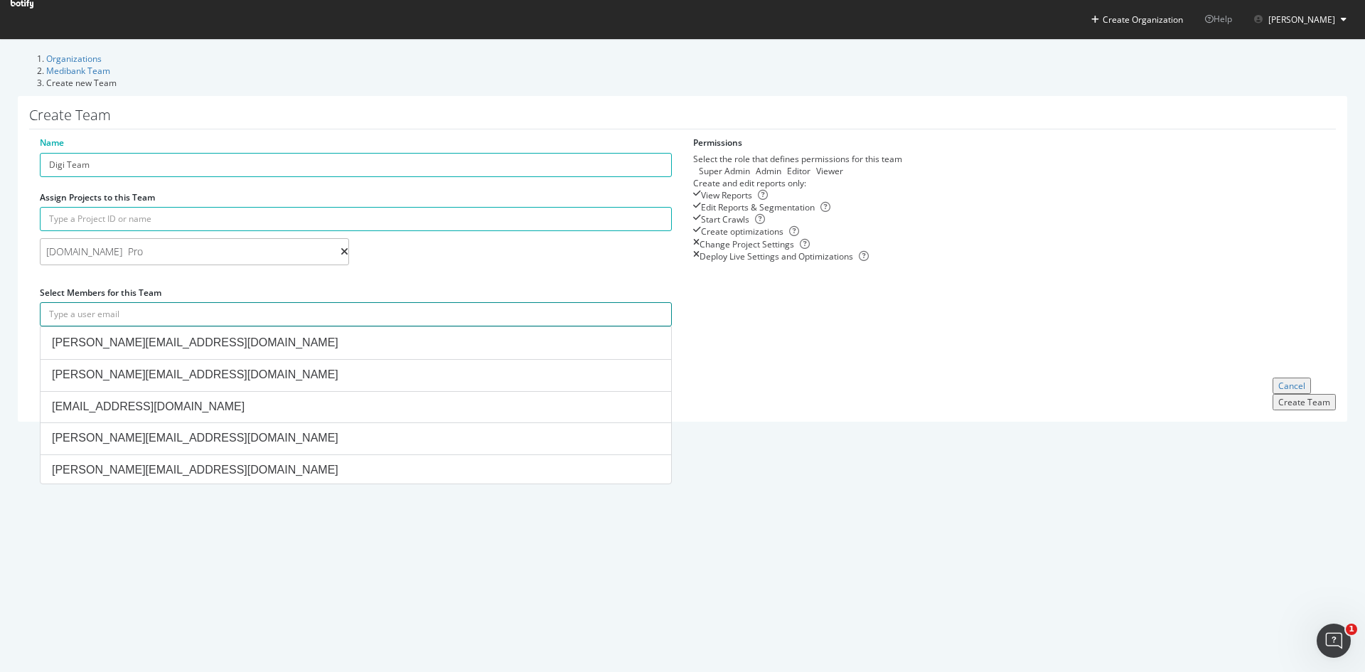
paste input "simon.lowe@medibank.com.au"
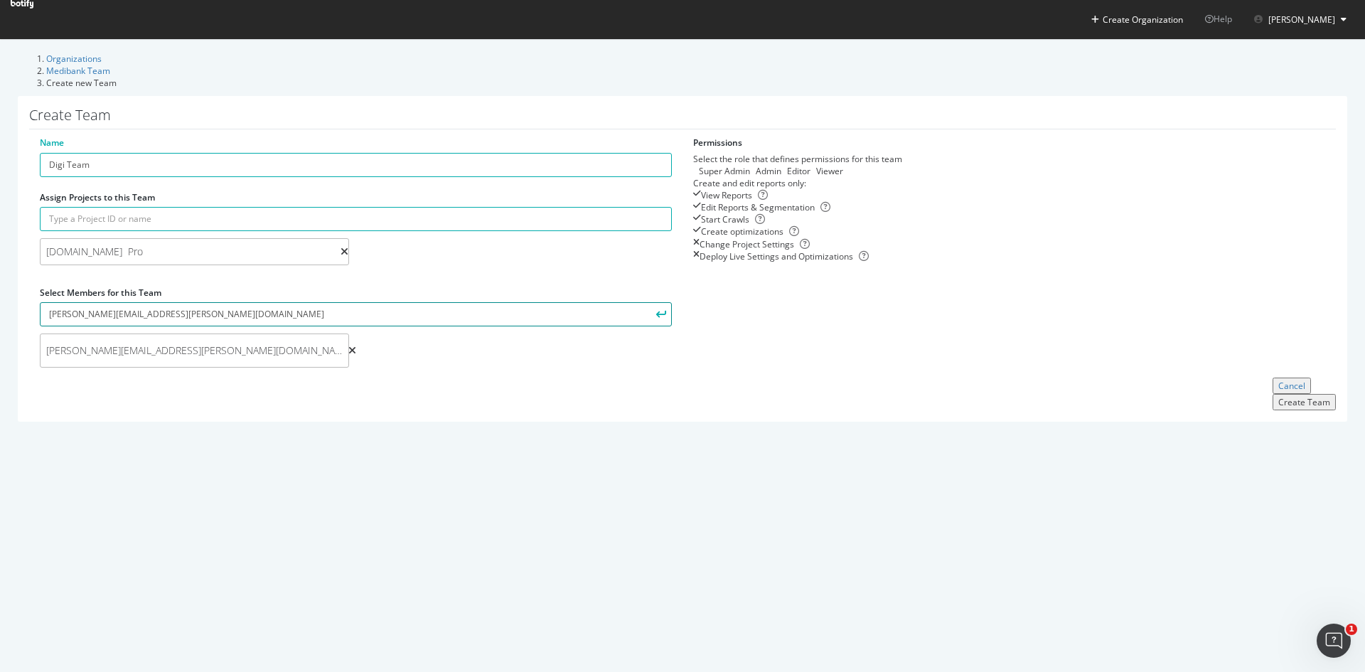
type input "simon.lowe@medibank.com.au"
click at [648, 302] on button "submit" at bounding box center [660, 314] width 24 height 24
click at [427, 302] on input "text" at bounding box center [356, 314] width 632 height 24
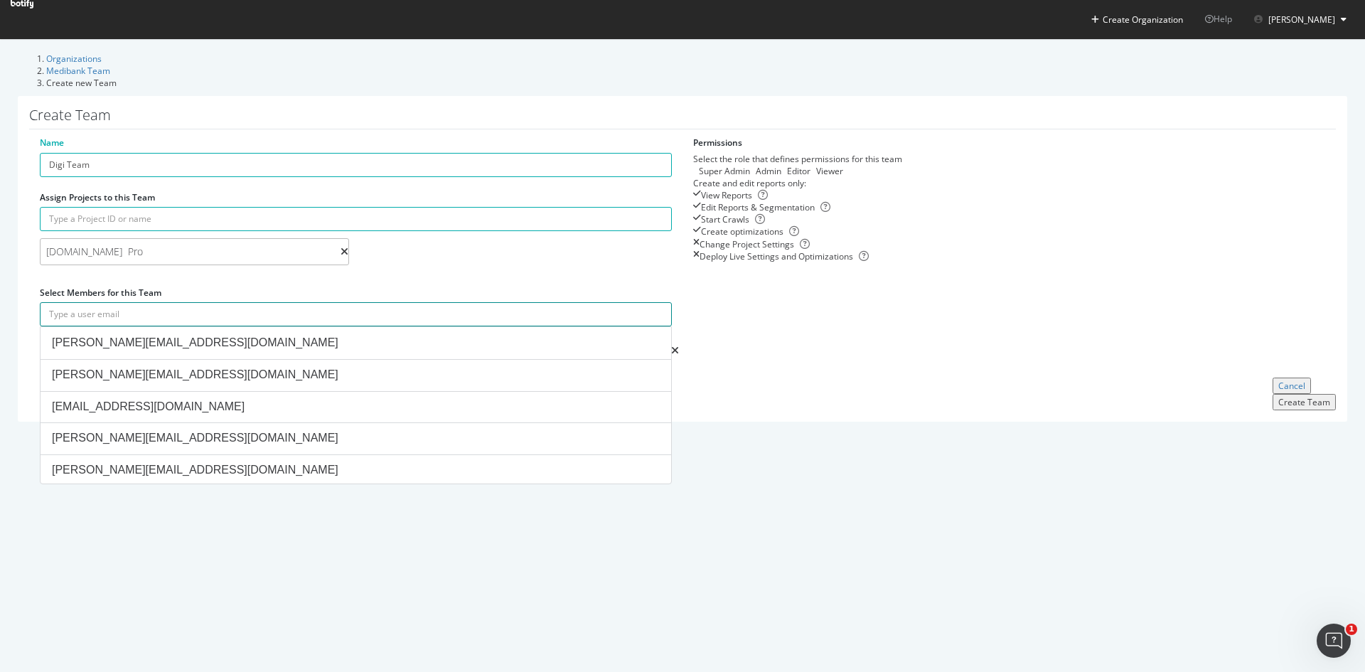
paste input "claire.carson@medibank.com.au"
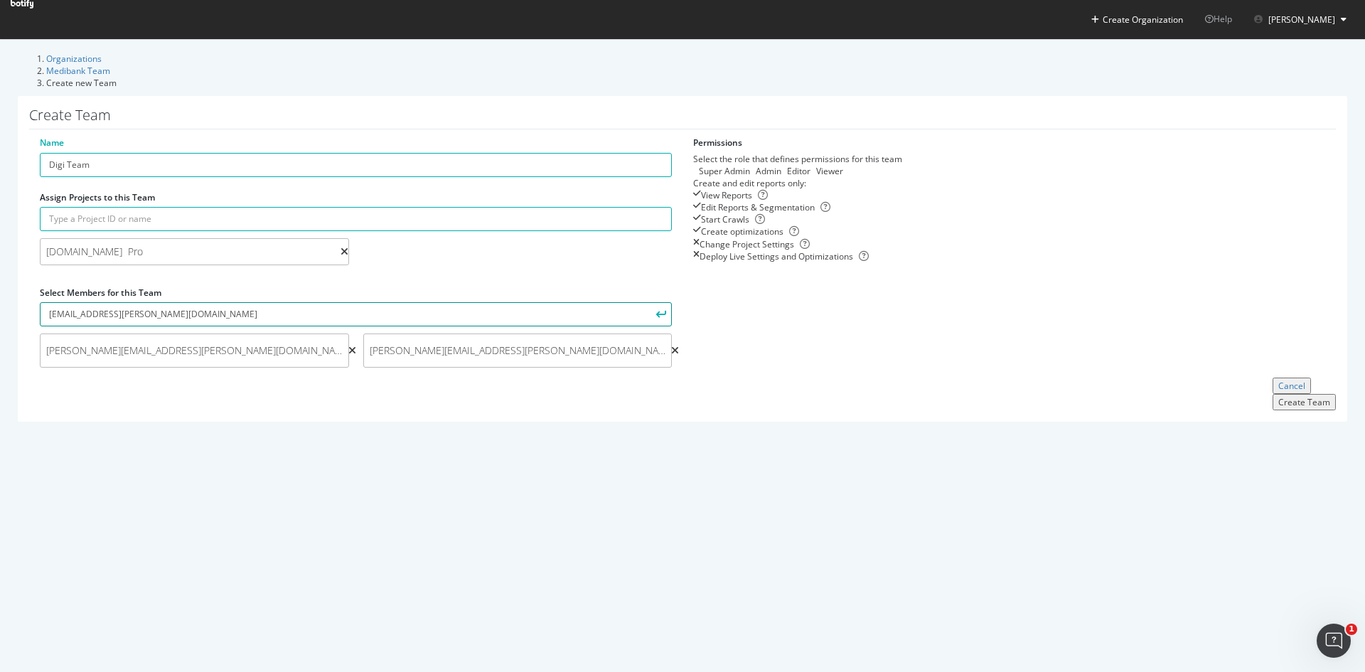
type input "claire.carson@medibank.com.au"
click at [648, 302] on button "submit" at bounding box center [660, 314] width 24 height 24
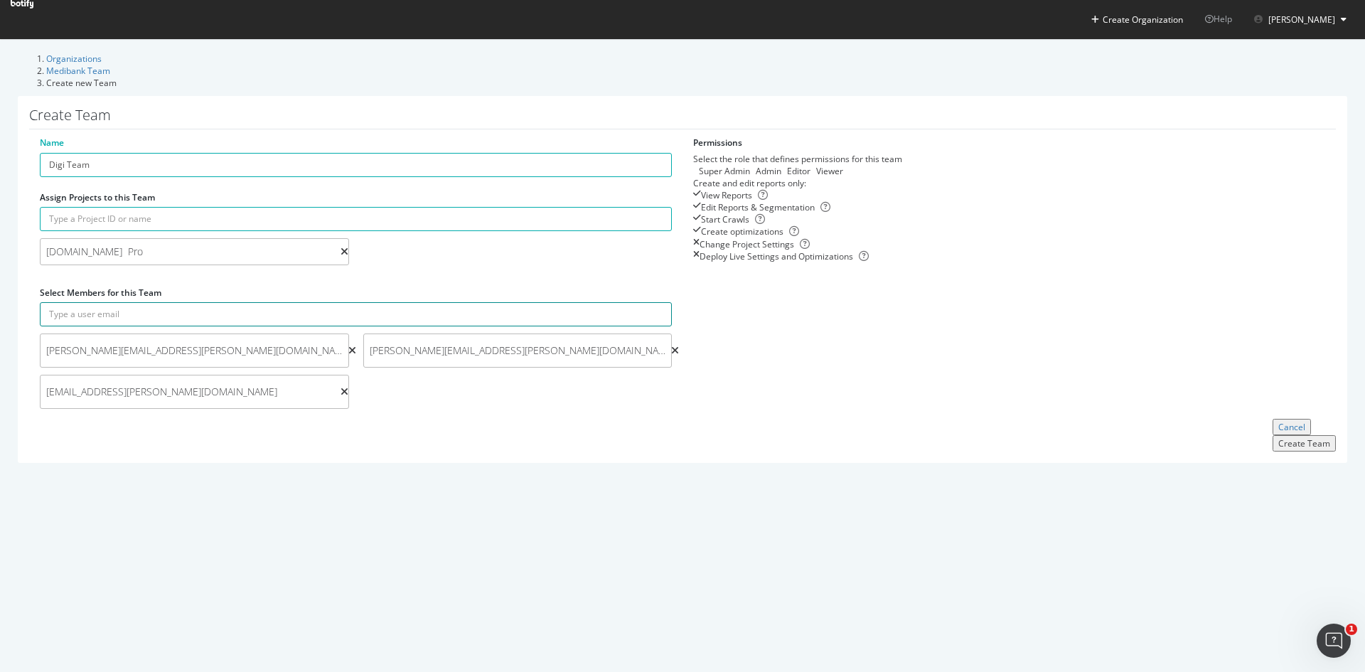
click at [341, 302] on input "text" at bounding box center [356, 314] width 632 height 24
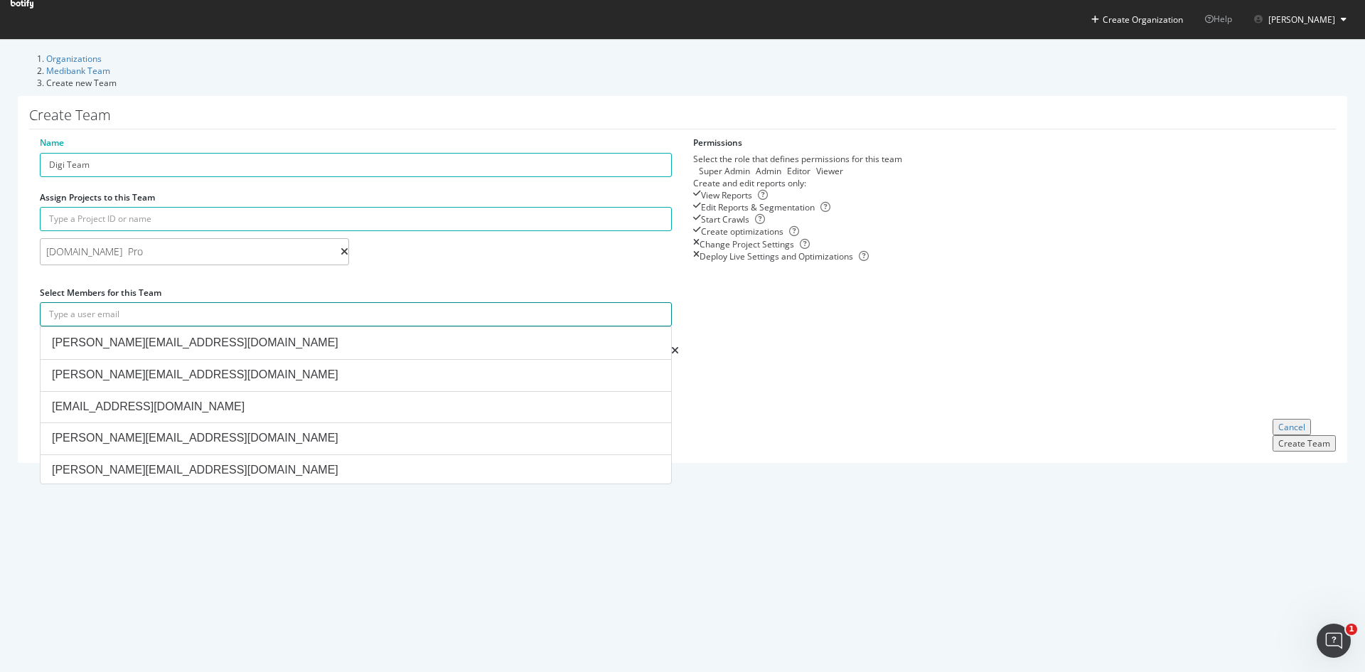
paste input "Hang-Veng.Ly@medibank.com.au"
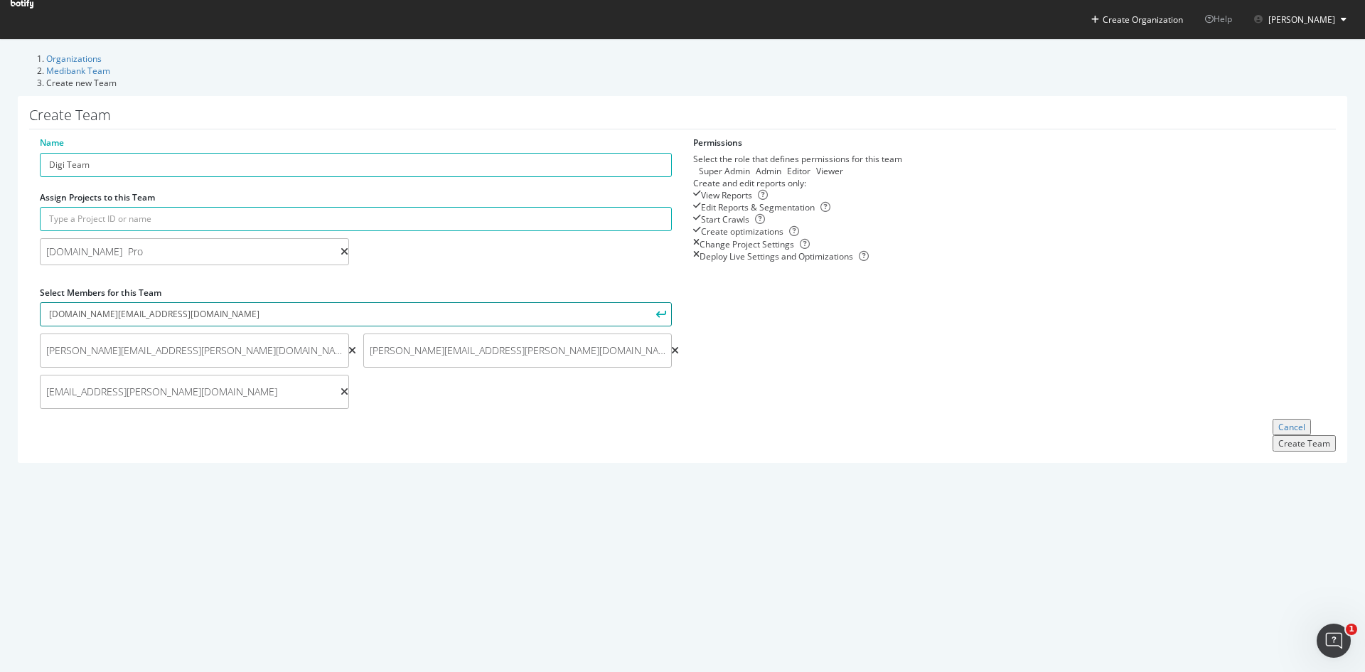
type input "Hang-Veng.Ly@medibank.com.au"
click at [648, 302] on button "submit" at bounding box center [660, 314] width 24 height 24
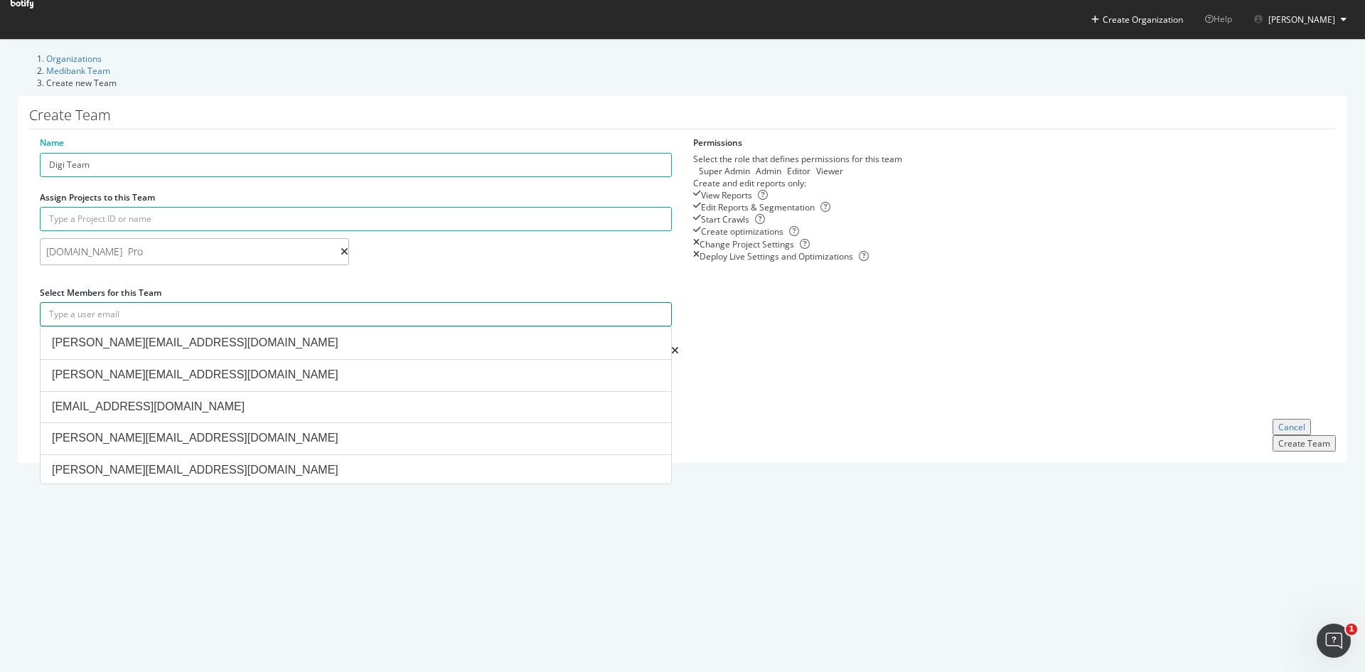
click at [424, 302] on input "text" at bounding box center [356, 314] width 632 height 24
paste input "Varun.Venkatachalam@medibank.com.au"
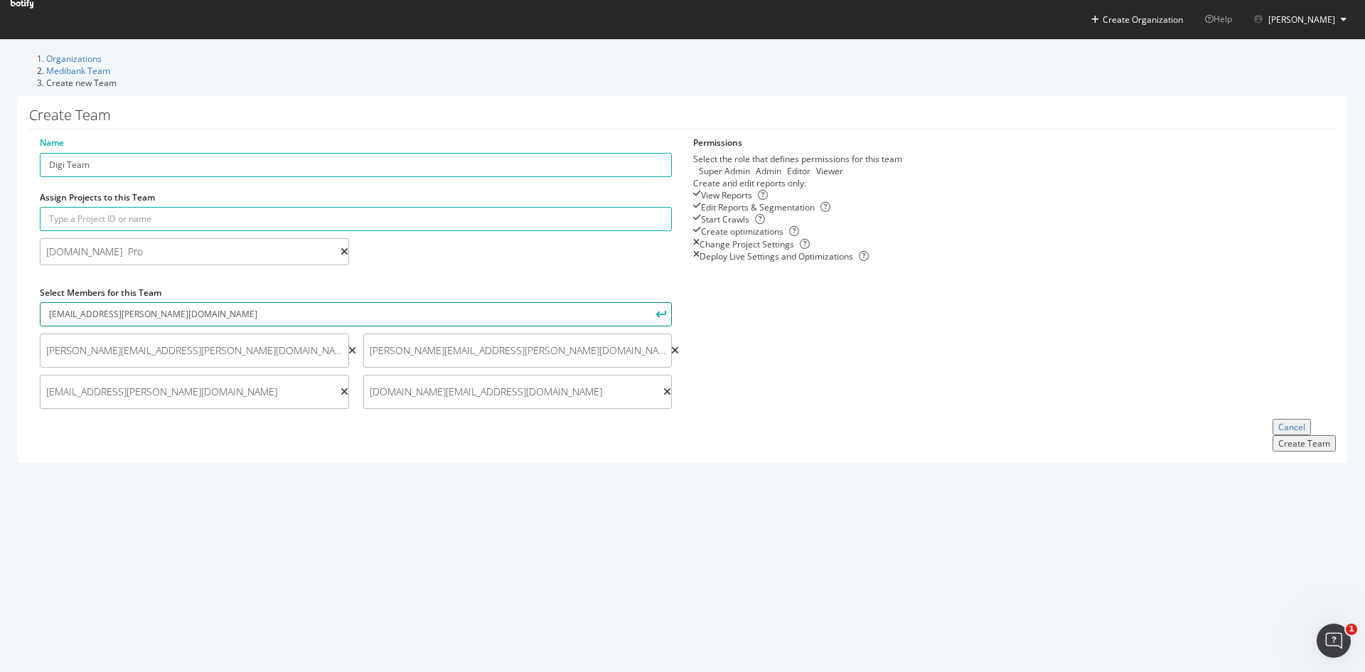
type input "Varun.Venkatachalam@medibank.com.au"
click at [648, 302] on button "submit" at bounding box center [660, 314] width 24 height 24
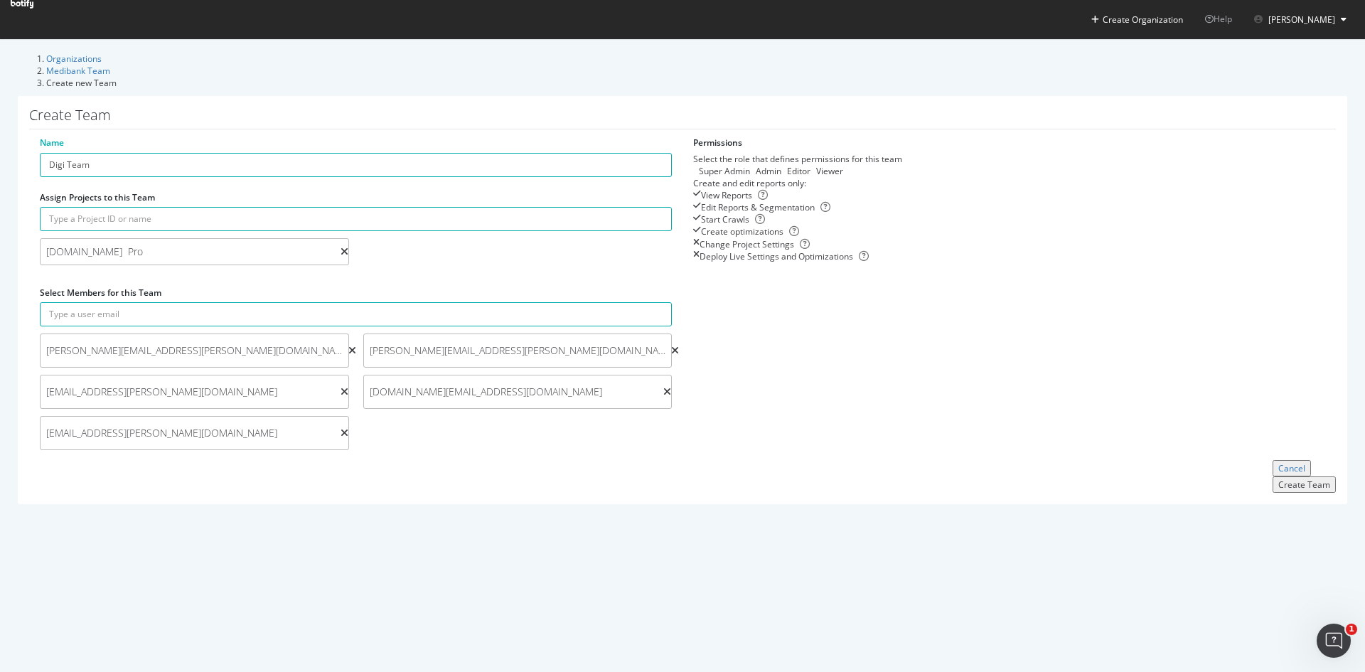
click at [1289, 479] on div "Create Team" at bounding box center [1304, 485] width 52 height 12
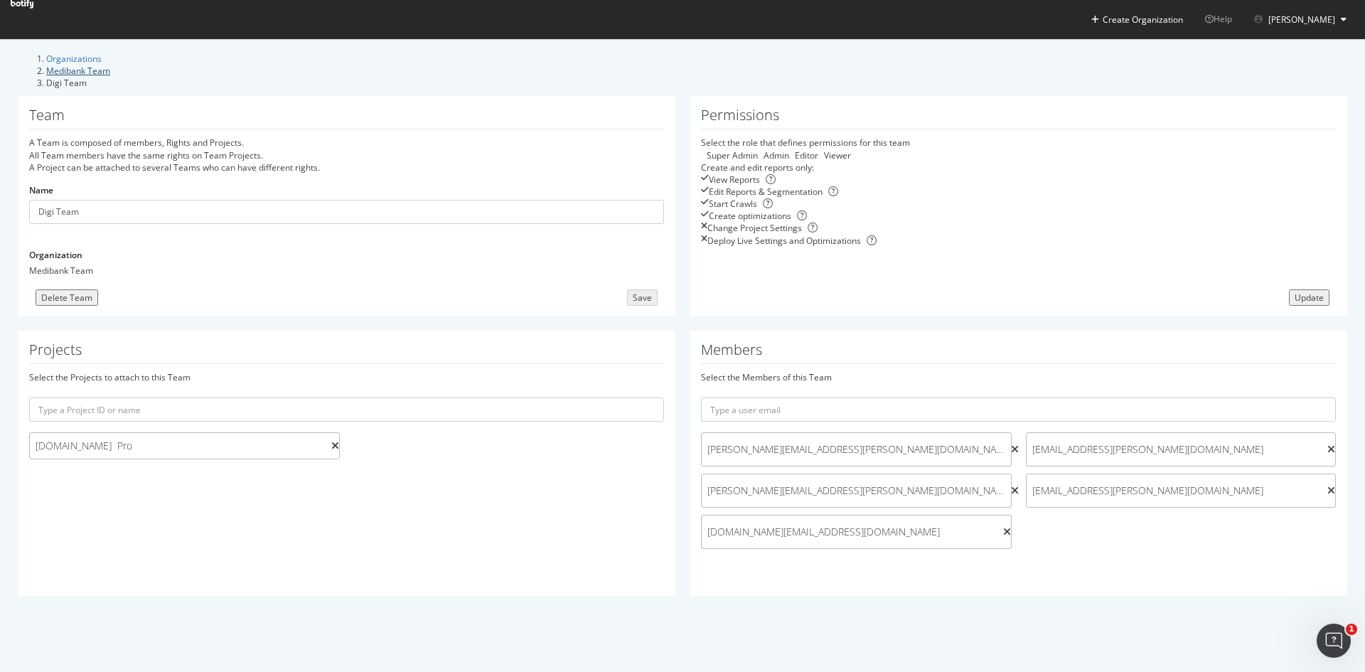
click at [110, 65] on link "Medibank Team" at bounding box center [78, 71] width 64 height 12
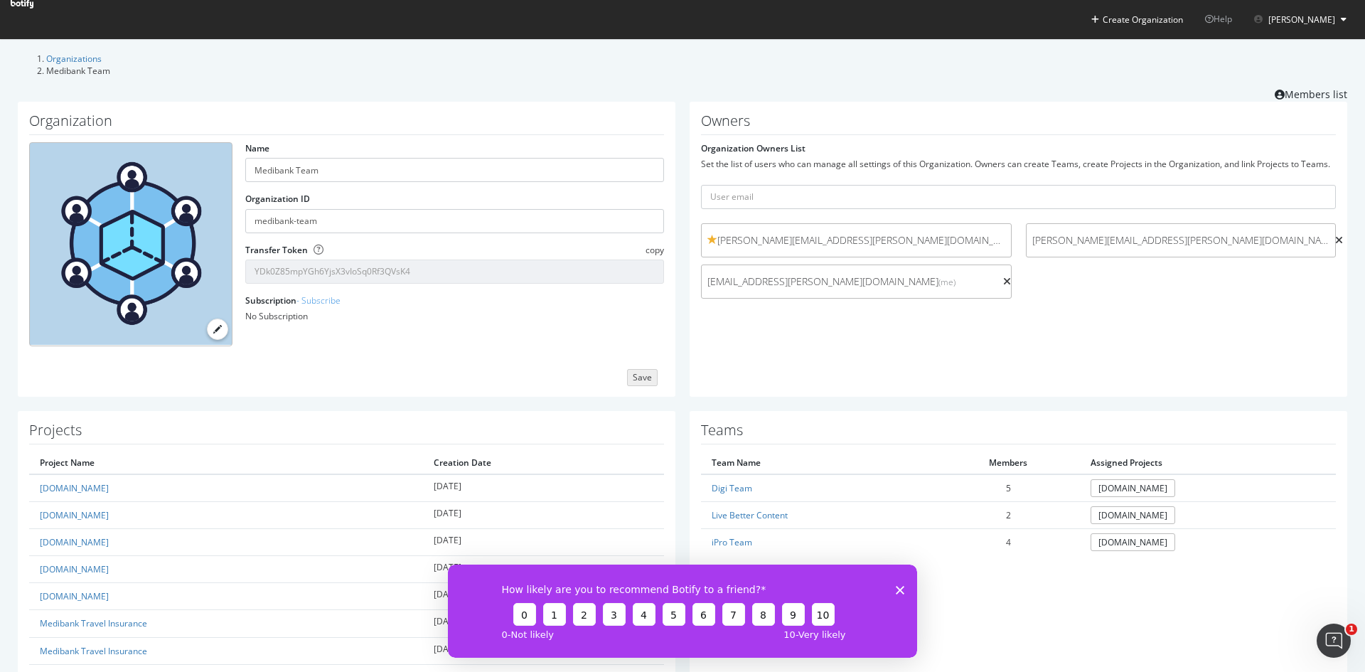
scroll to position [107, 0]
click at [899, 590] on polygon "Close survey" at bounding box center [900, 589] width 9 height 9
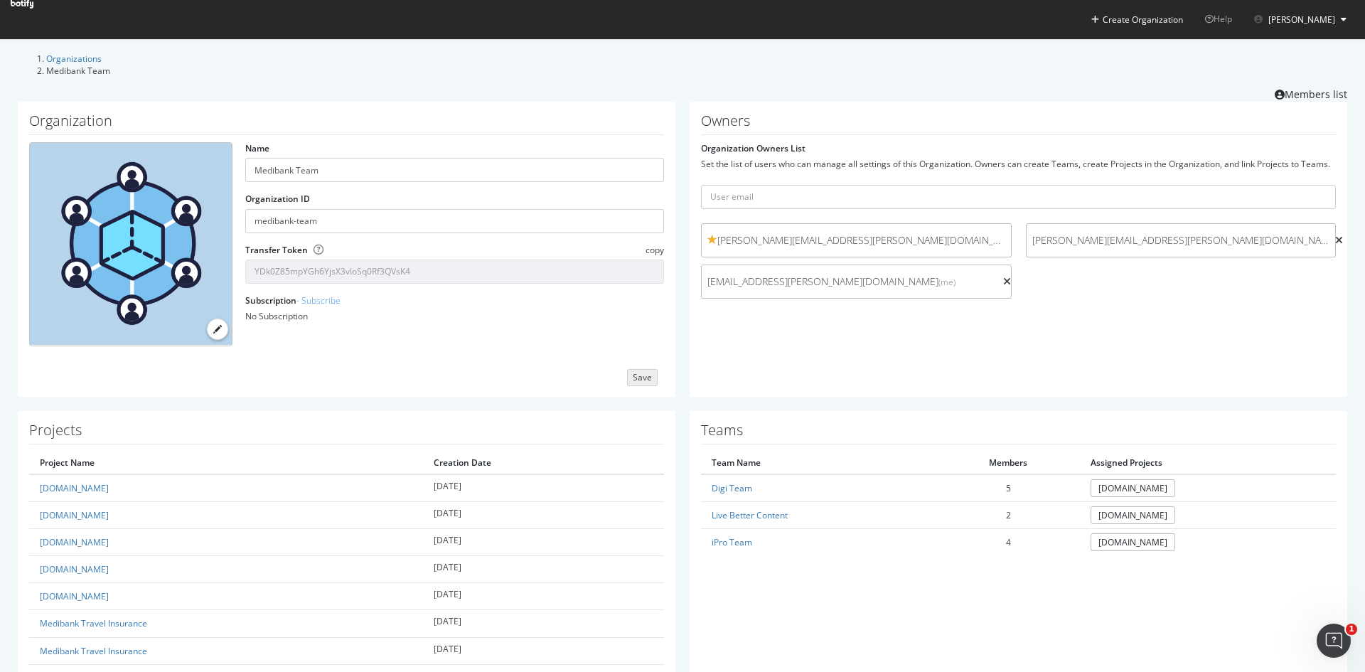
scroll to position [0, 0]
click at [1303, 91] on link "Members list" at bounding box center [1311, 93] width 73 height 18
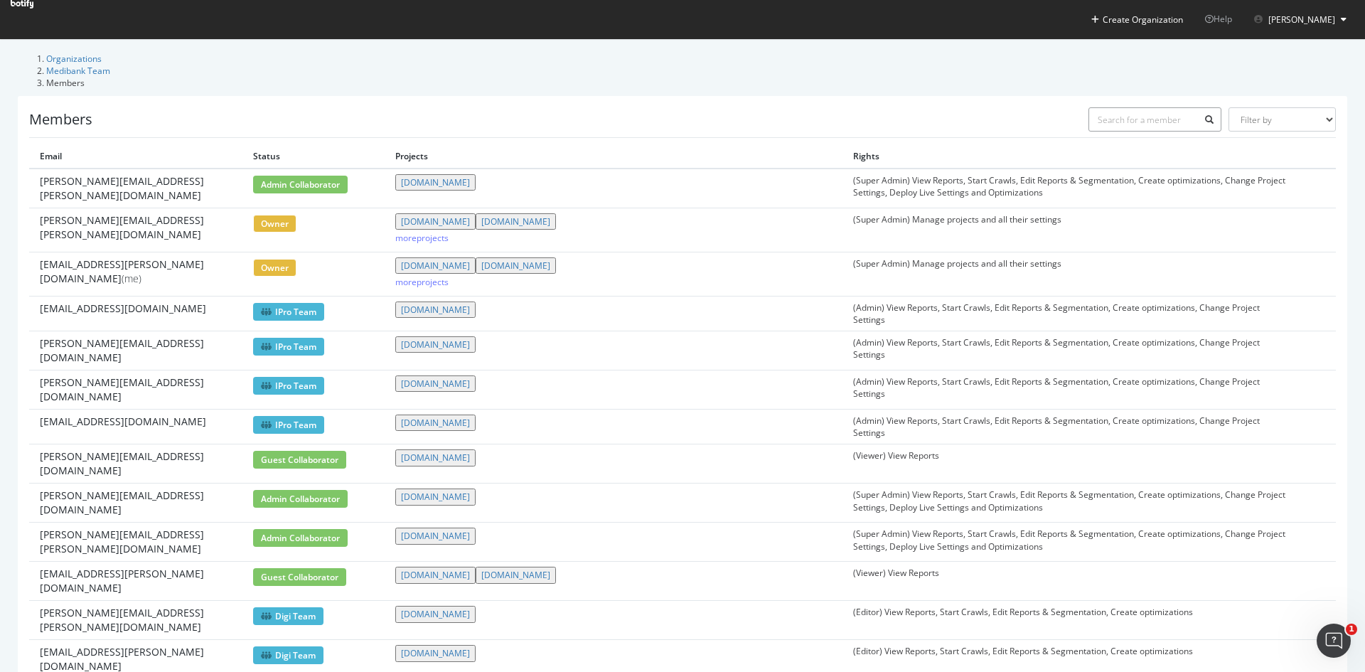
click at [1115, 107] on input "text" at bounding box center [1156, 119] width 134 height 24
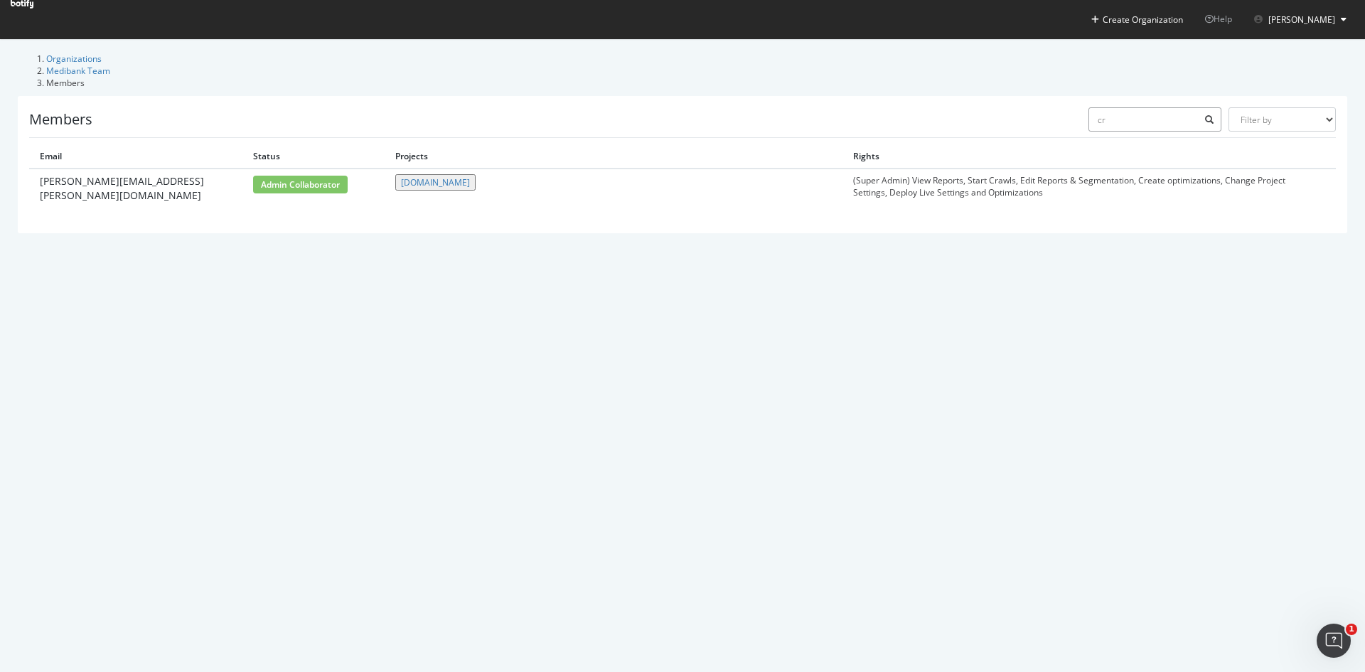
type input "c"
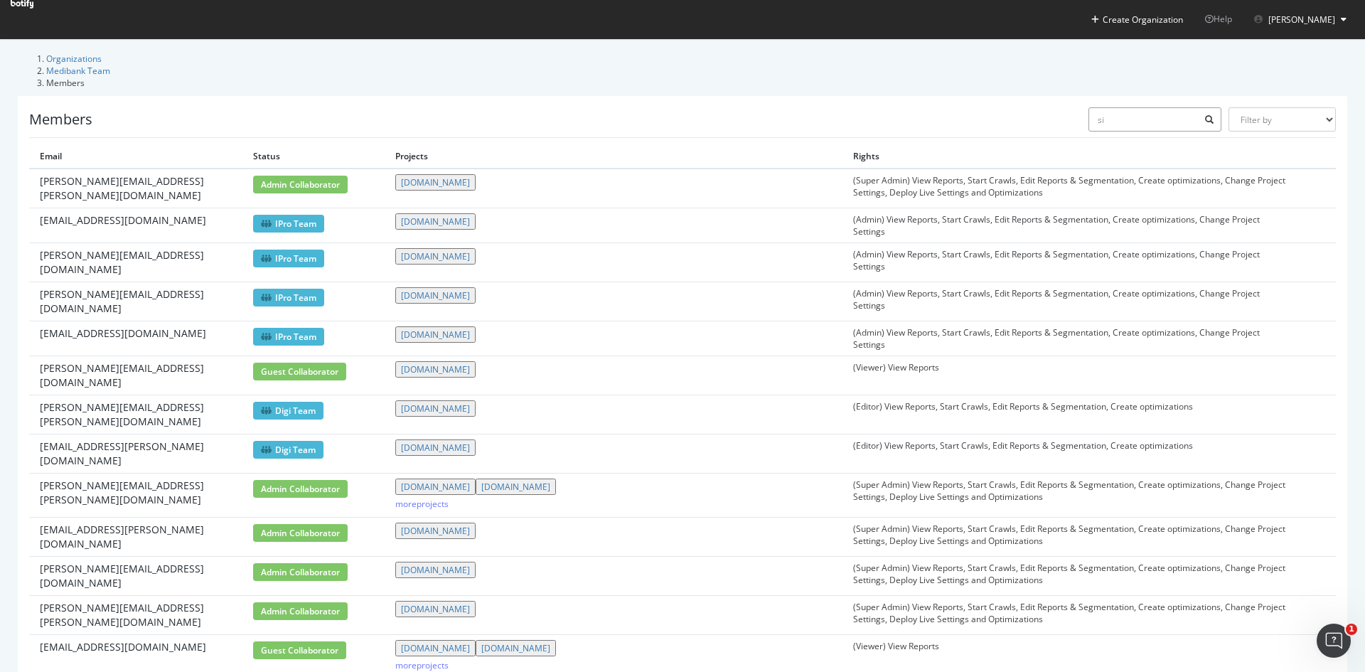
type input "s"
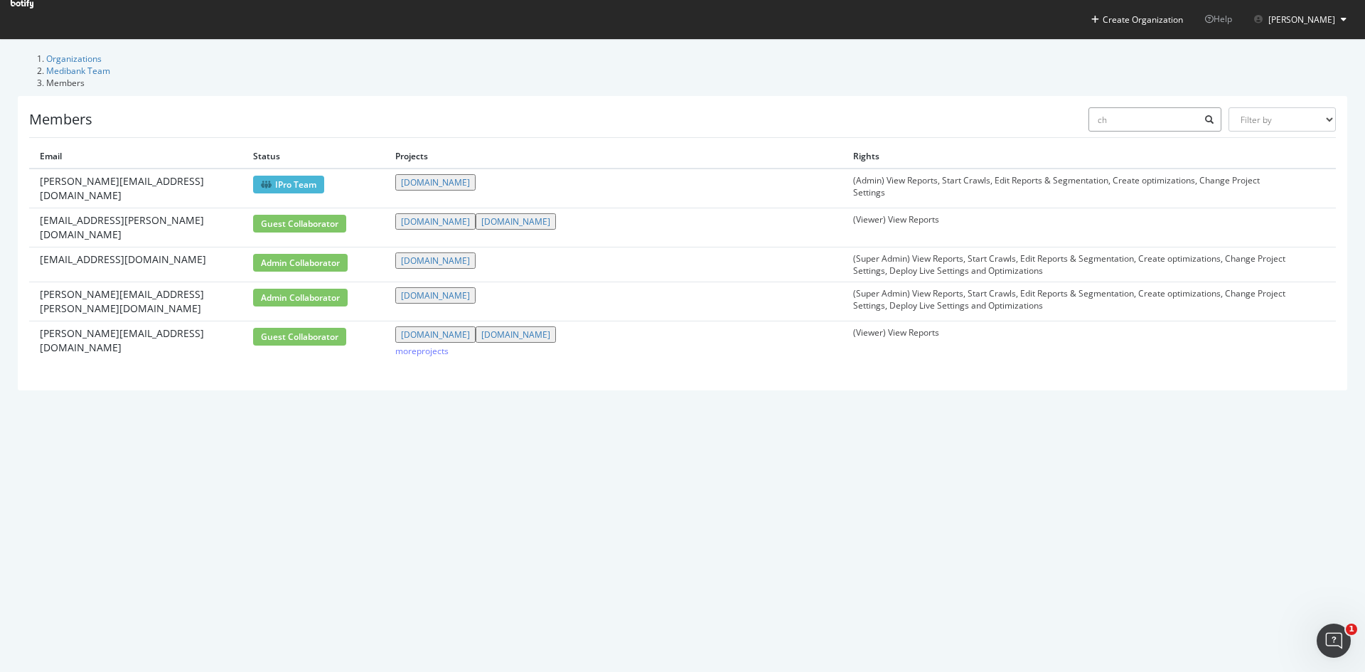
type input "c"
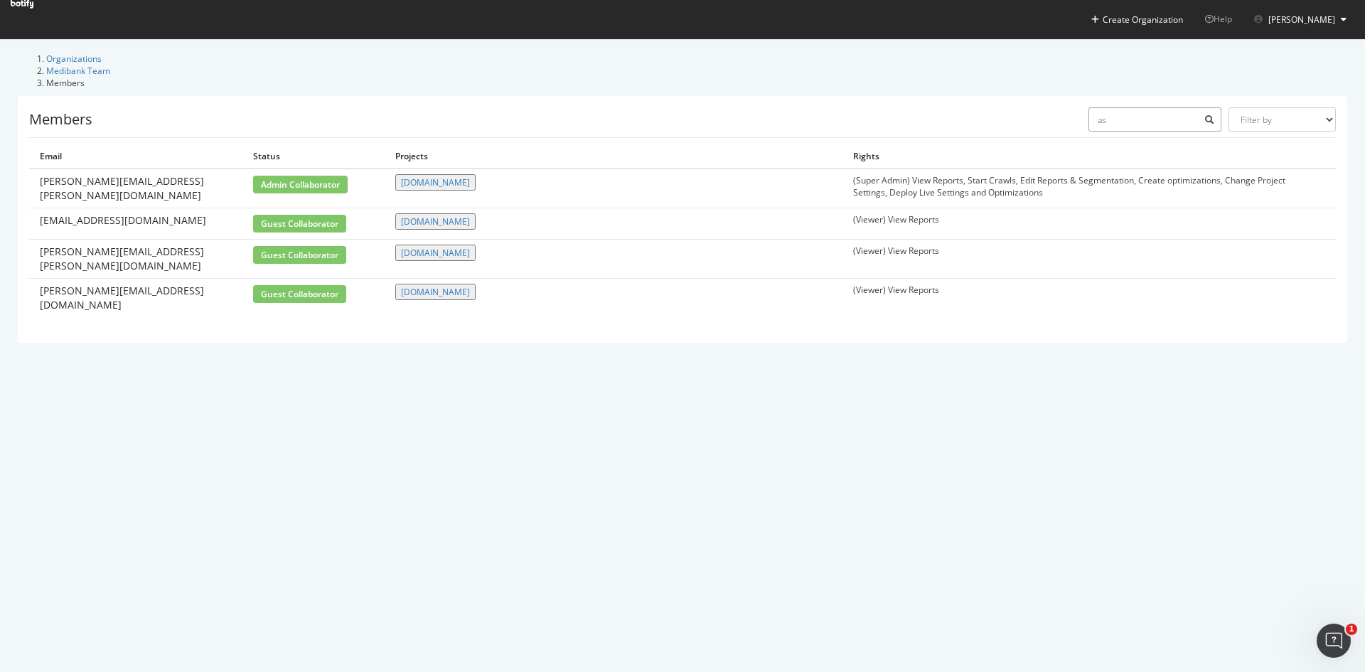
type input "a"
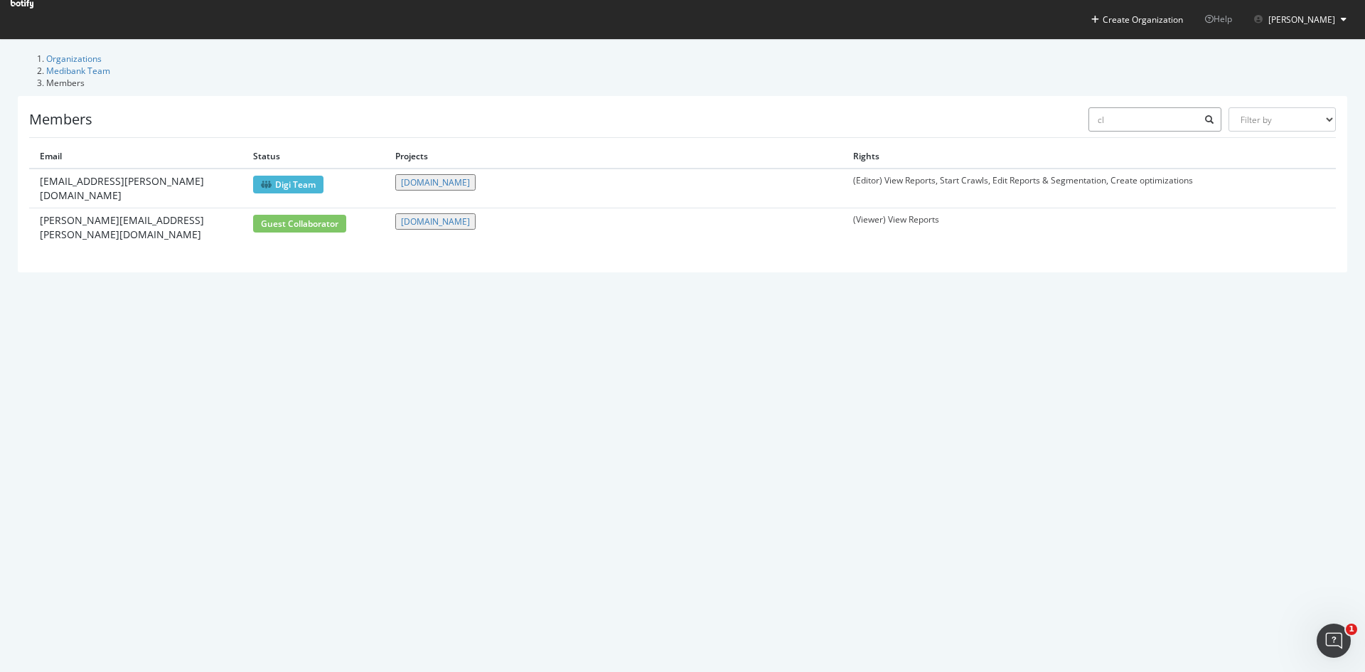
type input "c"
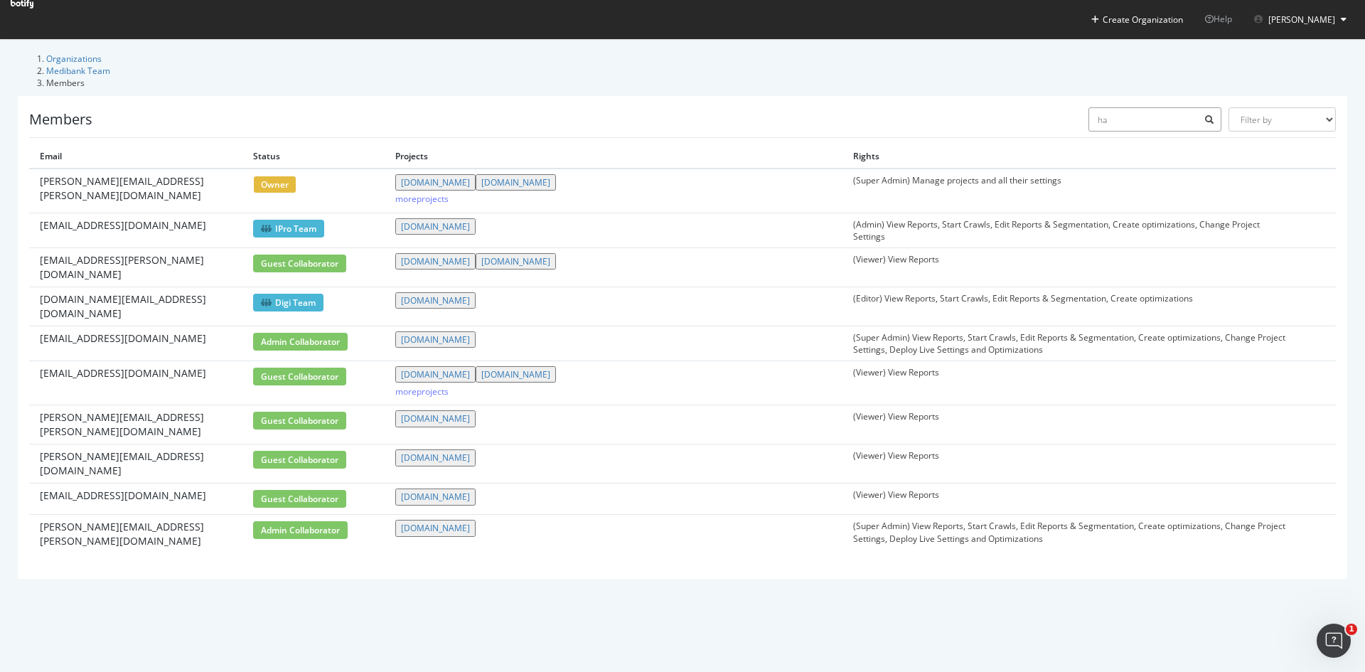
type input "h"
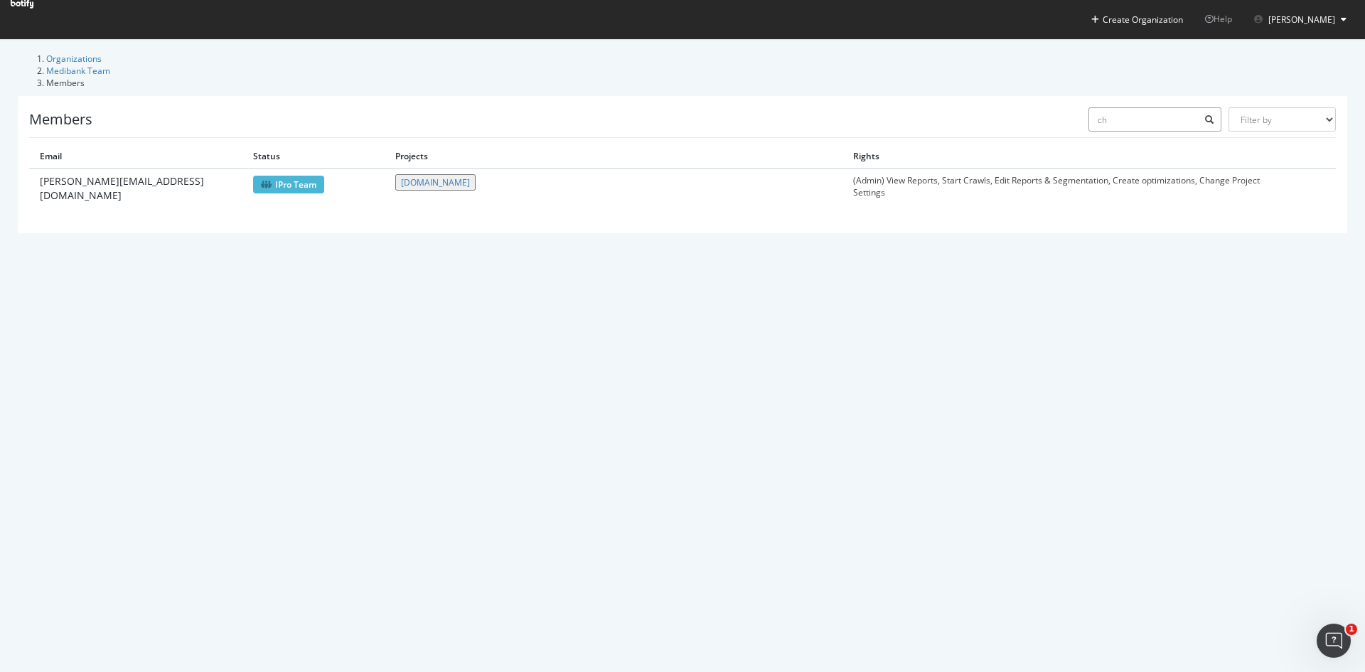
type input "c"
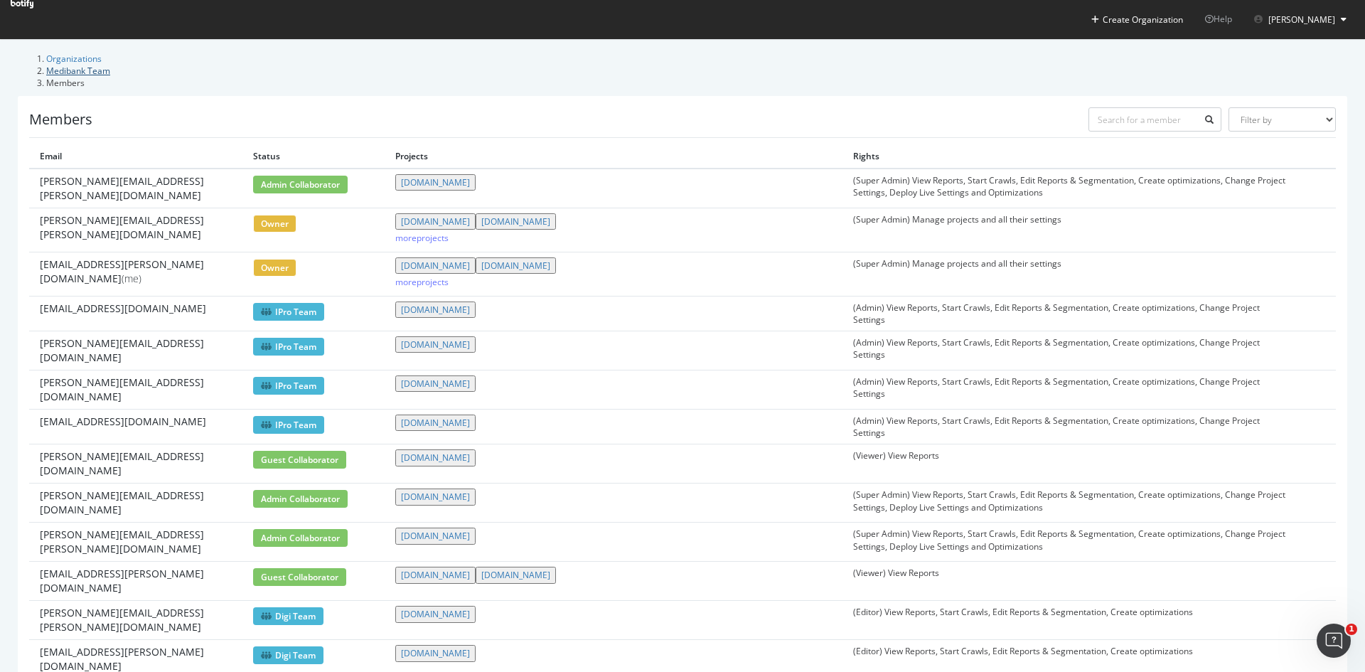
click at [110, 65] on link "Medibank Team" at bounding box center [78, 71] width 64 height 12
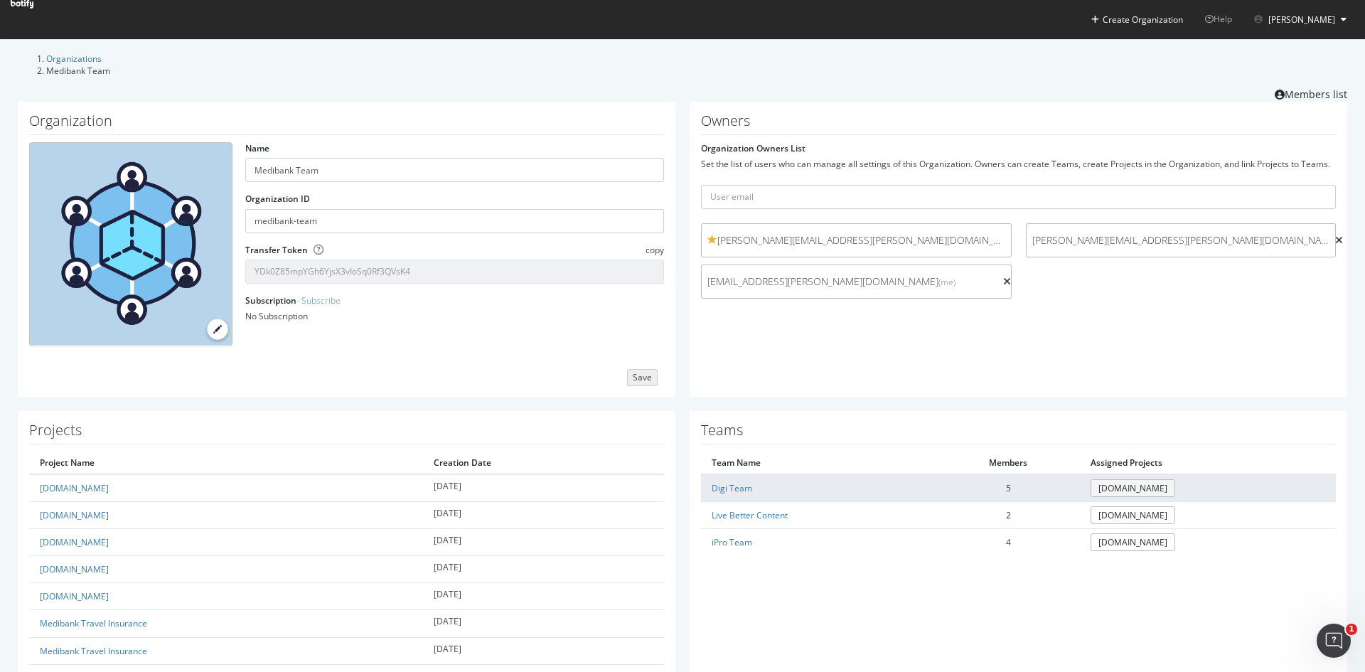
click at [1128, 481] on link "[DOMAIN_NAME]" at bounding box center [1133, 488] width 85 height 18
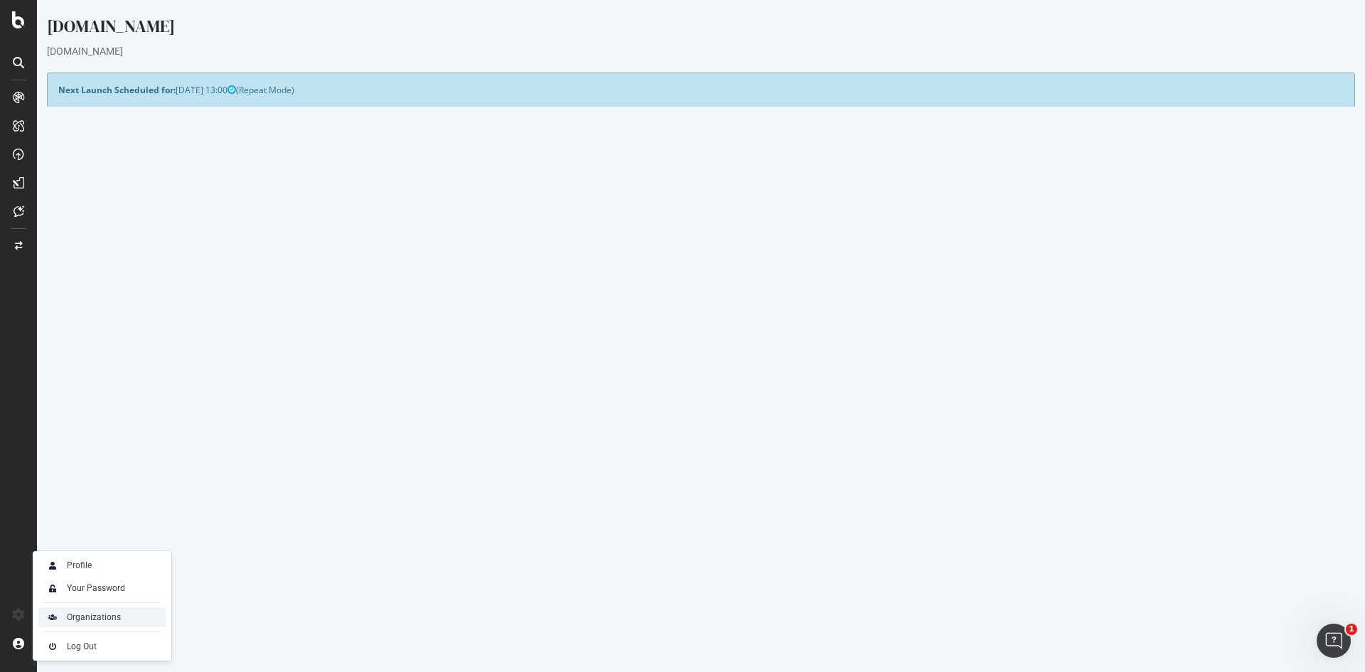
click at [101, 613] on div "Organizations" at bounding box center [94, 616] width 54 height 11
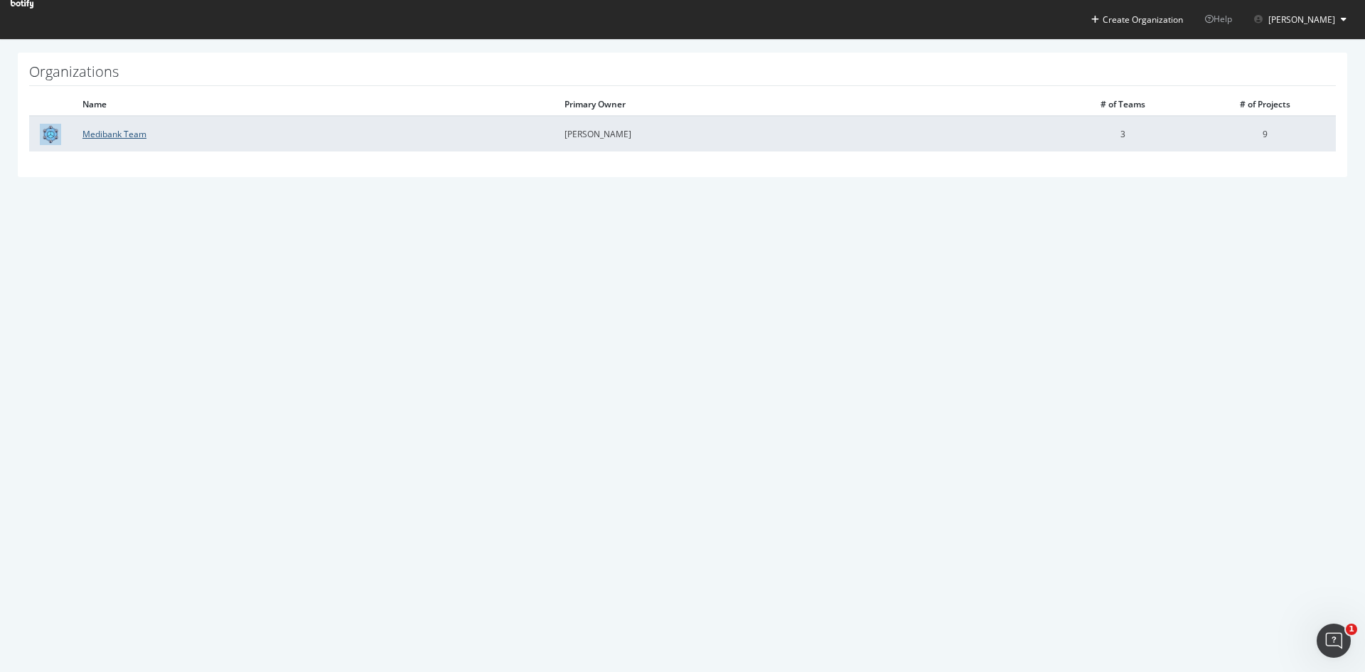
click at [144, 138] on link "Medibank Team" at bounding box center [114, 134] width 64 height 12
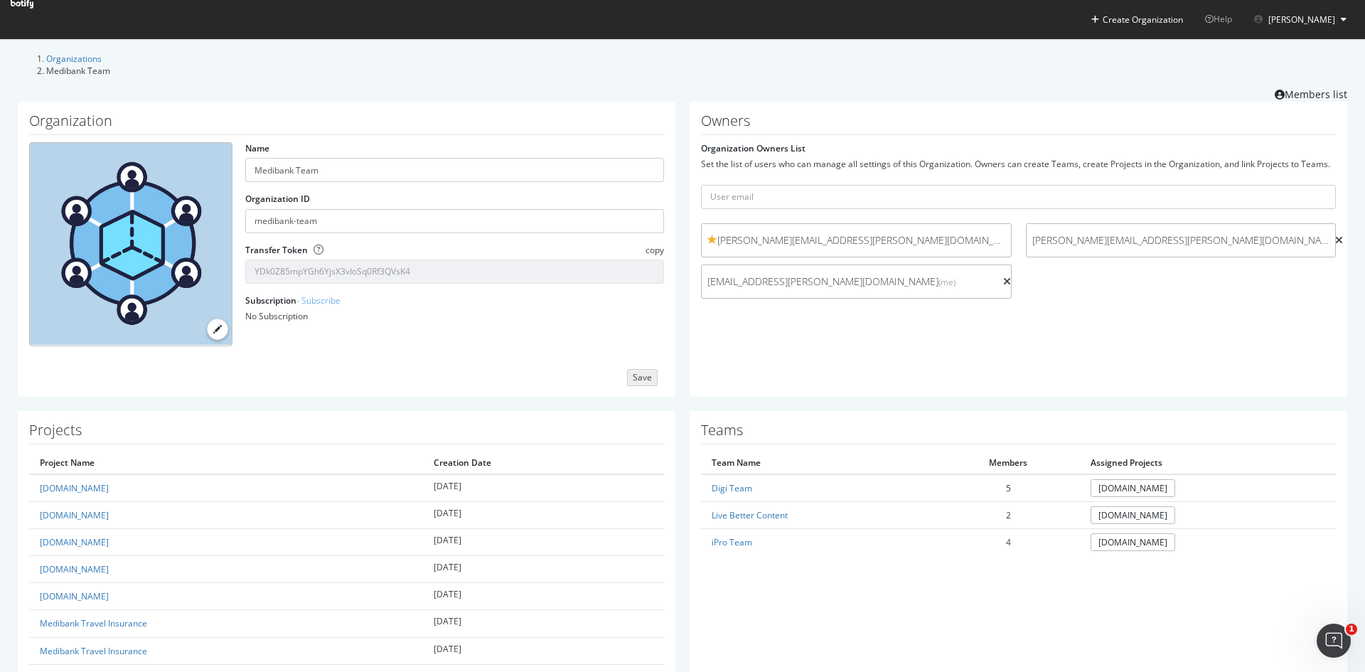
scroll to position [107, 0]
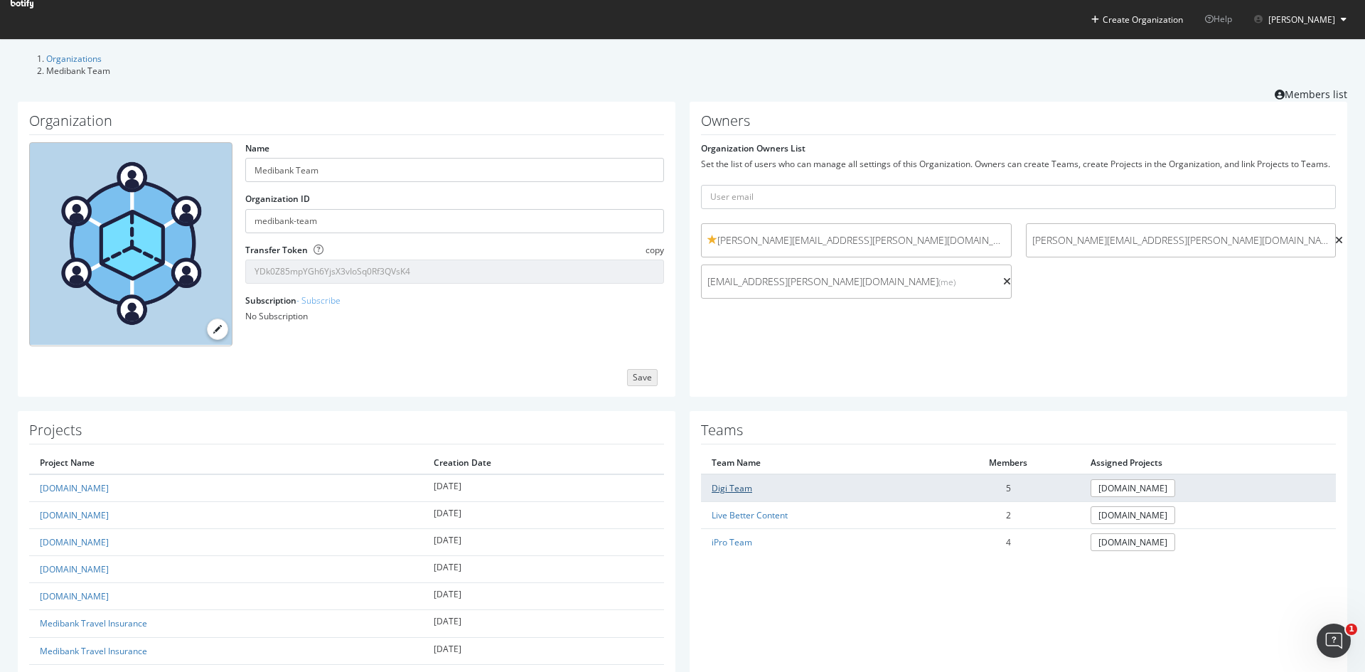
click at [737, 482] on link "Digi Team" at bounding box center [732, 488] width 41 height 12
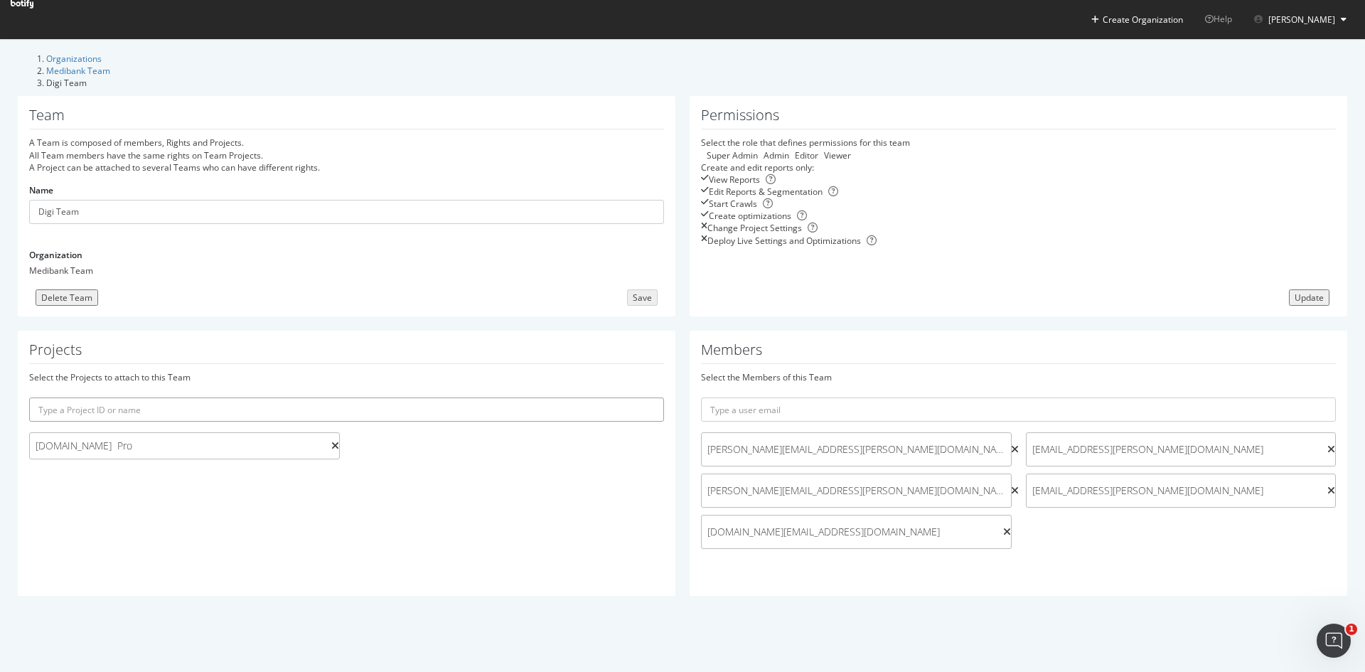
click at [300, 413] on input "text" at bounding box center [346, 409] width 635 height 24
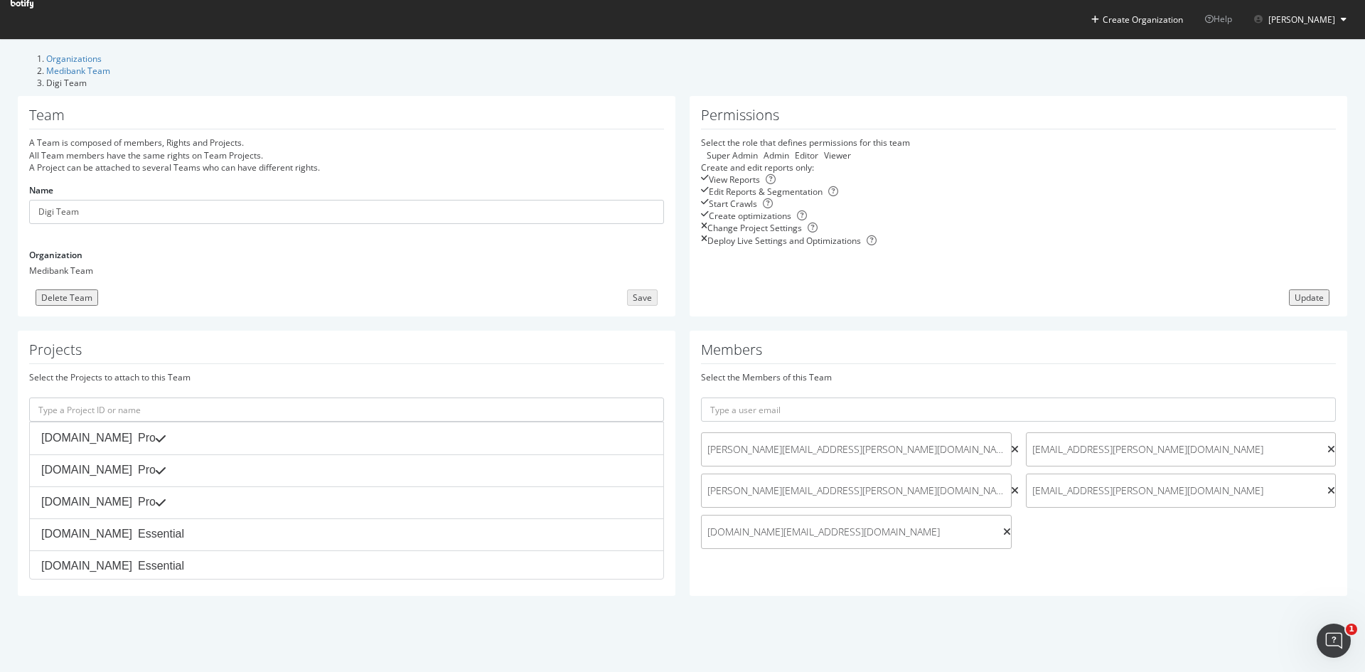
click at [317, 360] on h1 "Projects" at bounding box center [346, 353] width 635 height 22
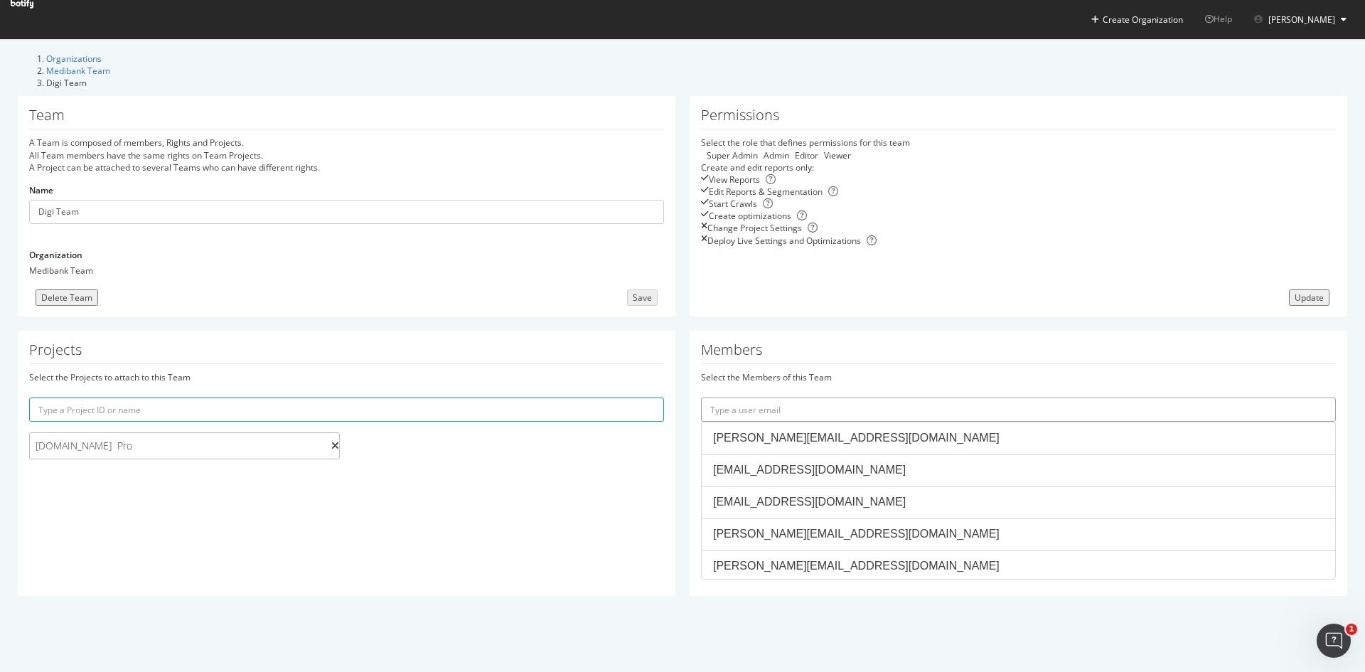
click at [789, 412] on input "text" at bounding box center [1018, 409] width 635 height 24
paste input "Varun.Venkatachalam@medibank.com.au"
type input "Varun.Venkatachalam@medibank.com.au"
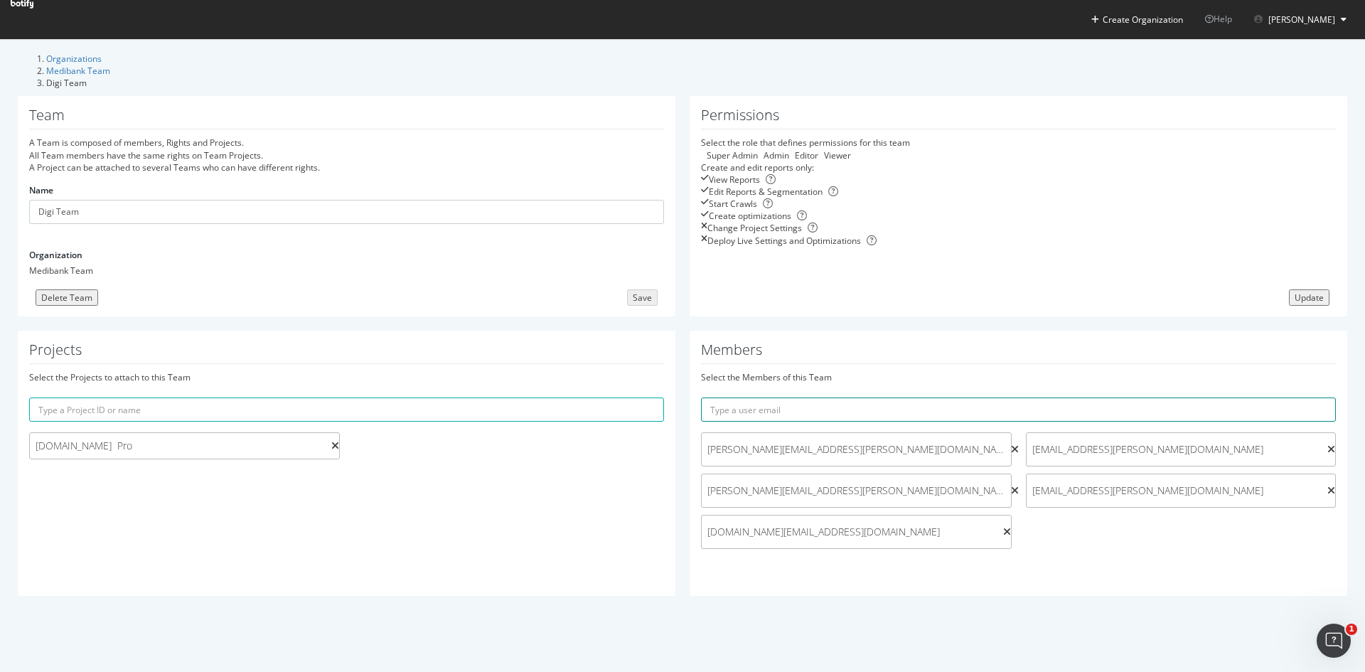
click at [997, 416] on input "text" at bounding box center [1018, 409] width 635 height 24
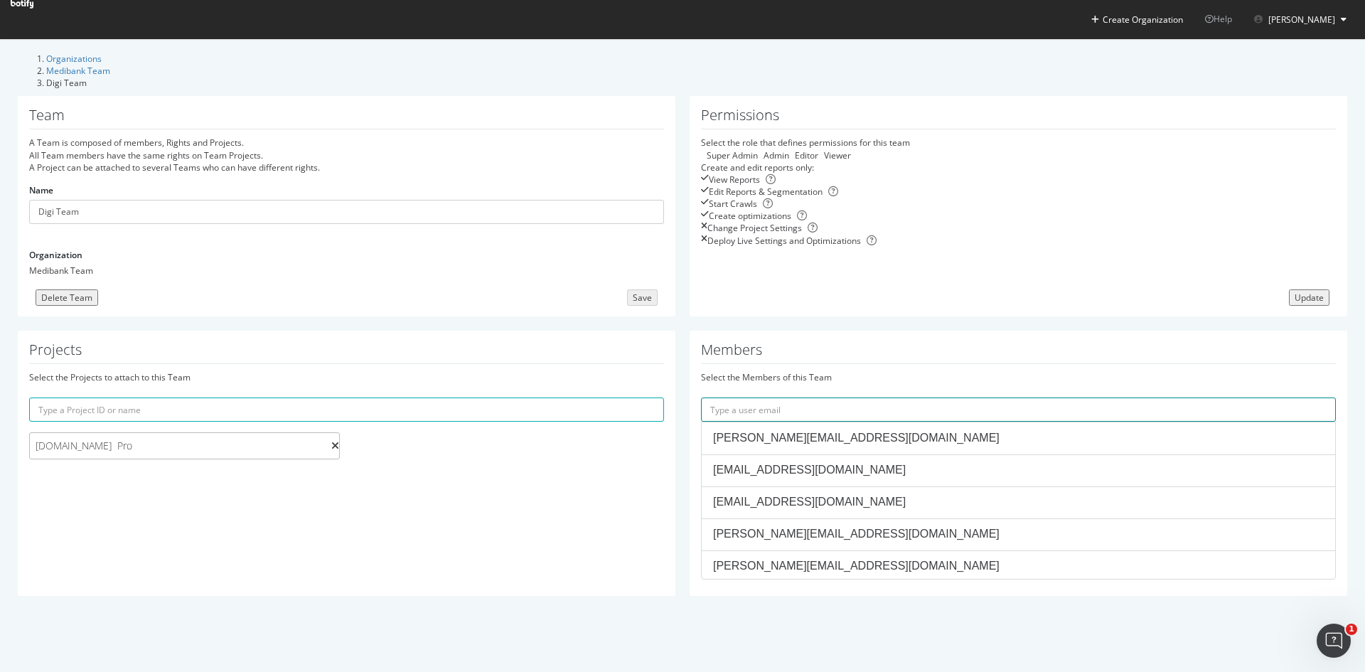
paste input "Chelsea.Iemmolo@medibank.com.au"
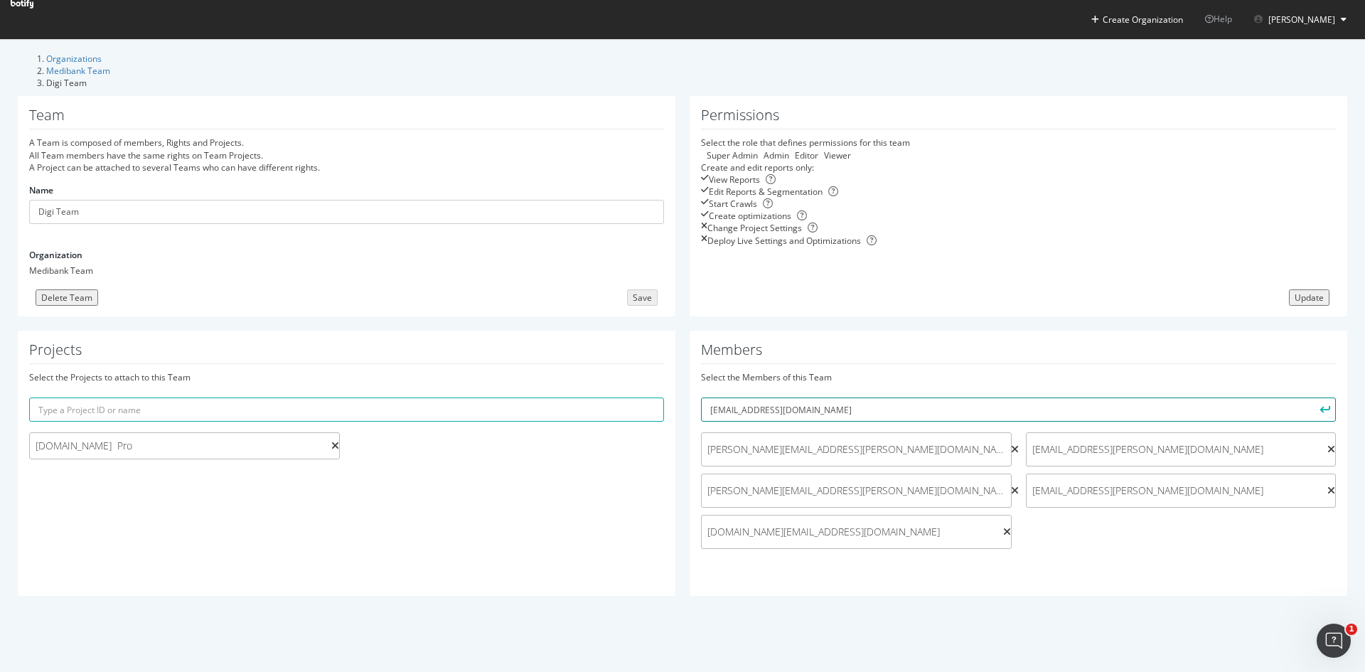
type input "Chelsea.Iemmolo@medibank.com.au"
click at [1312, 397] on button "submit" at bounding box center [1324, 409] width 24 height 24
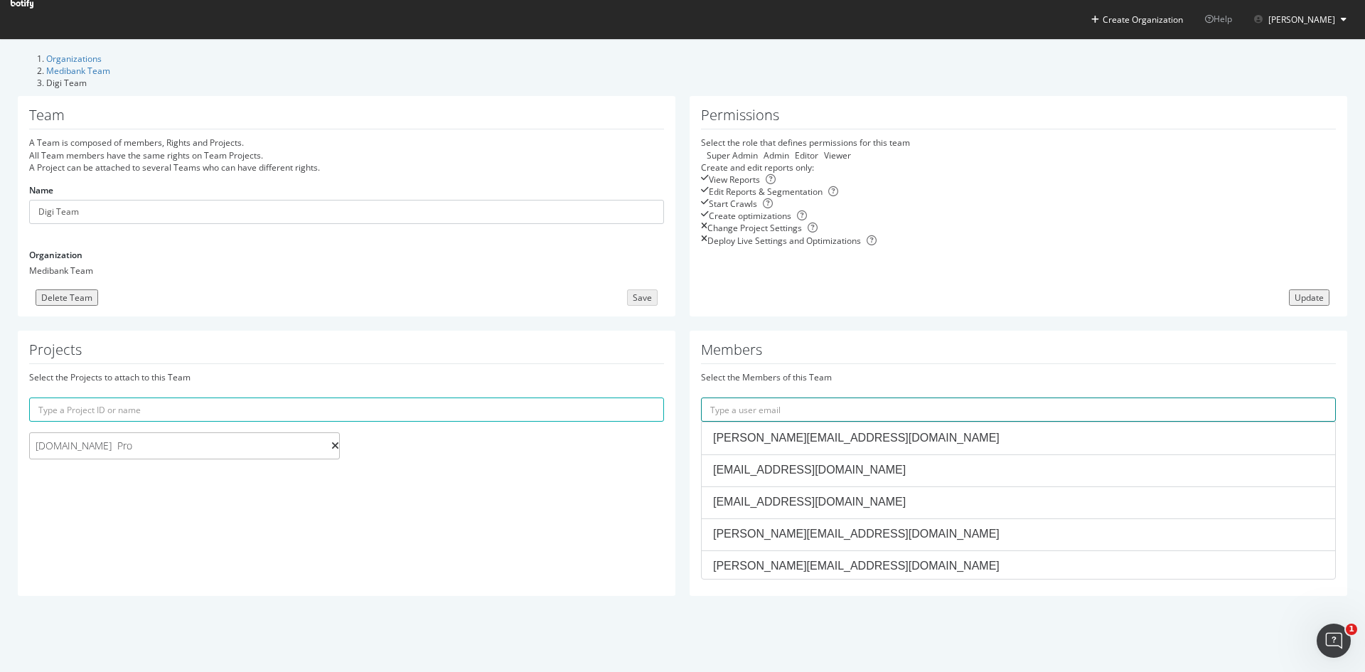
click at [966, 419] on input "text" at bounding box center [1018, 409] width 635 height 24
paste input "Ashleigh.Mabilia@medibank.com.au"
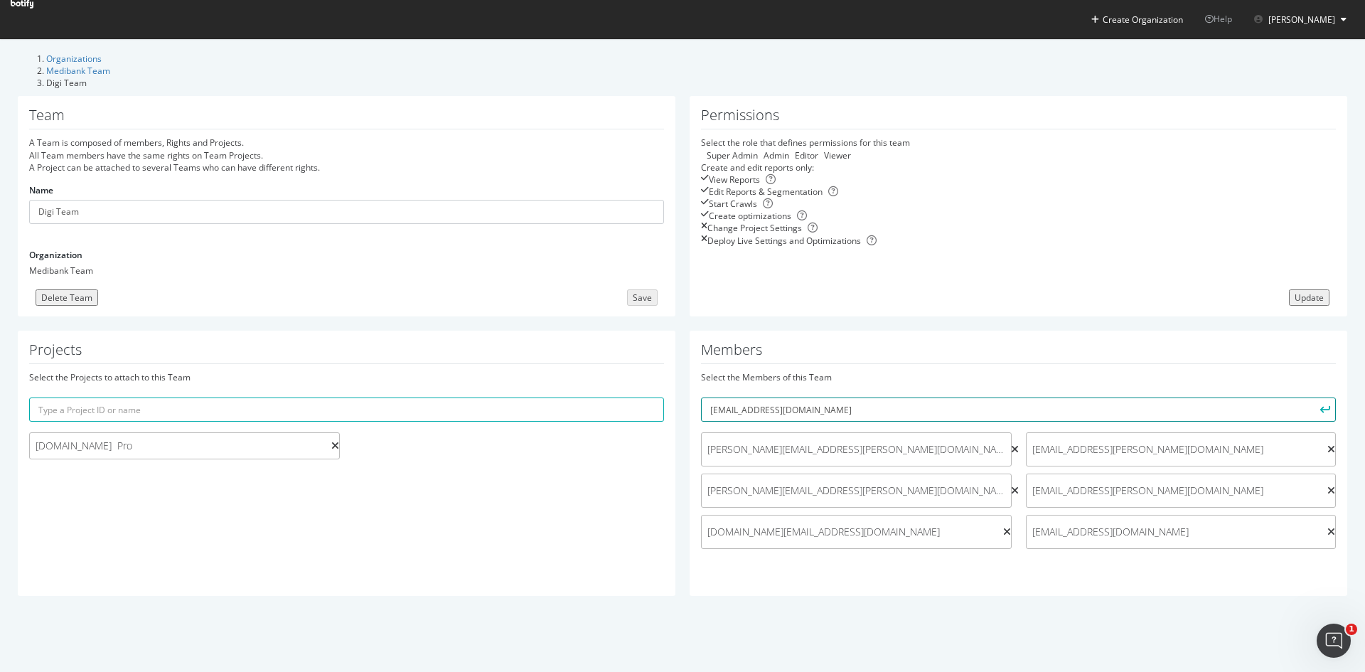
type input "Ashleigh.Mabilia@medibank.com.au"
click at [1312, 397] on button "submit" at bounding box center [1324, 409] width 24 height 24
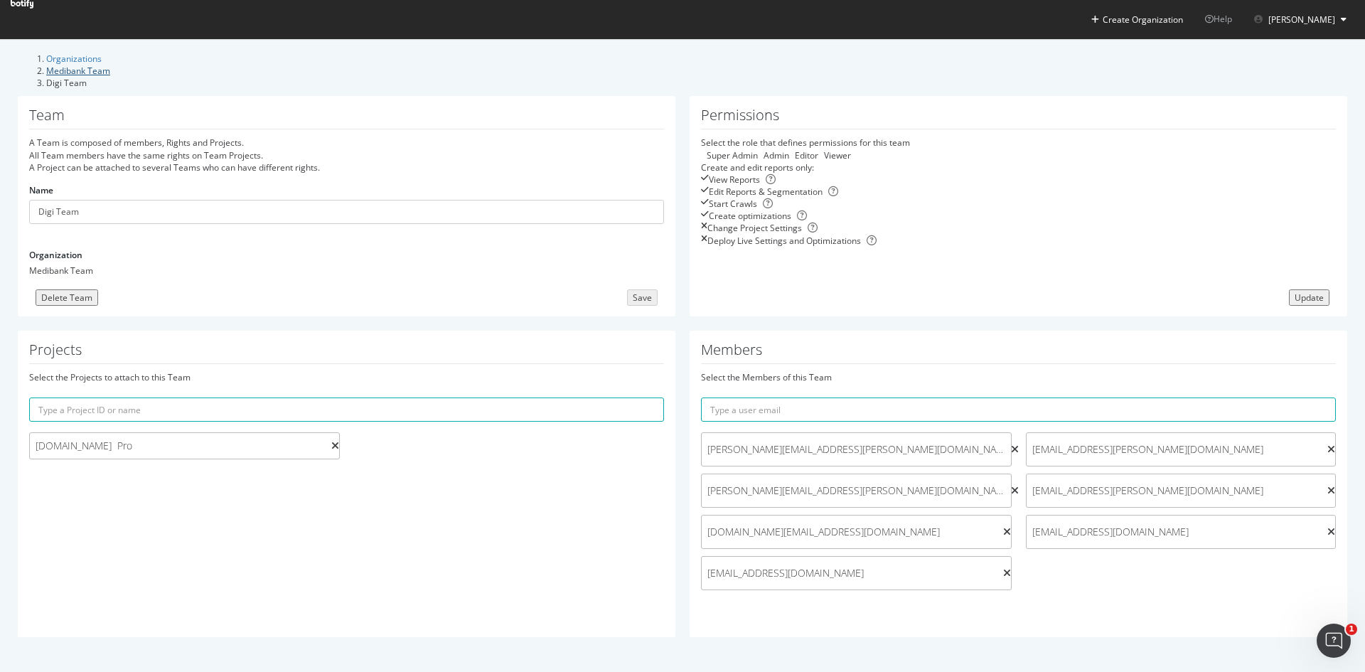
click at [110, 65] on link "Medibank Team" at bounding box center [78, 71] width 64 height 12
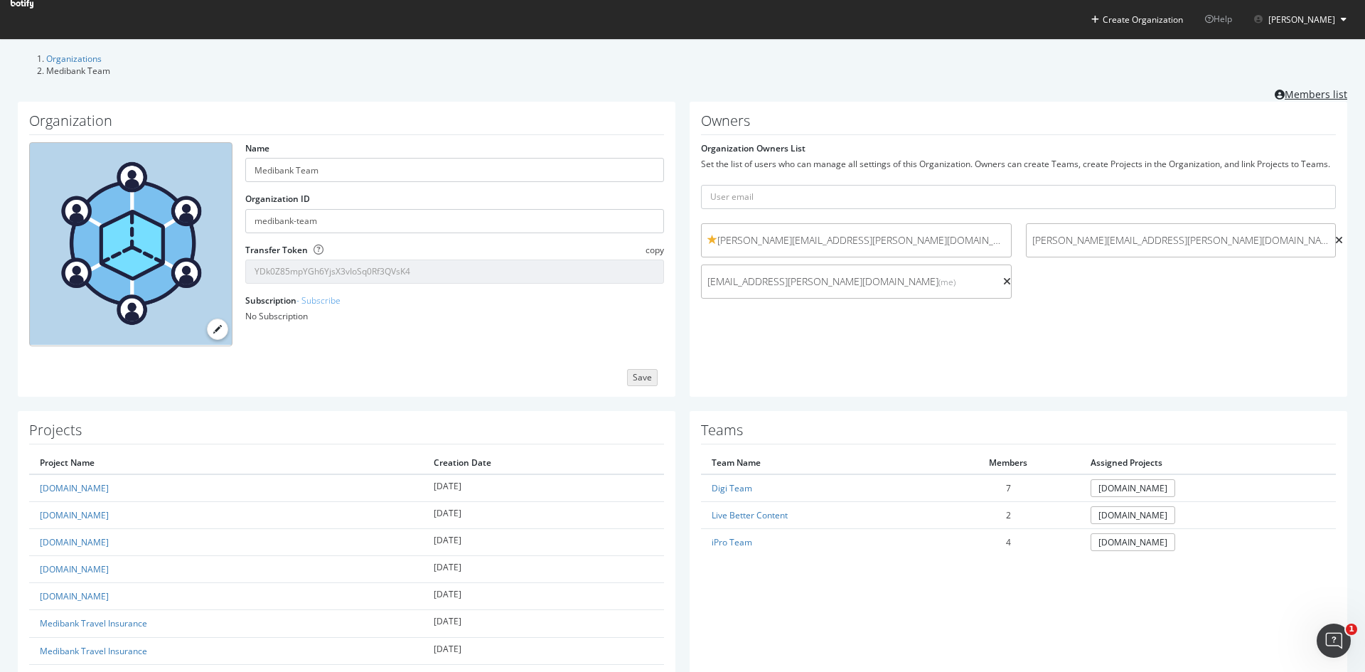
click at [1290, 88] on link "Members list" at bounding box center [1311, 93] width 73 height 18
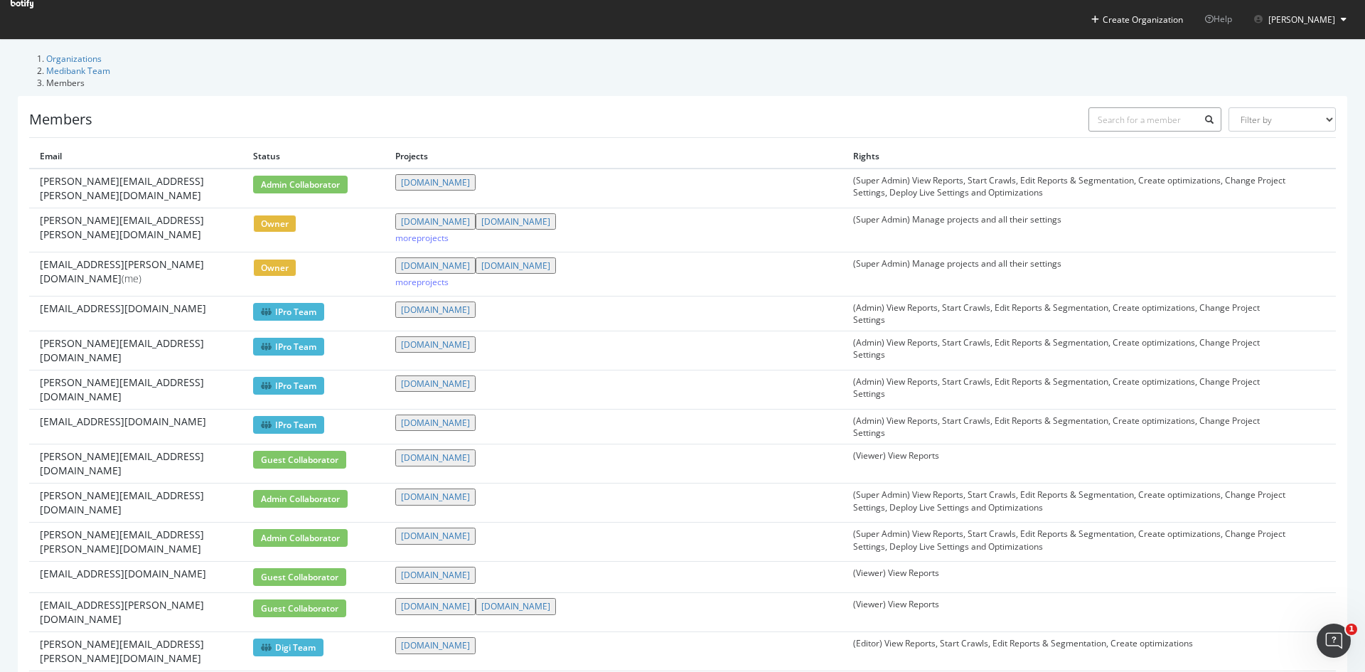
click at [1158, 107] on input "text" at bounding box center [1156, 119] width 134 height 24
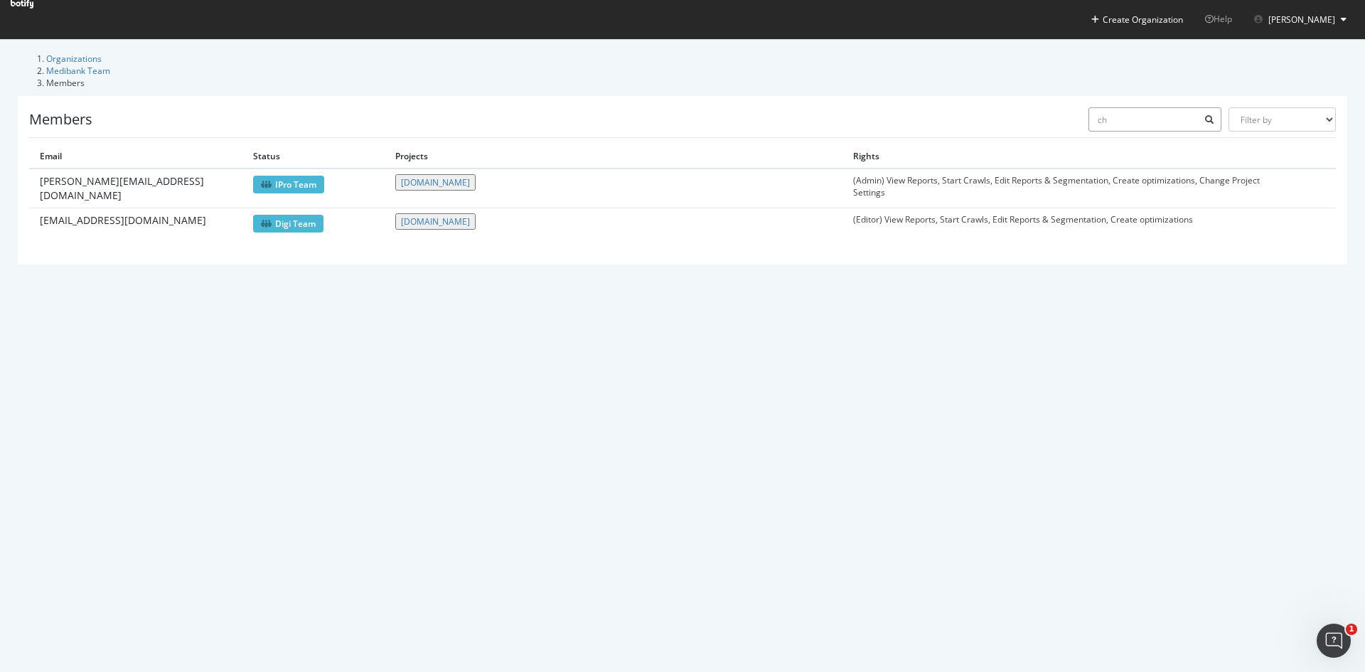
type input "c"
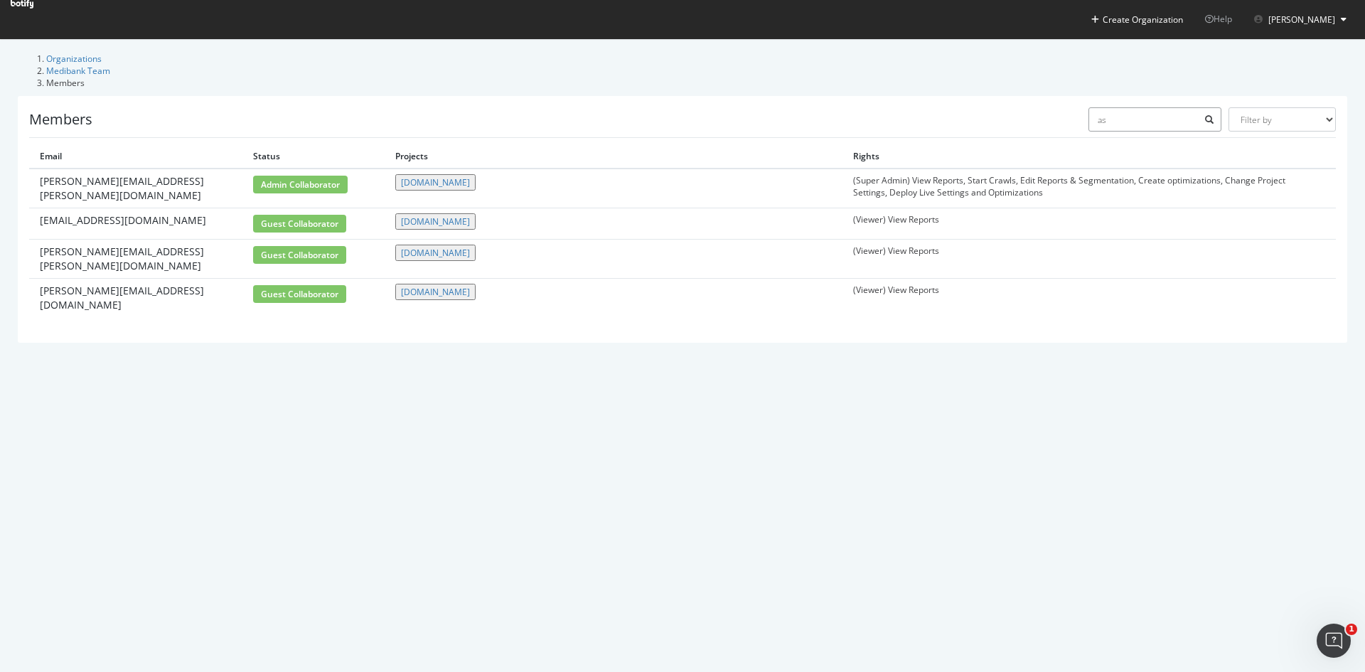
type input "a"
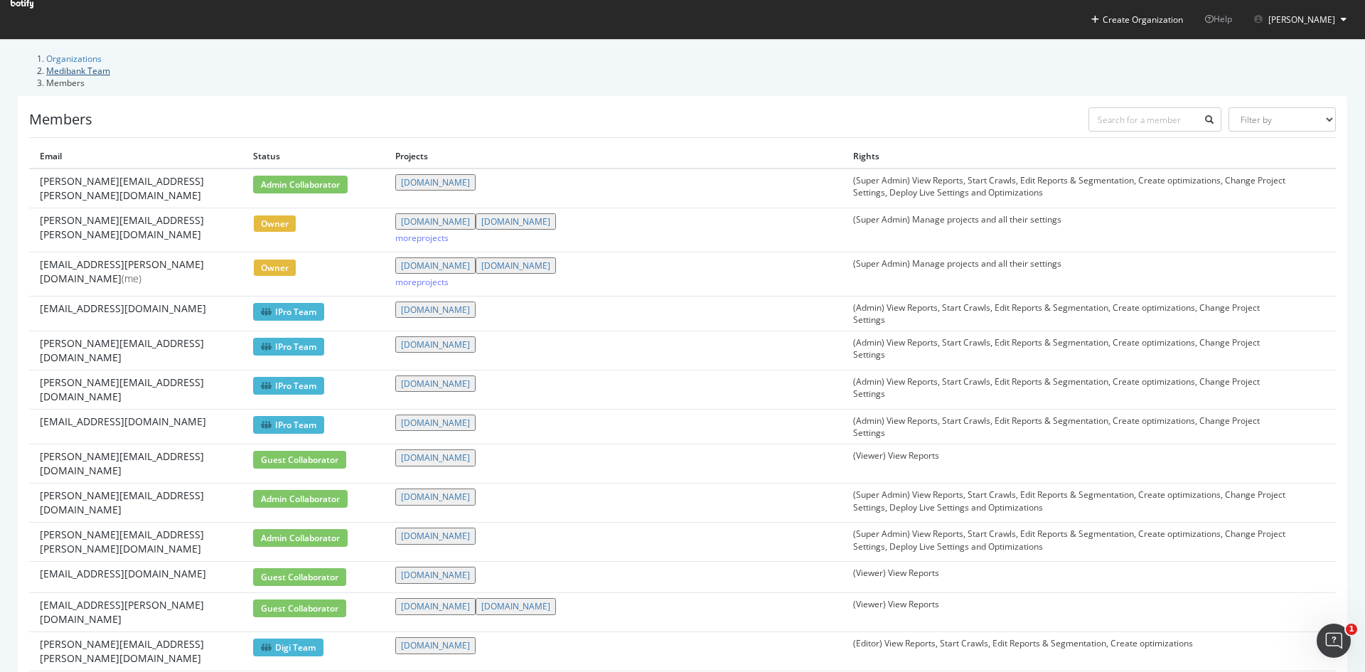
click at [110, 65] on link "Medibank Team" at bounding box center [78, 71] width 64 height 12
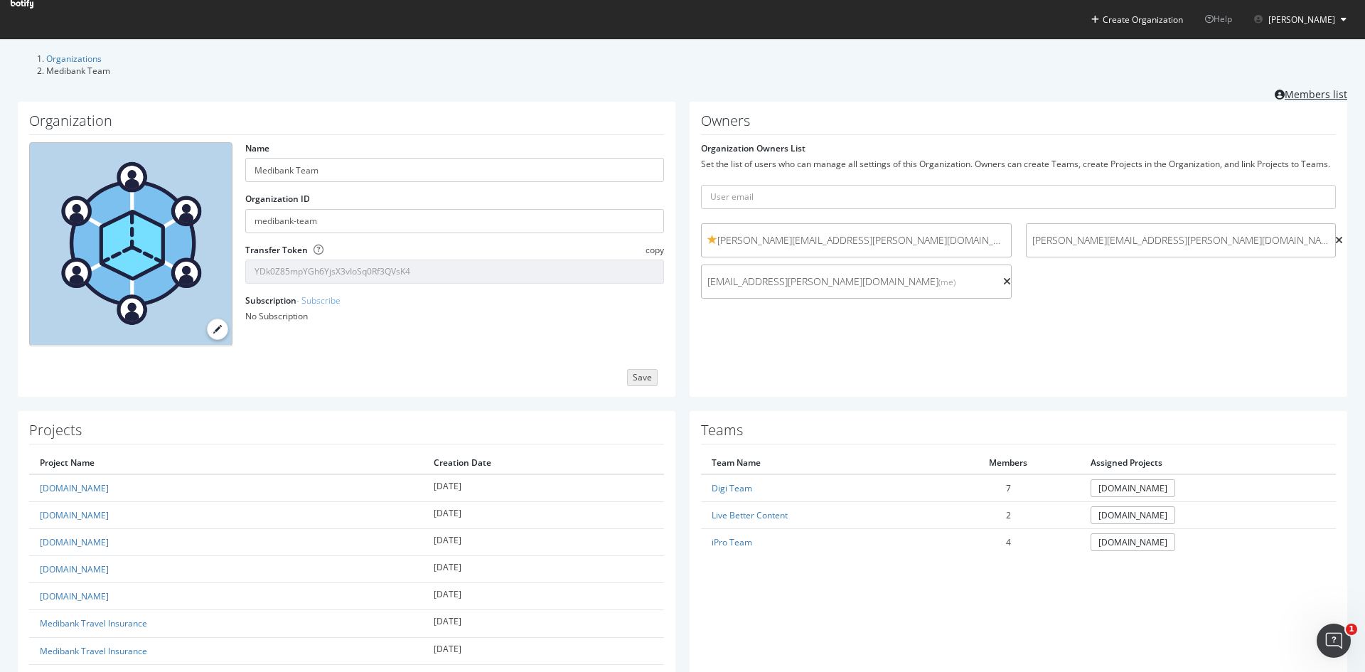
click at [1309, 91] on link "Members list" at bounding box center [1311, 93] width 73 height 18
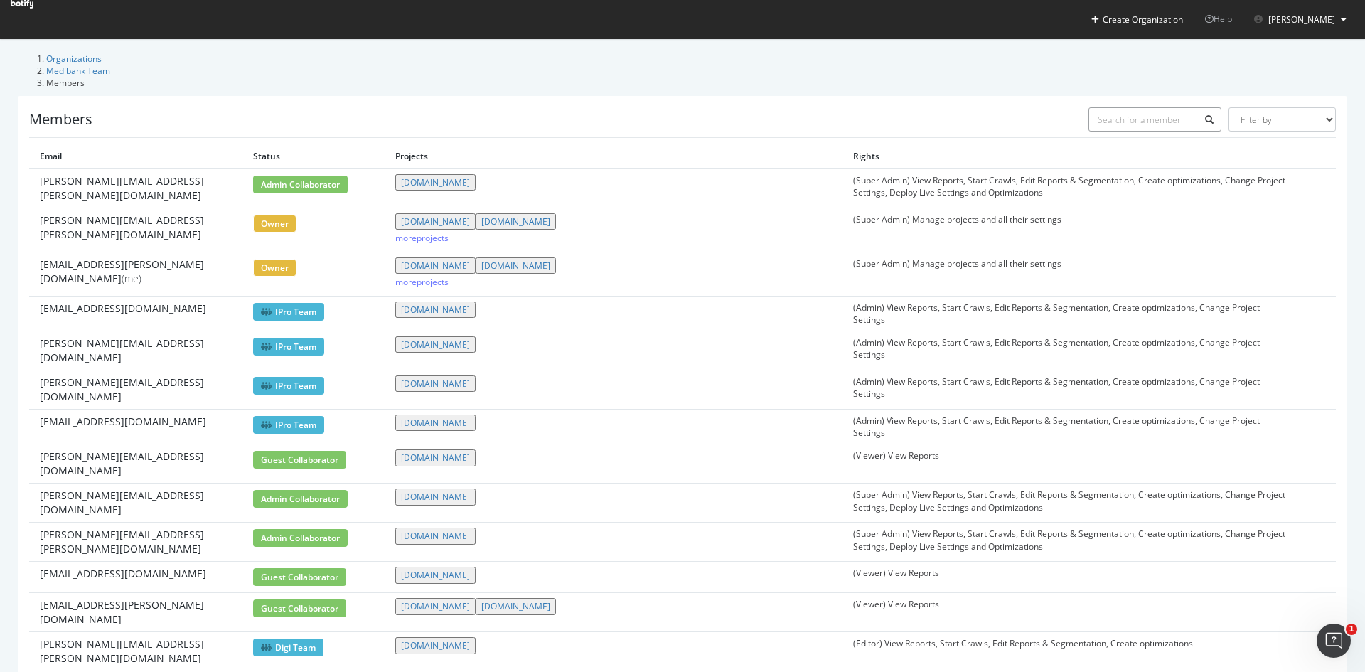
click at [1103, 107] on input "text" at bounding box center [1156, 119] width 134 height 24
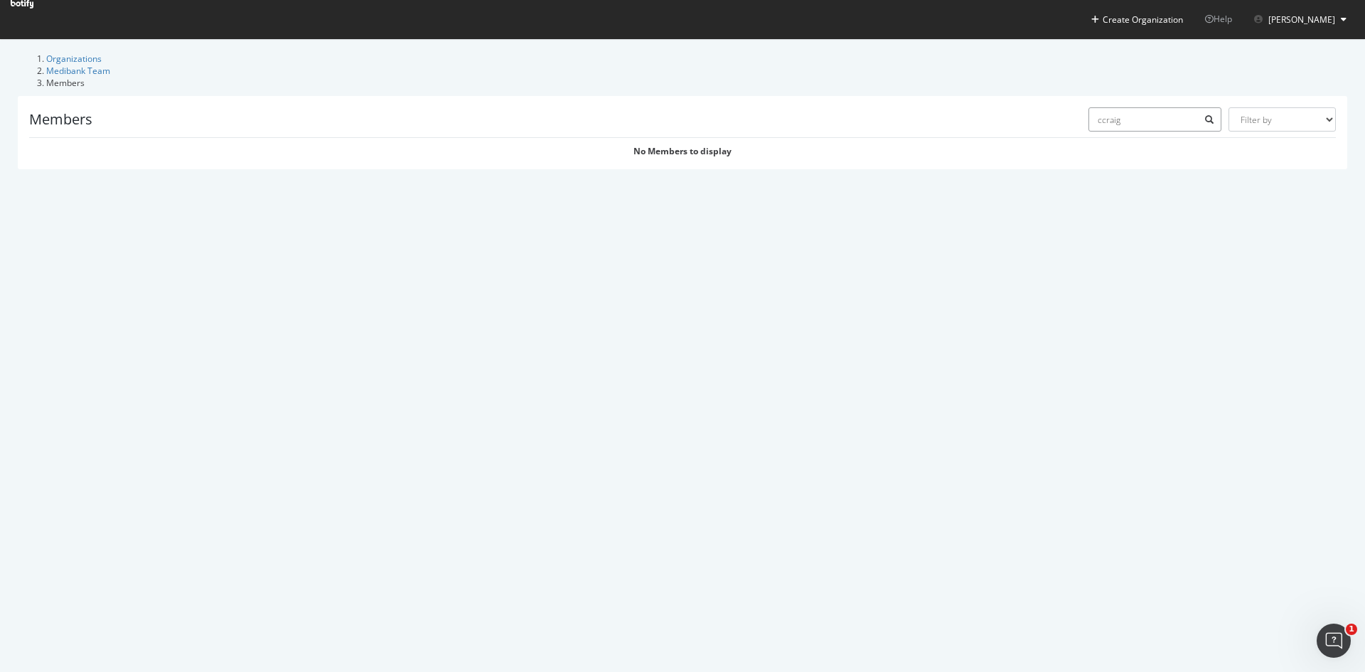
click at [1089, 107] on input "ccraig" at bounding box center [1156, 119] width 134 height 24
type input "craig"
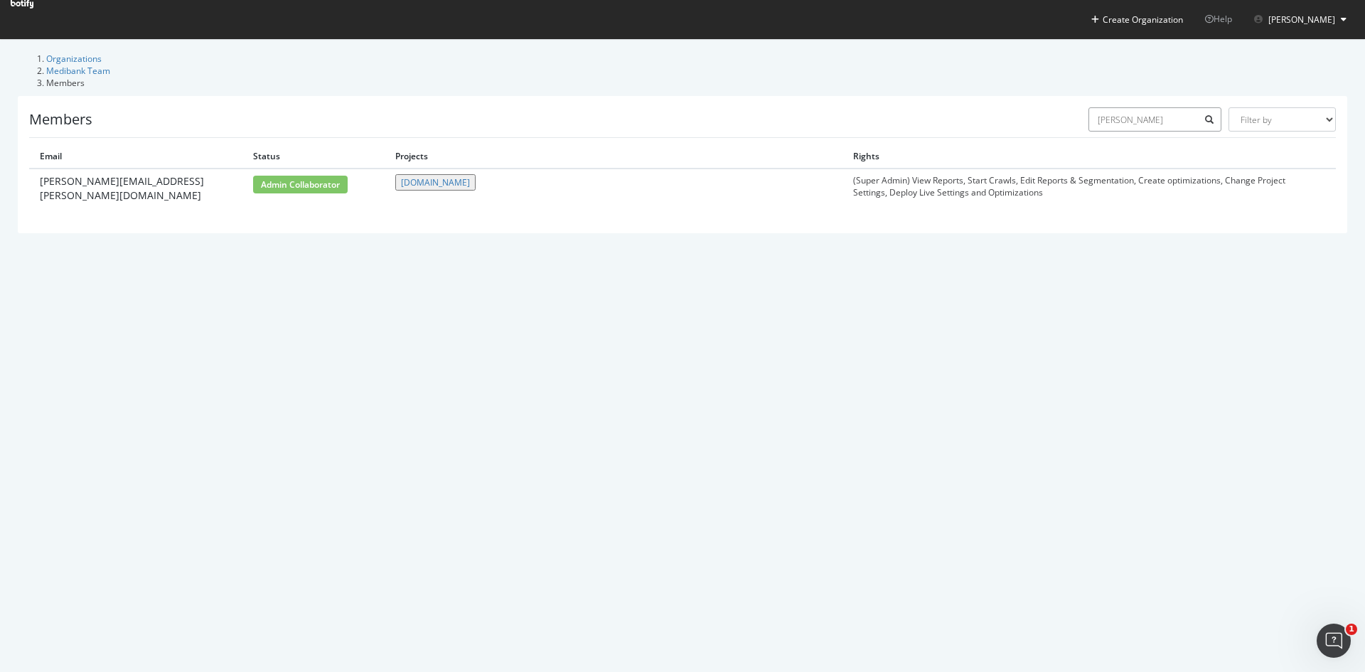
click at [1126, 107] on input "craig" at bounding box center [1156, 119] width 134 height 24
drag, startPoint x: 1175, startPoint y: 106, endPoint x: 973, endPoint y: 93, distance: 202.3
click at [973, 107] on div "Members craig Filter by Primary Owner Owner Member Admin Collaborator Guest Col…" at bounding box center [682, 122] width 1307 height 31
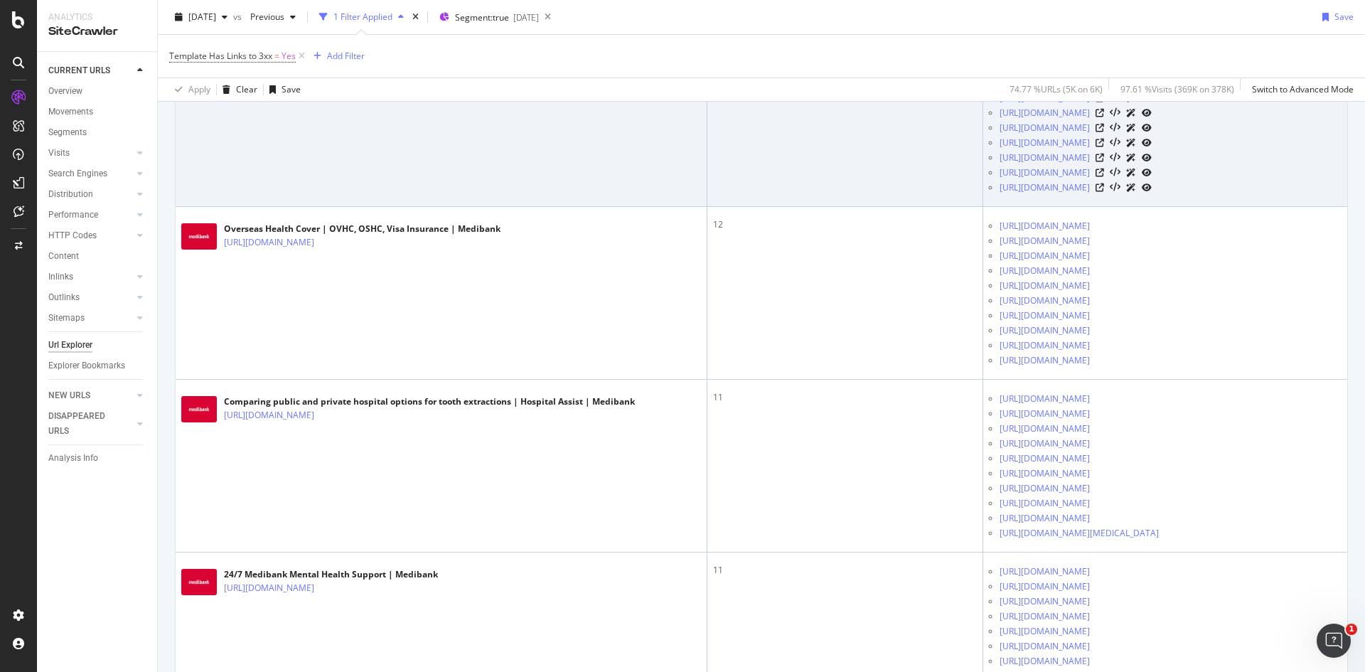
scroll to position [779, 0]
